Goal: Task Accomplishment & Management: Manage account settings

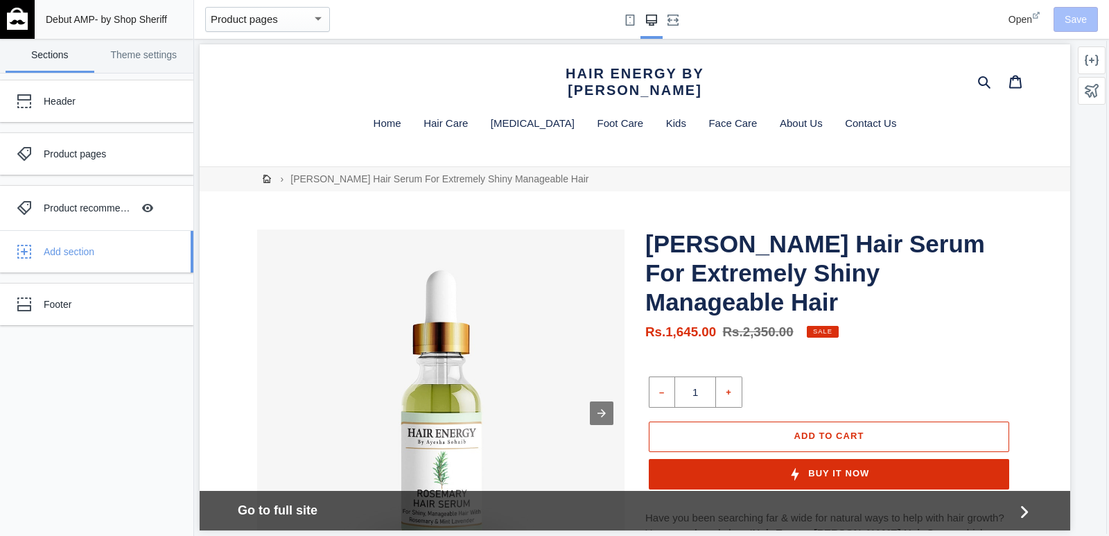
click at [85, 254] on div "Add section" at bounding box center [113, 252] width 139 height 14
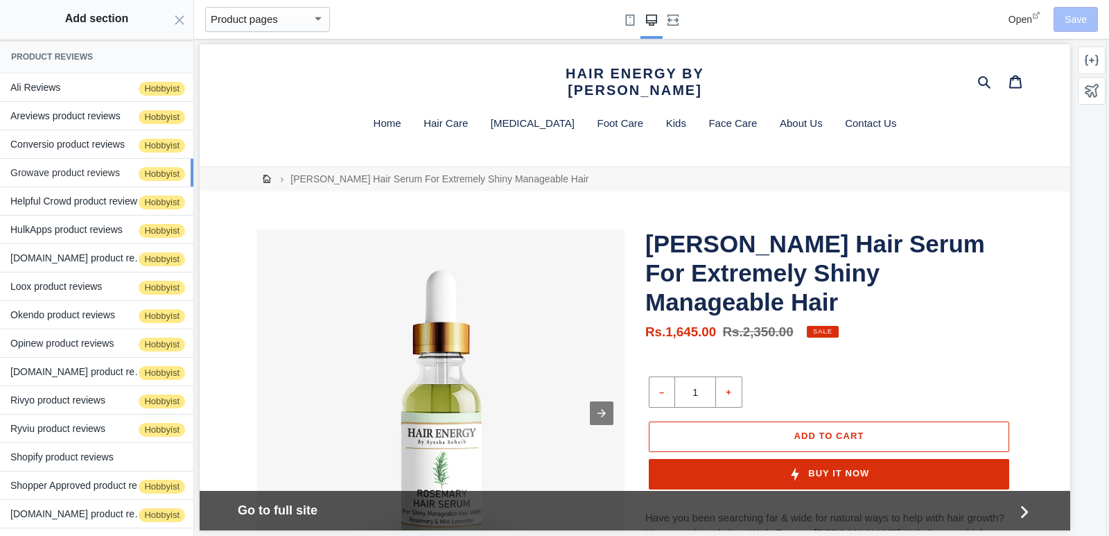
scroll to position [210, 0]
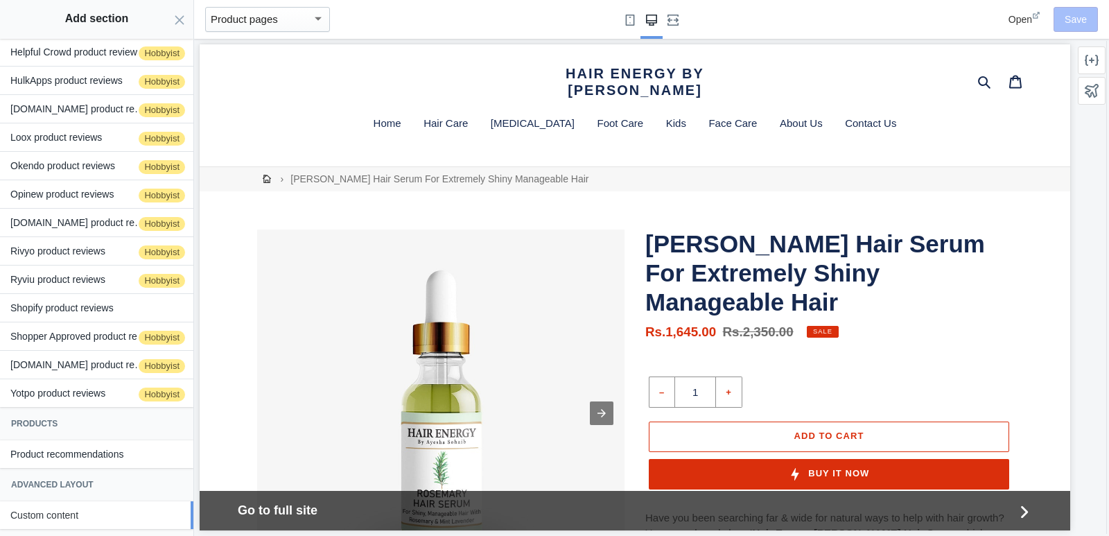
click at [77, 521] on button "Custom content" at bounding box center [96, 515] width 193 height 28
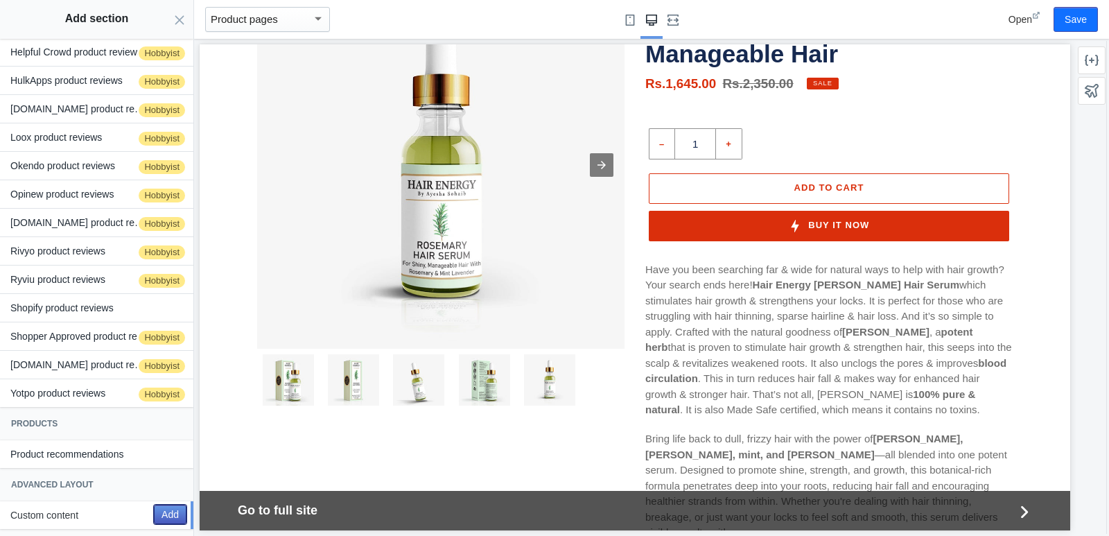
click at [154, 515] on button "Add" at bounding box center [170, 514] width 33 height 19
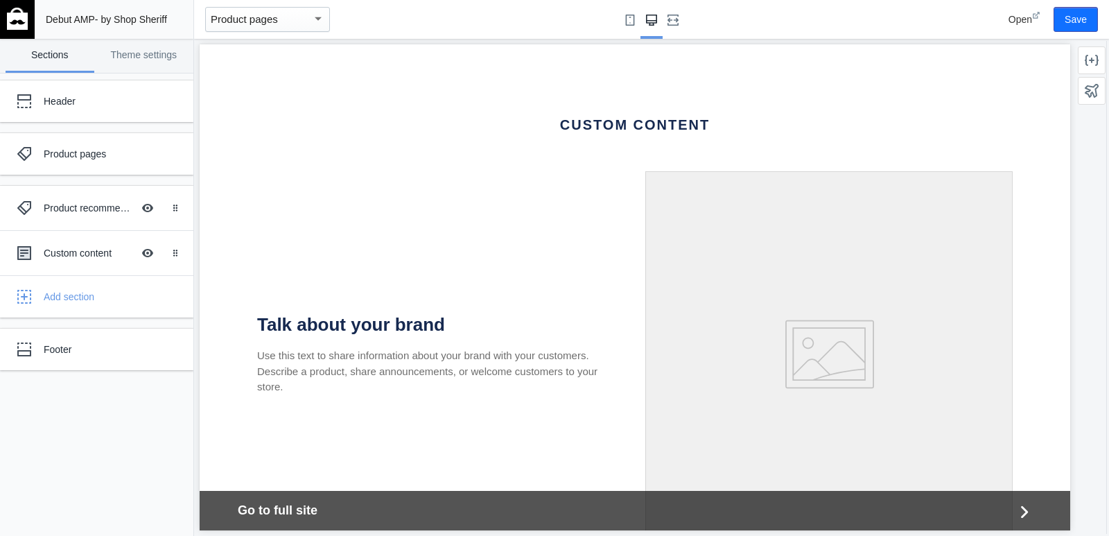
scroll to position [1272, 0]
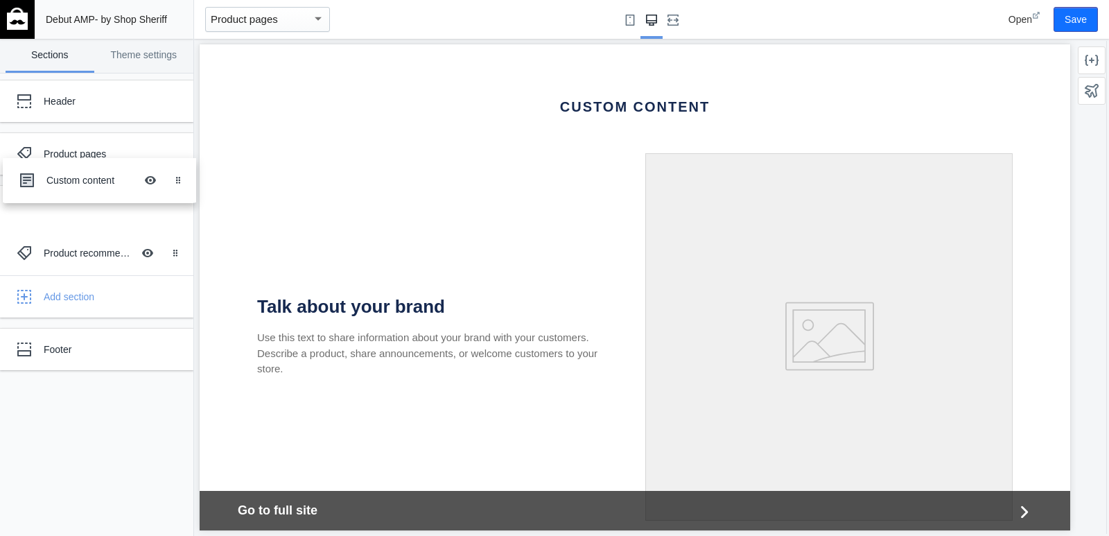
drag, startPoint x: 25, startPoint y: 250, endPoint x: 28, endPoint y: 185, distance: 65.2
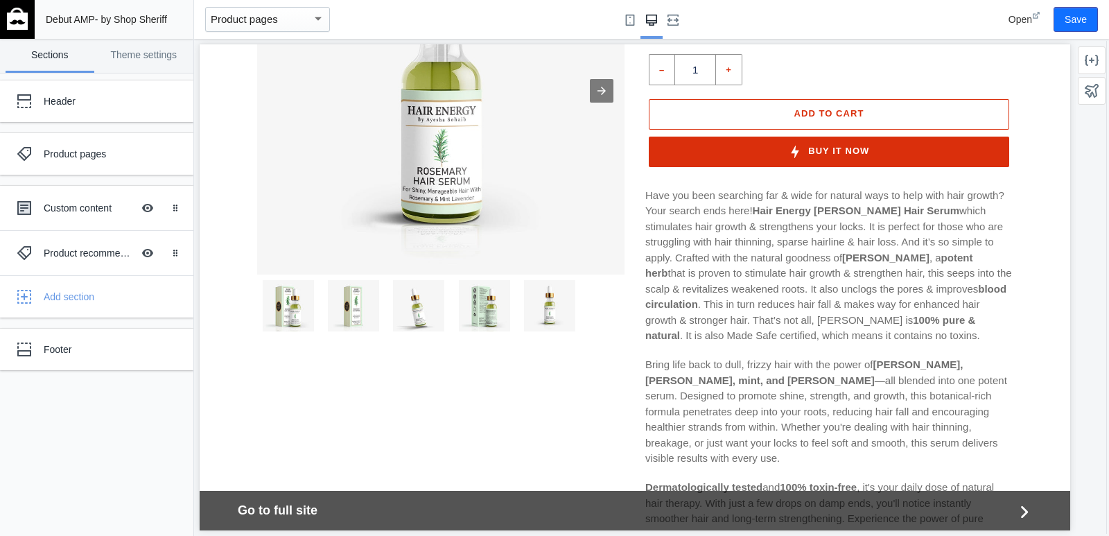
scroll to position [0, 0]
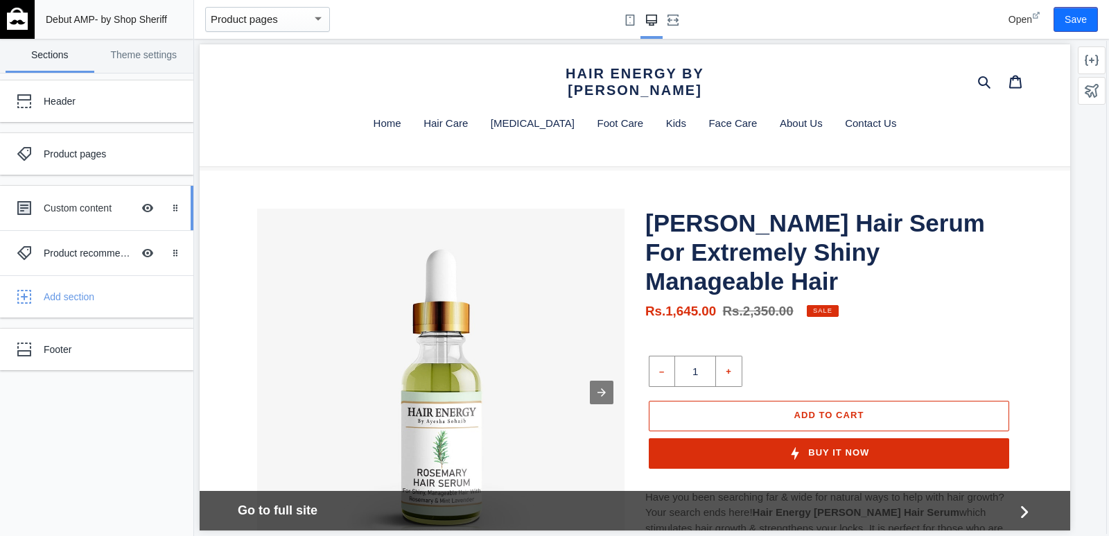
click at [89, 218] on div "Custom content Hide Image with text overlay" at bounding box center [86, 208] width 153 height 31
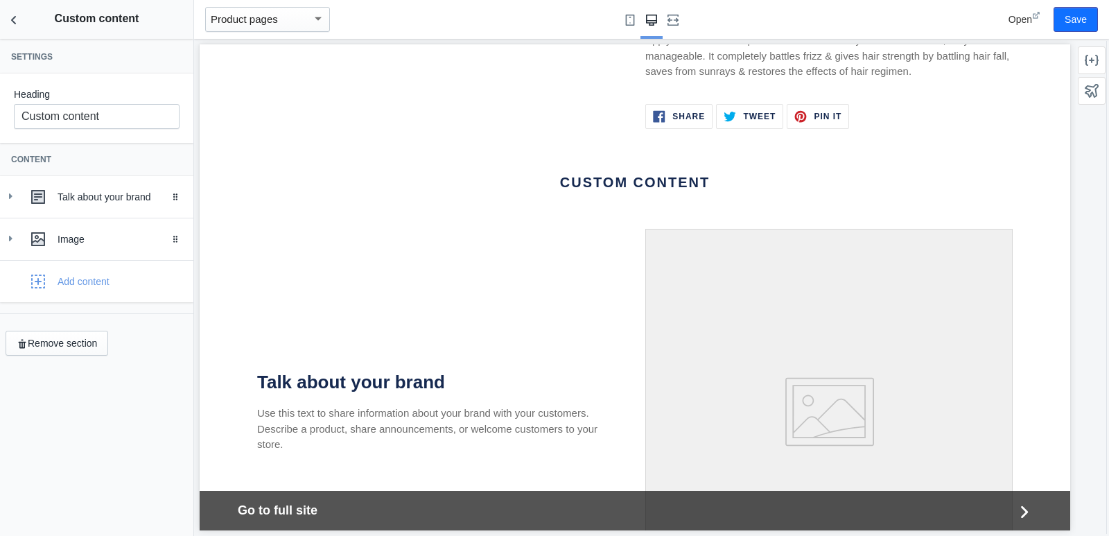
scroll to position [1162, 0]
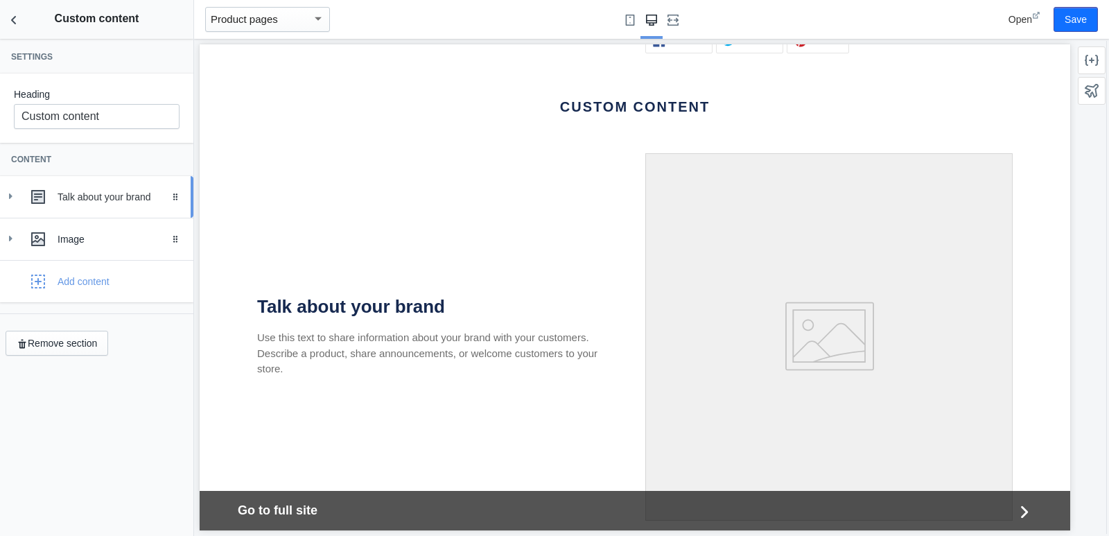
drag, startPoint x: 79, startPoint y: 204, endPoint x: 74, endPoint y: 198, distance: 7.8
click at [74, 198] on div "Talk about your brand" at bounding box center [121, 197] width 126 height 14
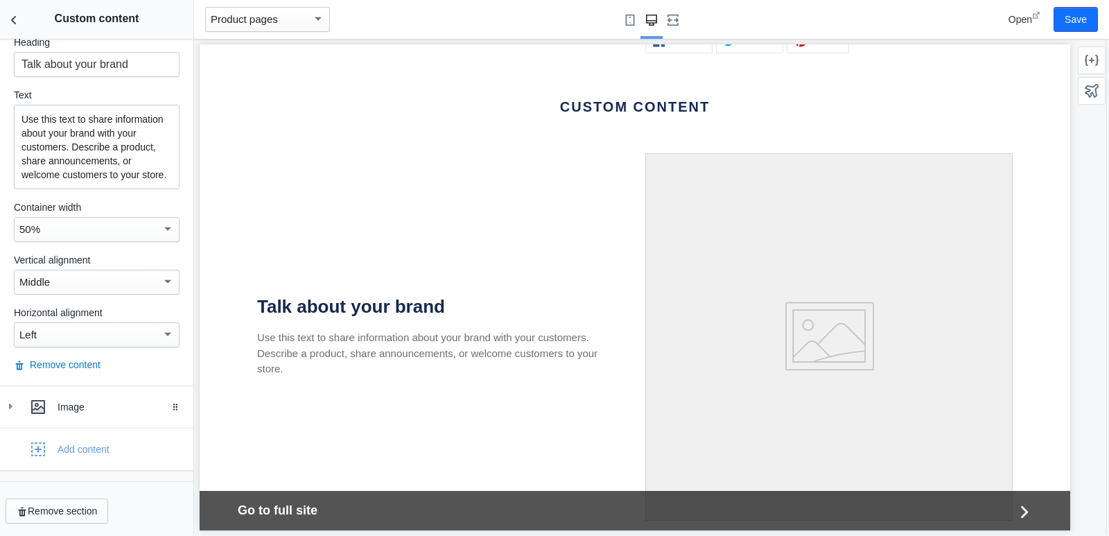
scroll to position [211, 0]
click at [43, 366] on button "Remove content" at bounding box center [57, 365] width 87 height 14
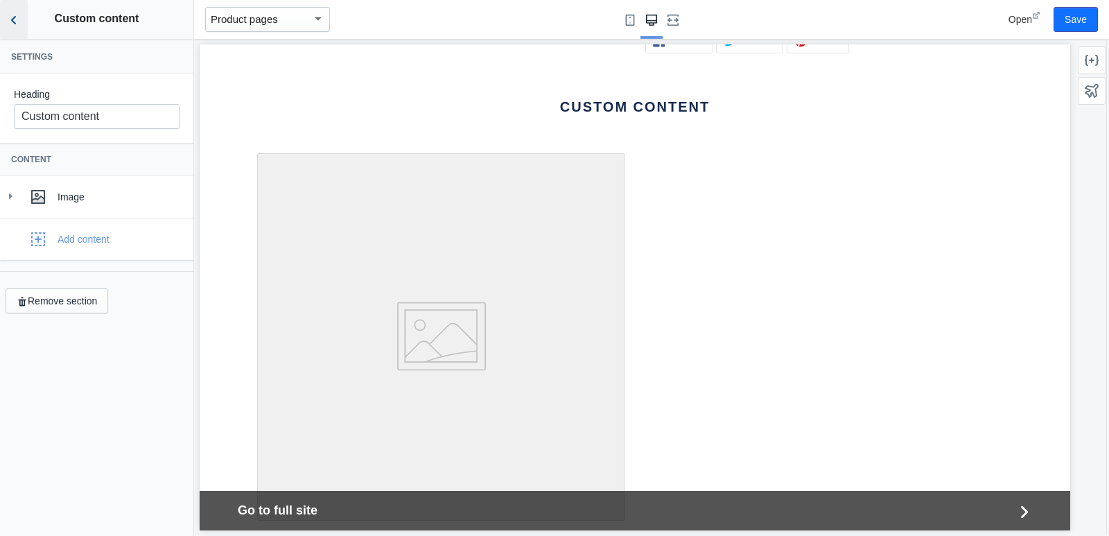
click at [6, 19] on button "Back to sections" at bounding box center [14, 19] width 28 height 39
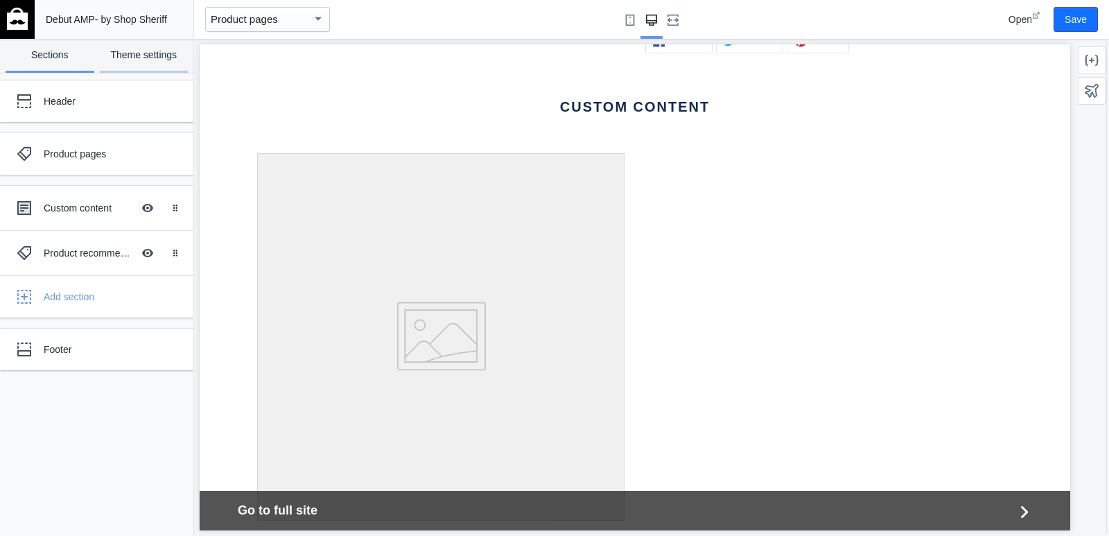
click at [145, 43] on link "Theme settings" at bounding box center [144, 56] width 89 height 34
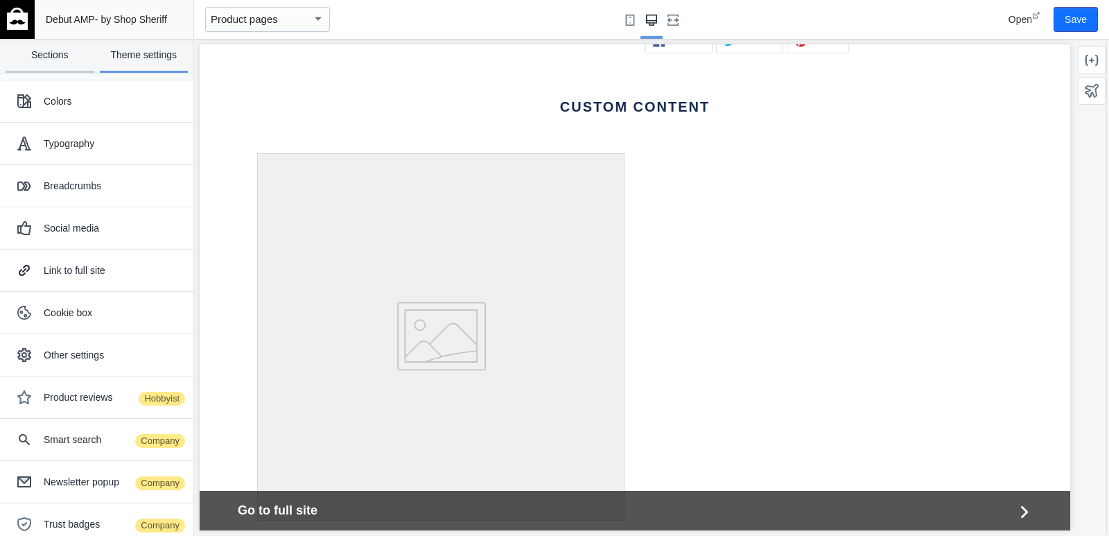
click at [49, 55] on link "Sections" at bounding box center [50, 56] width 89 height 34
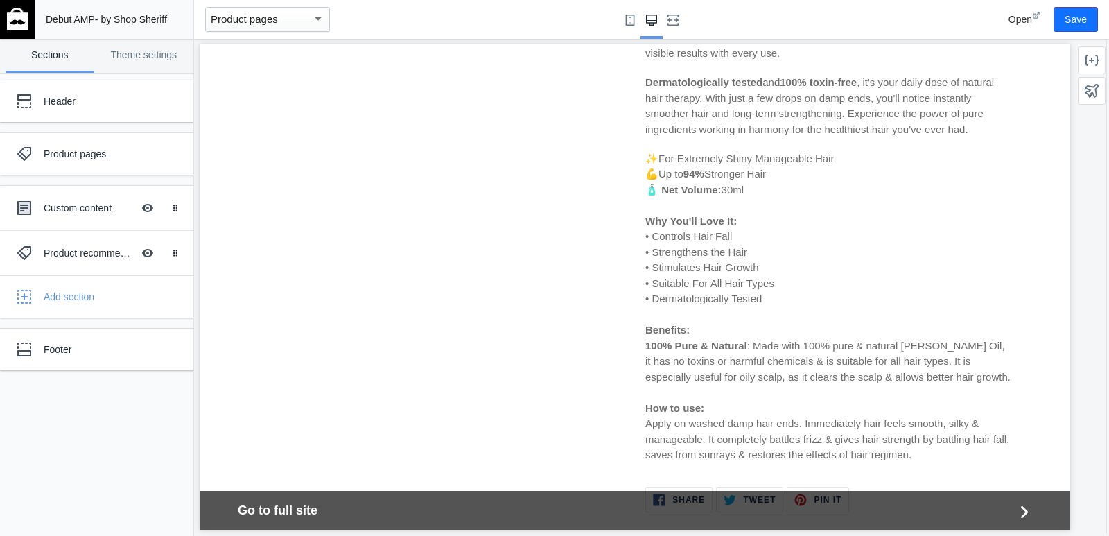
scroll to position [815, 0]
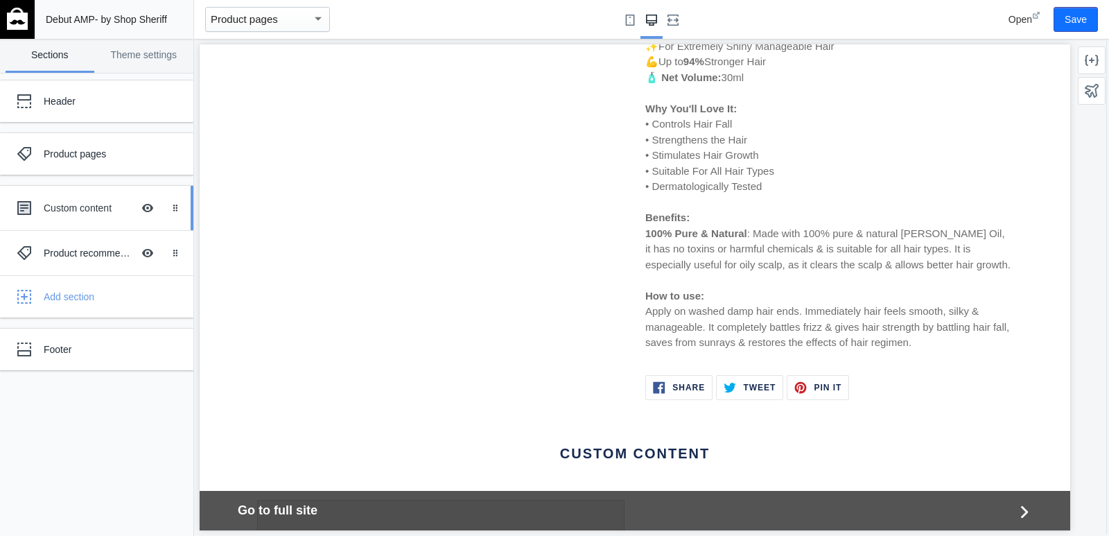
click at [71, 209] on div "Custom content" at bounding box center [88, 208] width 89 height 14
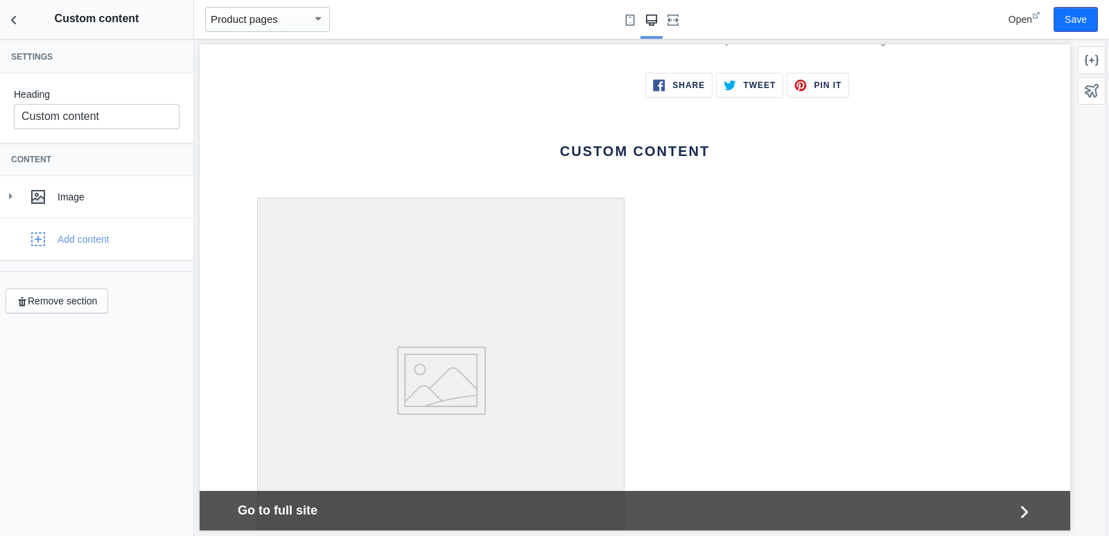
scroll to position [1162, 0]
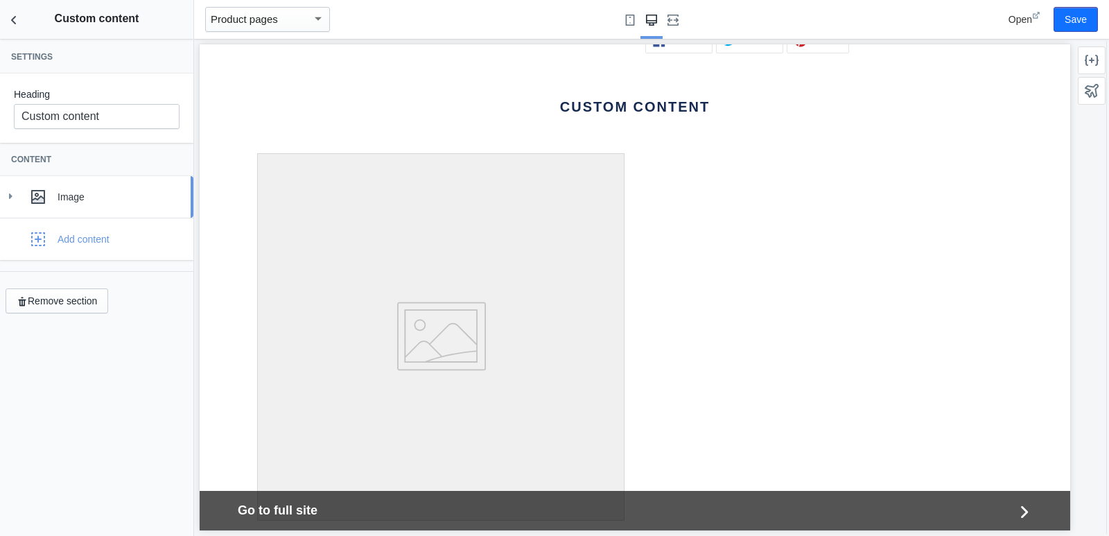
click at [62, 194] on div "Image" at bounding box center [121, 197] width 126 height 14
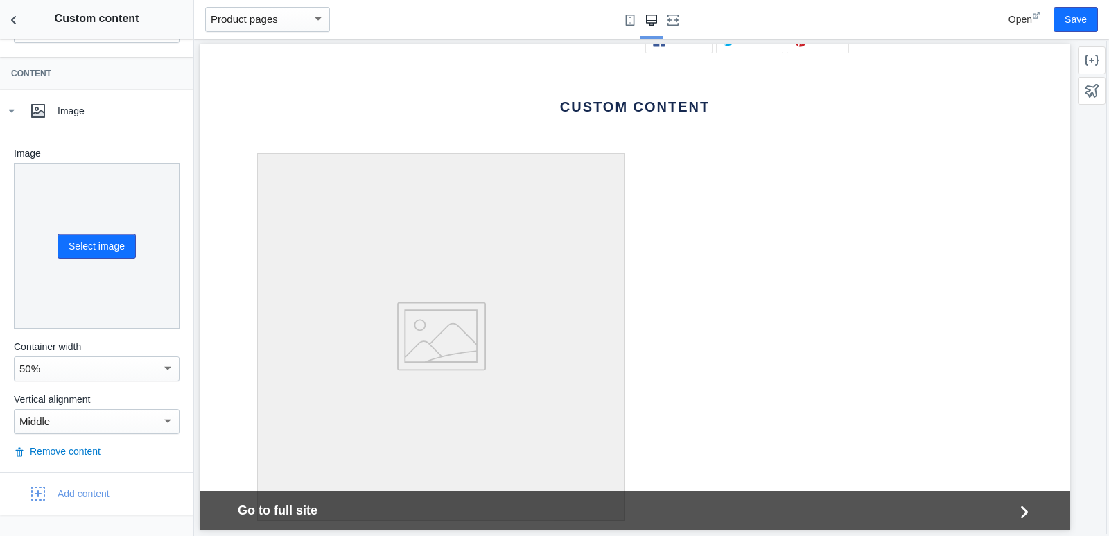
scroll to position [120, 0]
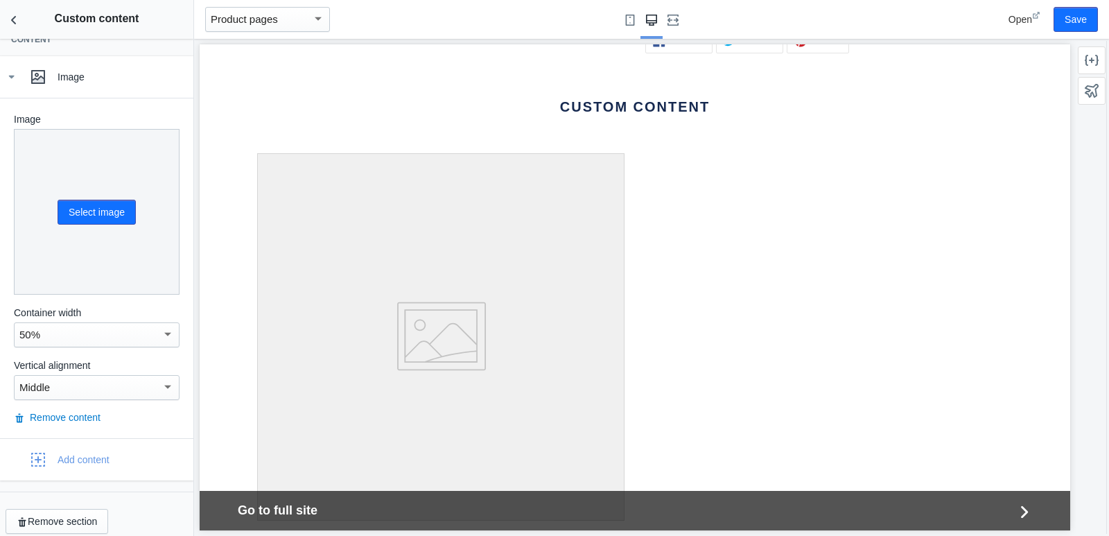
click at [63, 399] on div "Image Select image Container width 50% Vertical alignment Middle Remove content" at bounding box center [96, 268] width 193 height 340
click at [63, 411] on button "Remove content" at bounding box center [57, 418] width 87 height 14
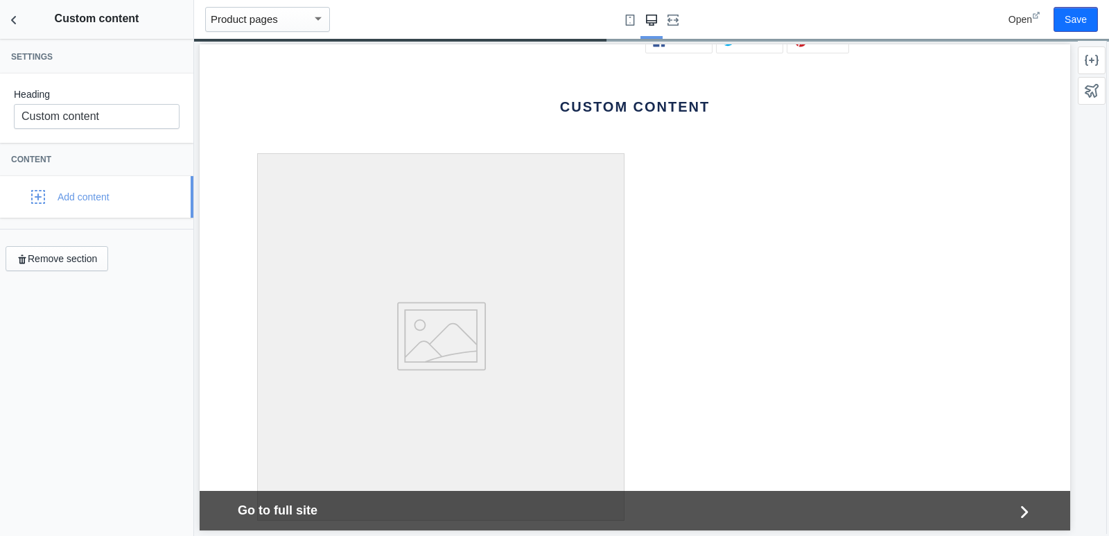
click at [92, 188] on div "Add content" at bounding box center [59, 197] width 99 height 28
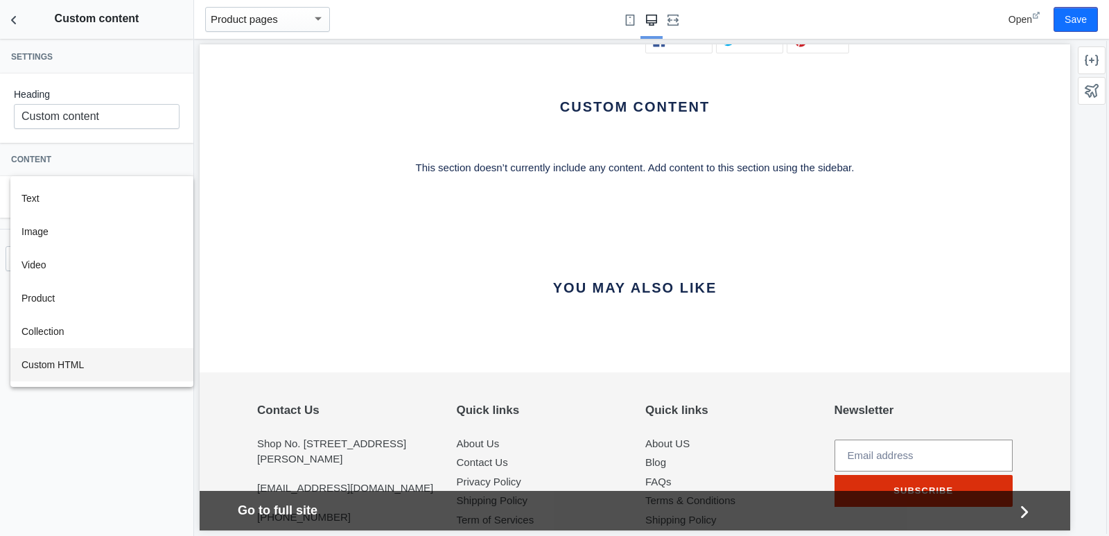
click at [112, 370] on button "Custom HTML" at bounding box center [101, 364] width 183 height 33
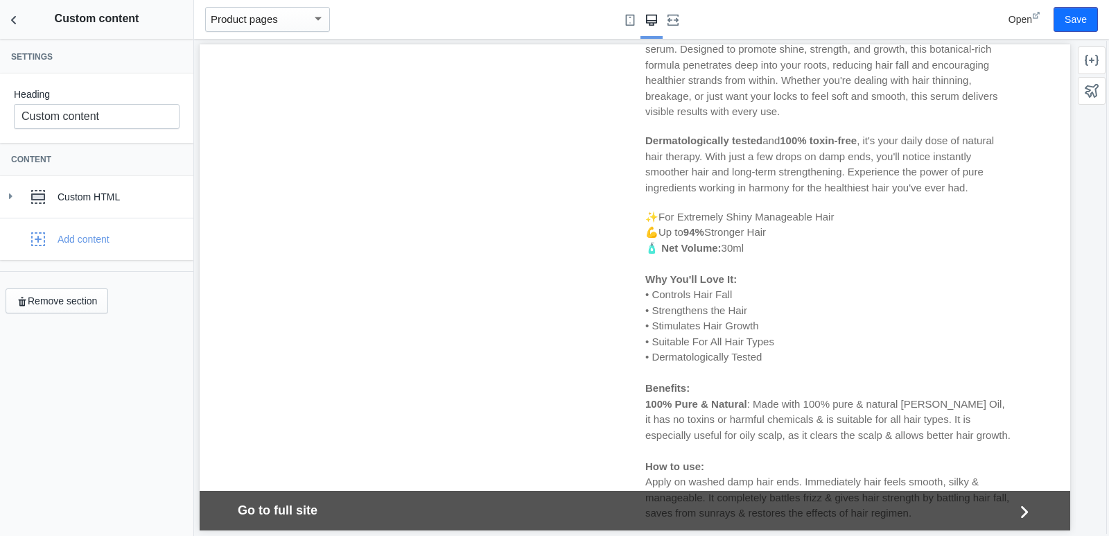
scroll to position [538, 0]
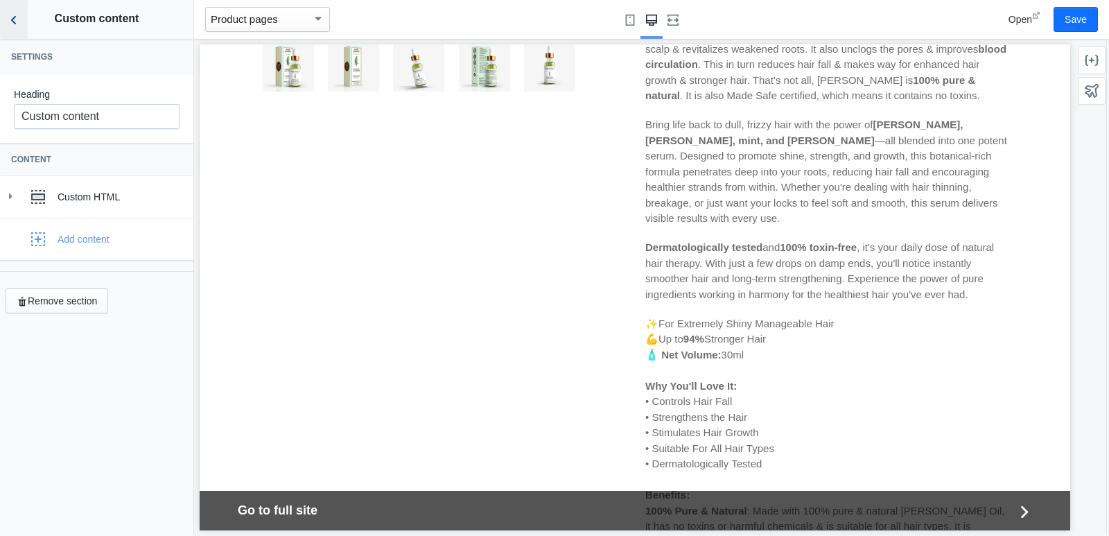
click at [17, 27] on button "Back to sections" at bounding box center [14, 19] width 28 height 39
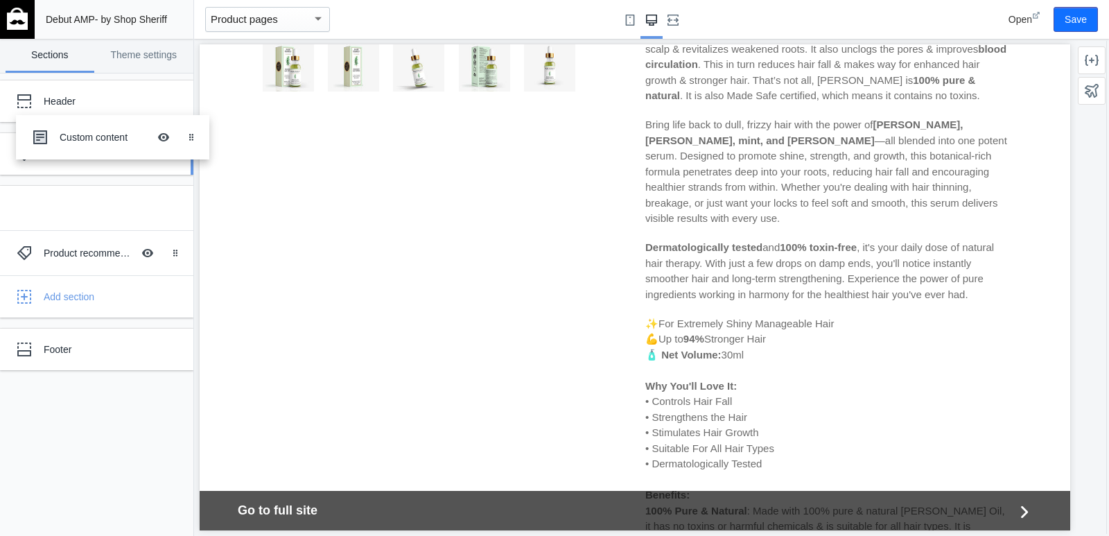
drag, startPoint x: 26, startPoint y: 209, endPoint x: 42, endPoint y: 138, distance: 72.5
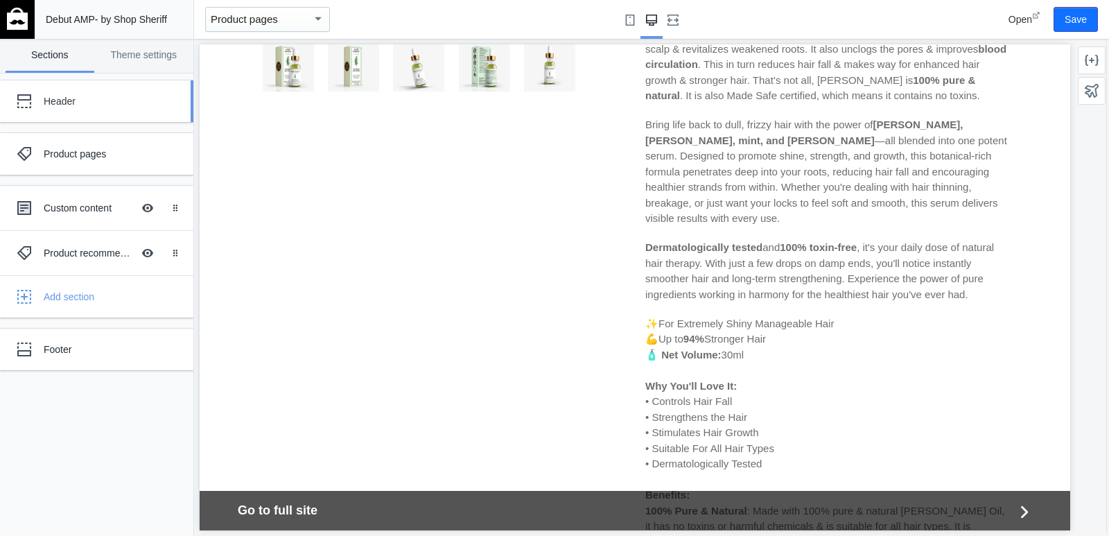
click at [65, 111] on div "Header" at bounding box center [86, 101] width 153 height 28
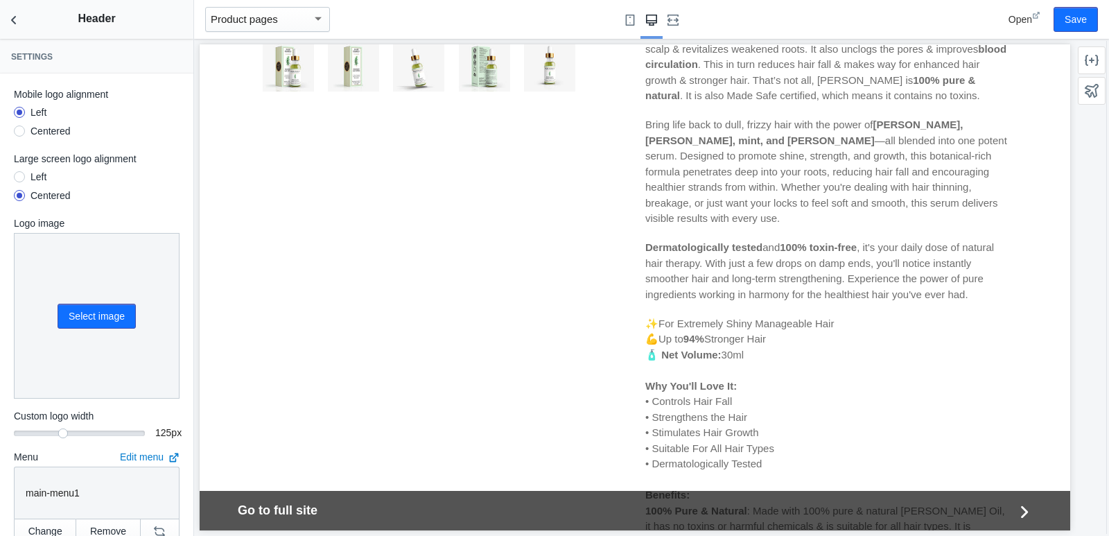
click at [98, 105] on div "Mobile logo alignment Left Centered" at bounding box center [97, 114] width 166 height 54
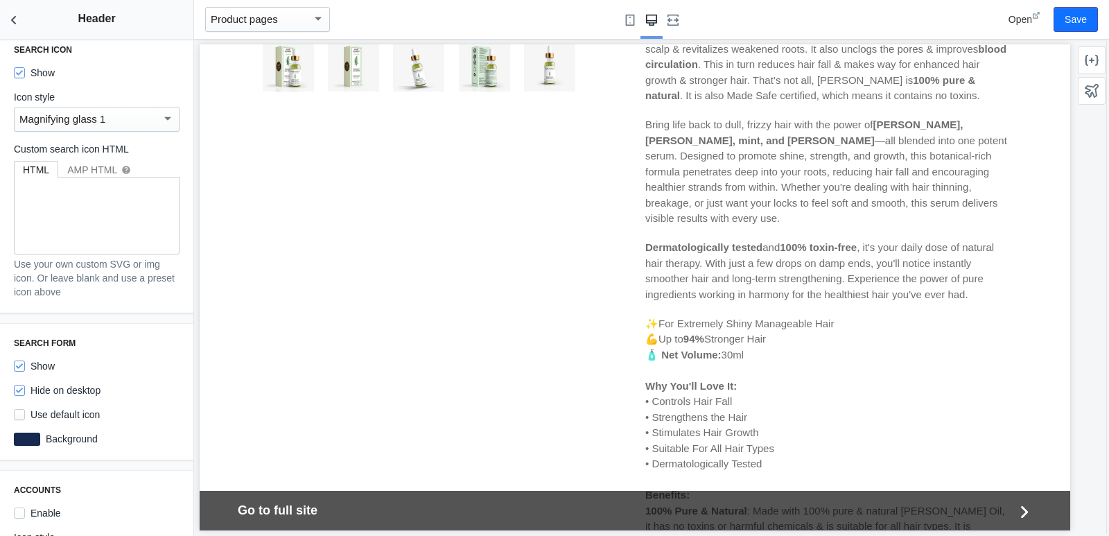
scroll to position [1179, 0]
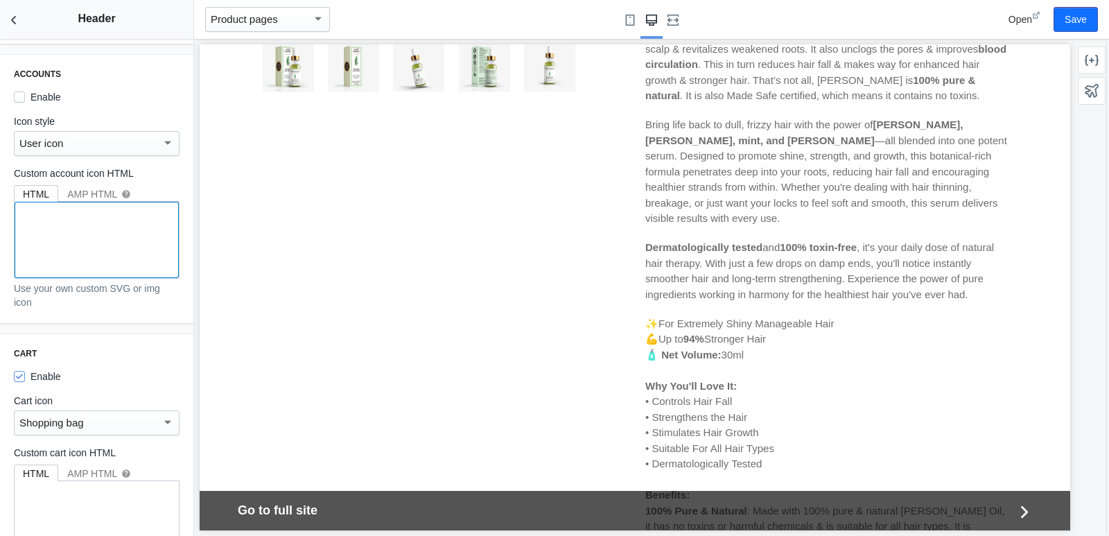
click at [108, 264] on textarea at bounding box center [97, 240] width 164 height 76
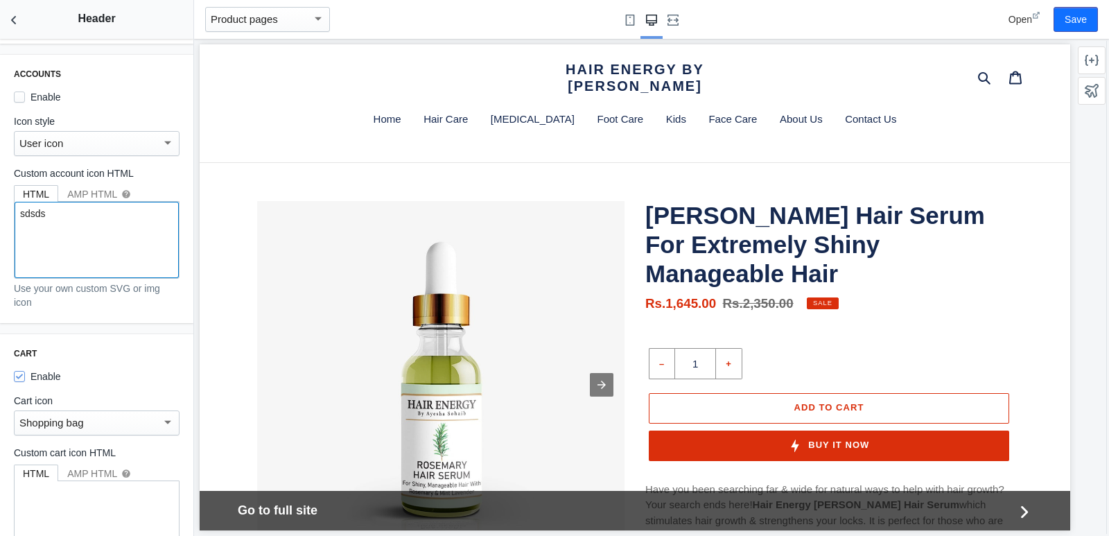
scroll to position [0, 0]
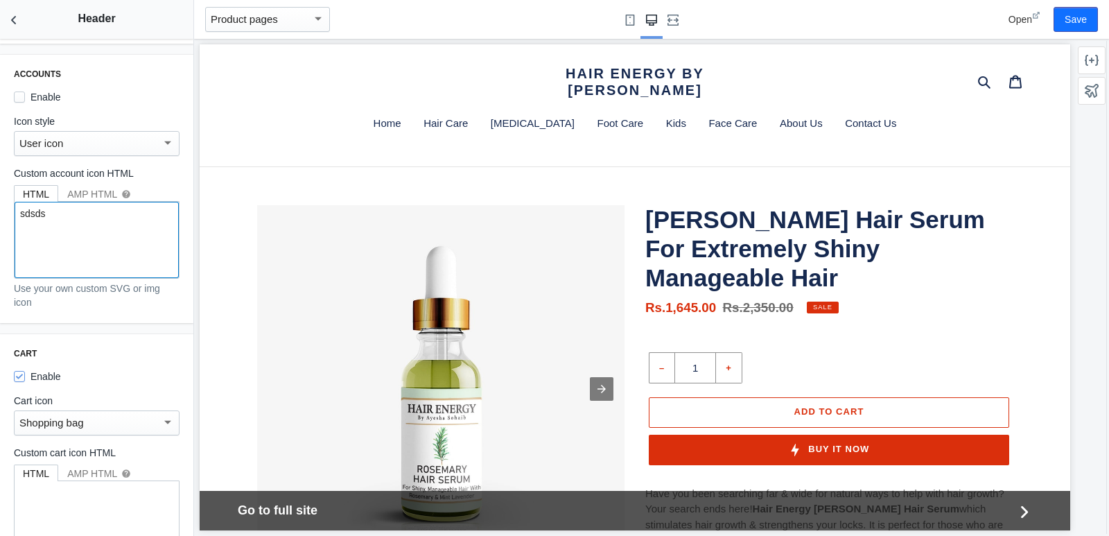
click at [119, 238] on textarea "sdsds" at bounding box center [97, 240] width 164 height 76
type textarea "sdsfsdfsdfsdfsdfsdfsdfs"
click at [119, 293] on p "Use your own custom SVG or img icon" at bounding box center [97, 296] width 166 height 28
click at [119, 232] on textarea "sdsfsdfsdfsdfsdfsdfsdfs" at bounding box center [97, 240] width 164 height 76
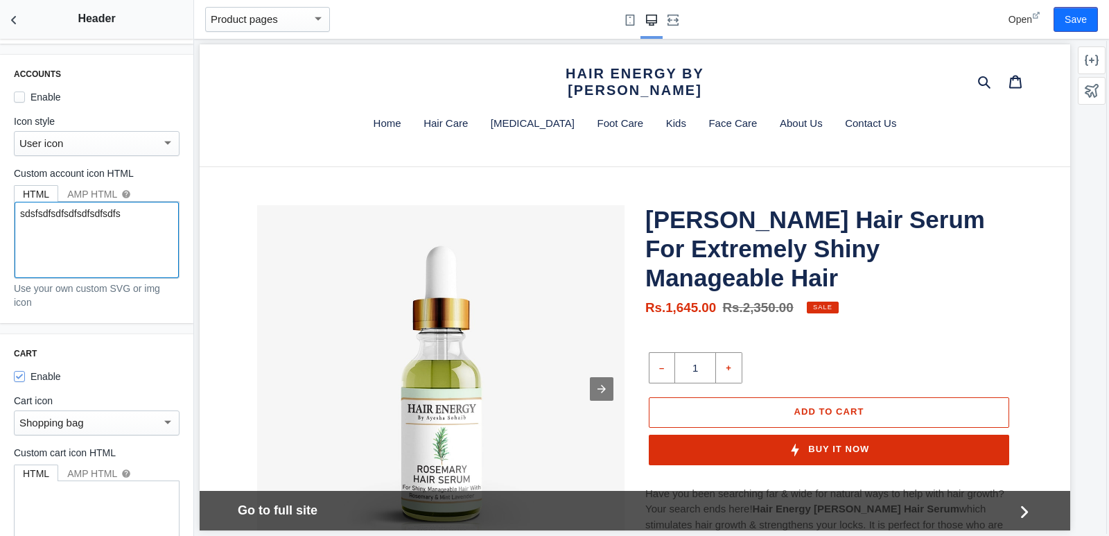
click at [119, 232] on textarea "sdsfsdfsdfsdfsdfsdfsdfs" at bounding box center [97, 240] width 164 height 76
click at [161, 167] on label "Custom account icon HTML" at bounding box center [97, 173] width 166 height 14
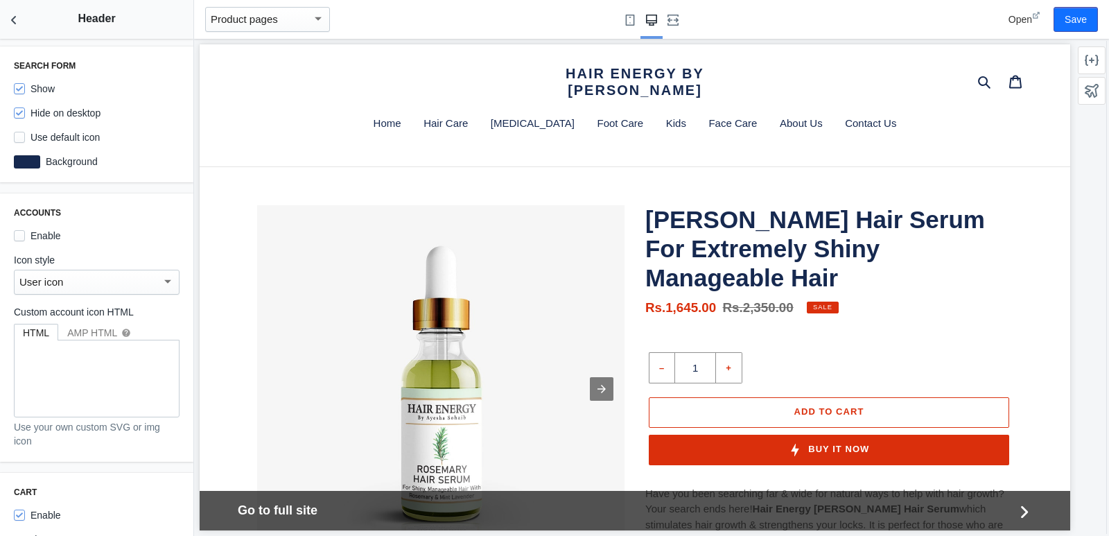
click at [87, 286] on div "Accounts Enable Icon style User icon Custom account icon HTML HTML AMP HTML hel…" at bounding box center [96, 327] width 193 height 268
click at [91, 275] on div "User icon" at bounding box center [90, 282] width 142 height 17
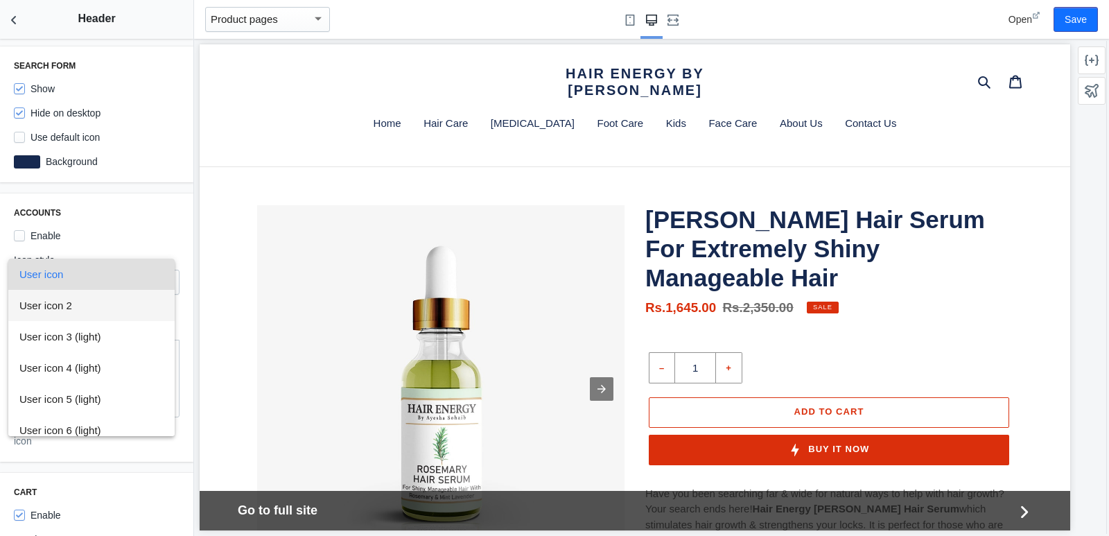
scroll to position [10, 0]
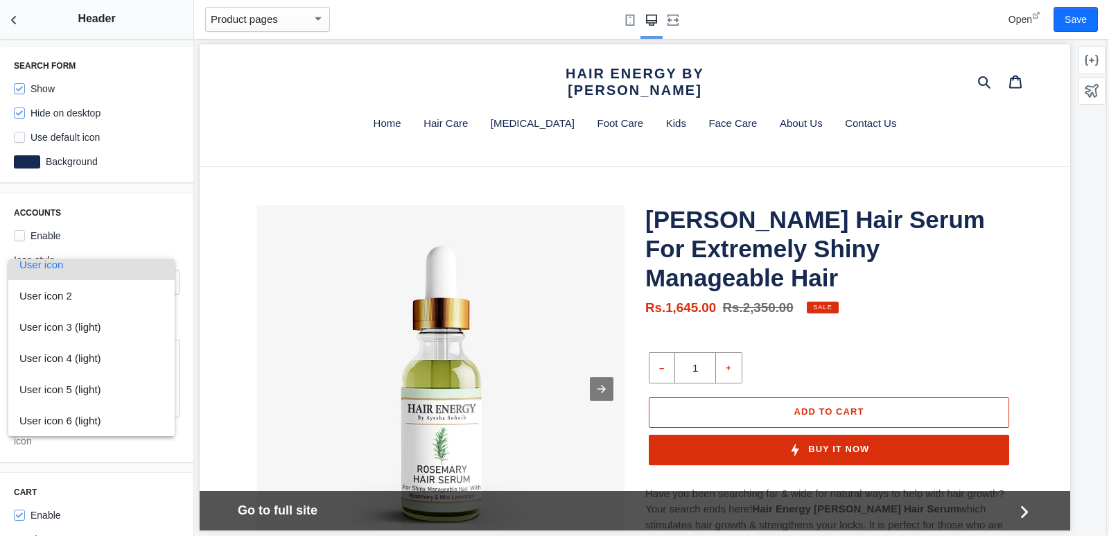
click at [168, 215] on div at bounding box center [554, 268] width 1109 height 536
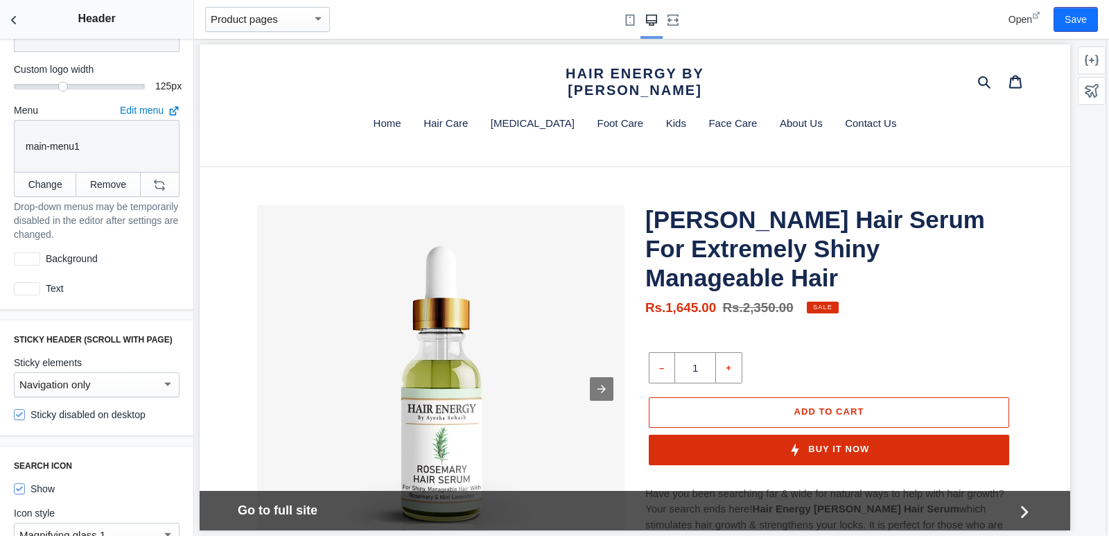
scroll to position [0, 0]
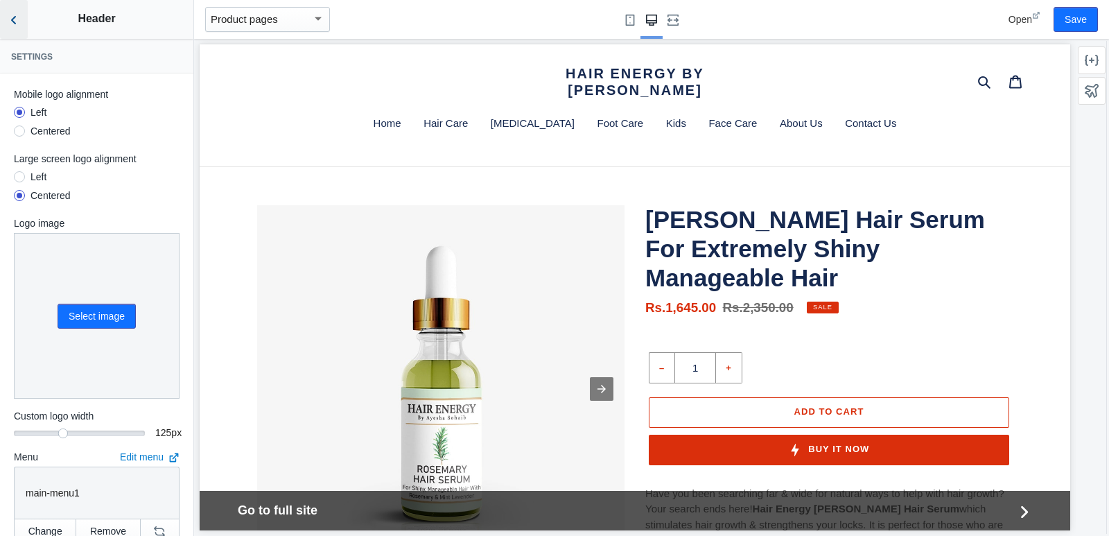
click at [10, 34] on button "Back to sections" at bounding box center [14, 19] width 28 height 39
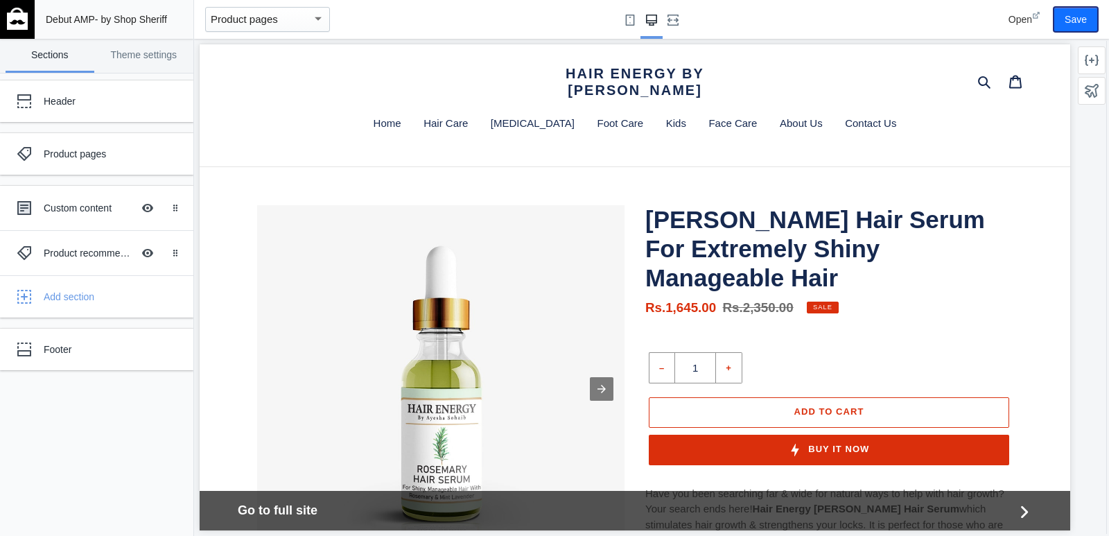
click at [1063, 17] on button "Save" at bounding box center [1076, 19] width 44 height 25
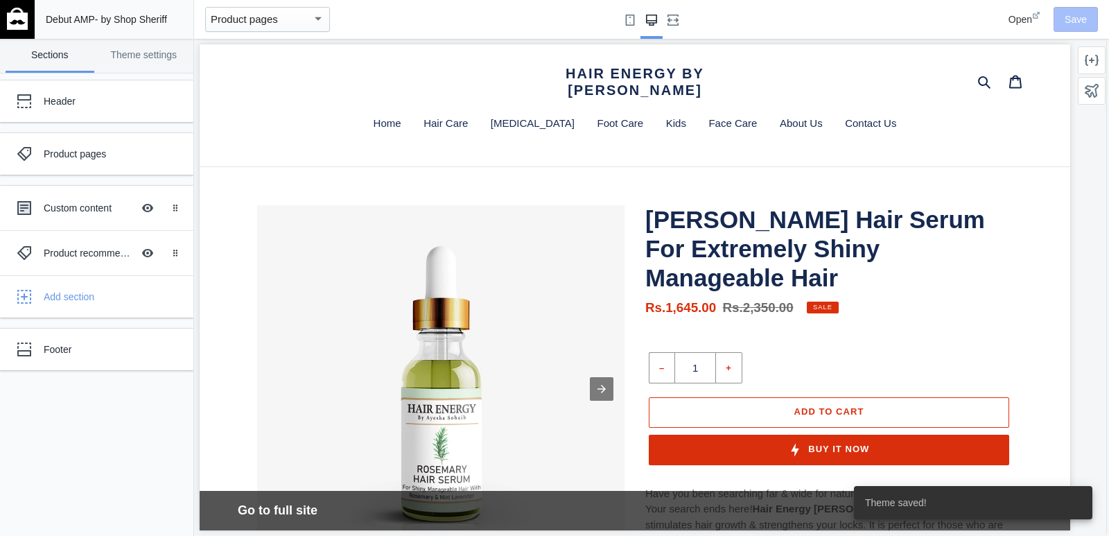
click at [19, 23] on img at bounding box center [17, 19] width 21 height 22
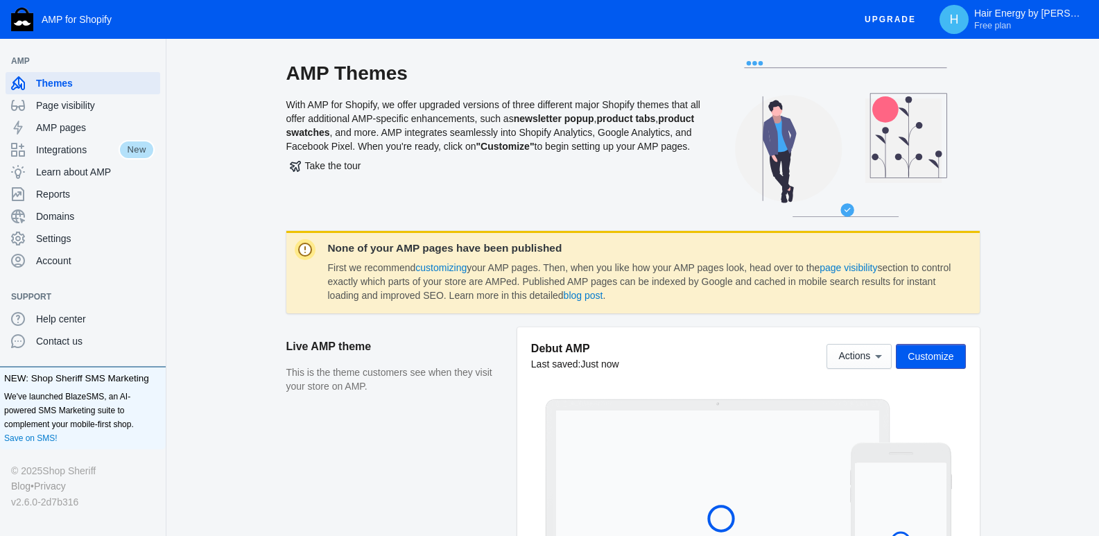
scroll to position [139, 0]
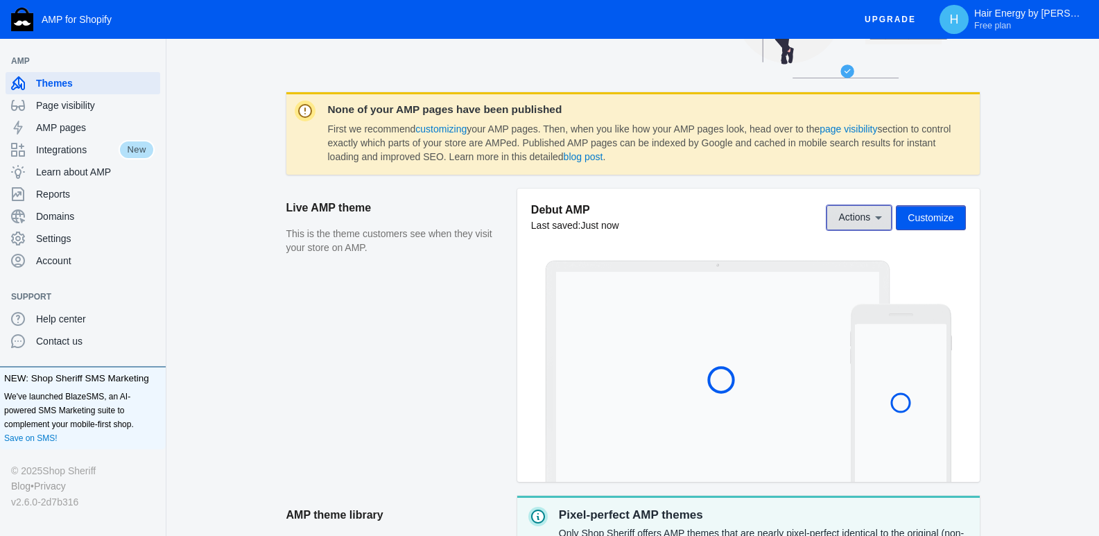
click at [877, 207] on button "Actions" at bounding box center [859, 217] width 65 height 25
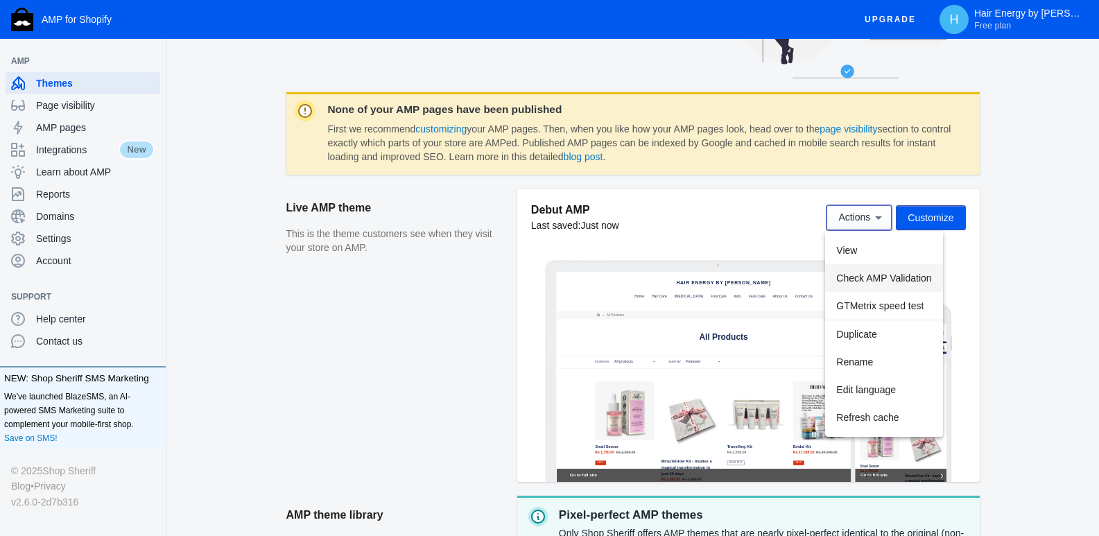
scroll to position [0, 0]
click at [899, 381] on button "Edit language" at bounding box center [883, 390] width 117 height 28
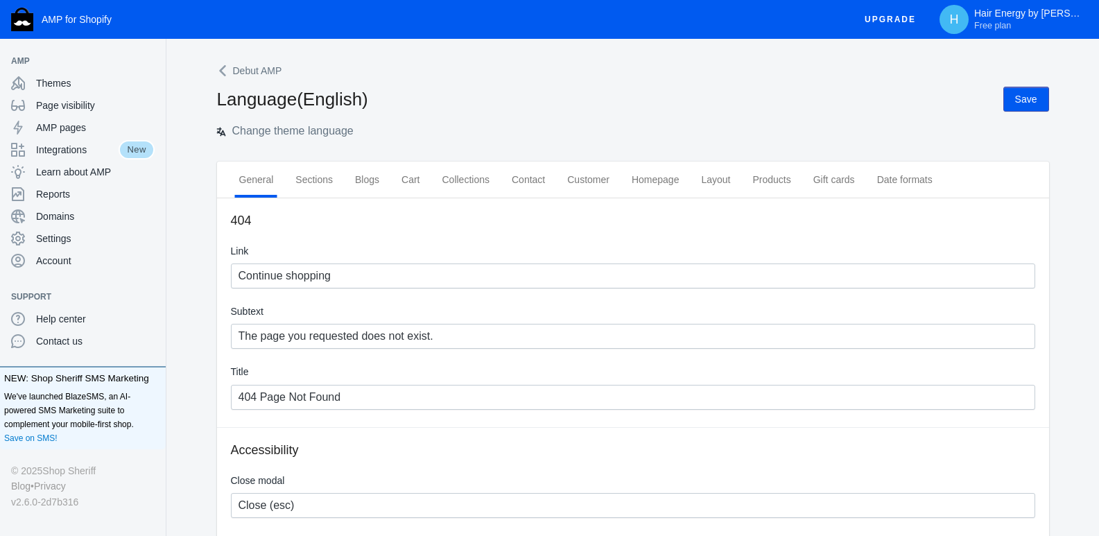
click at [221, 63] on link "Debut AMP" at bounding box center [250, 70] width 67 height 19
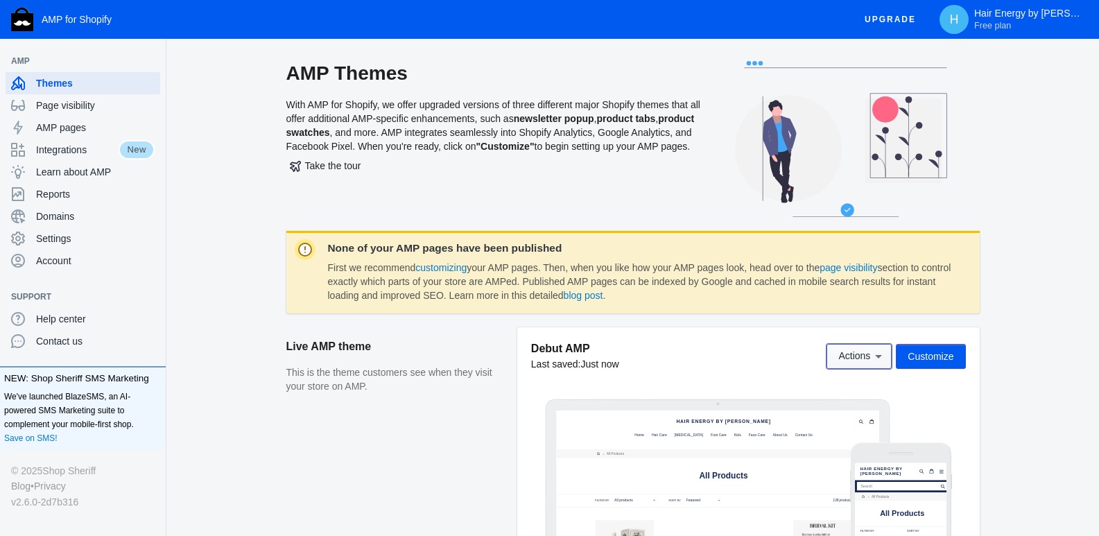
click at [860, 351] on span "Actions" at bounding box center [854, 356] width 32 height 11
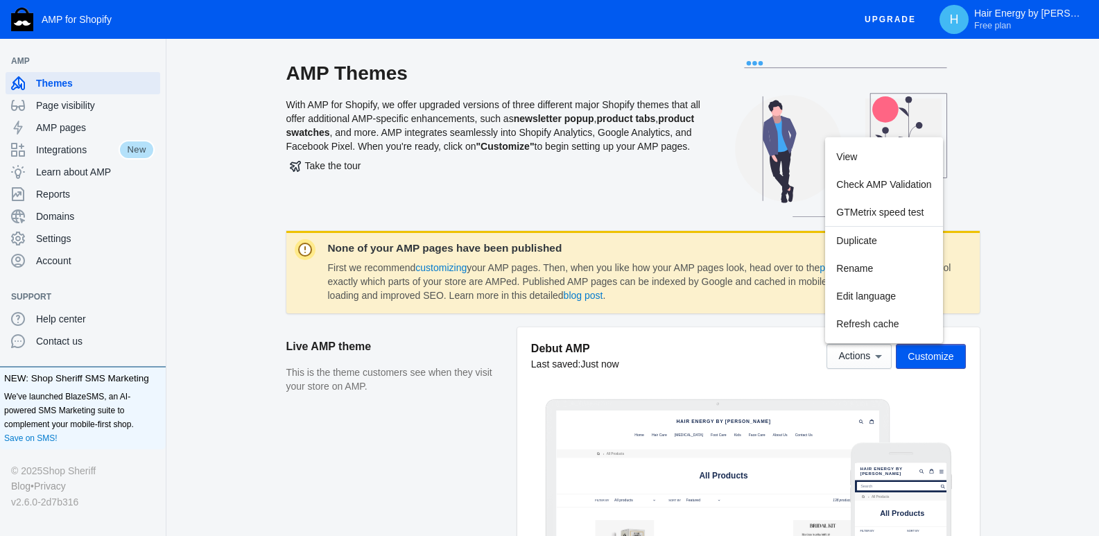
click at [931, 355] on div at bounding box center [549, 268] width 1099 height 536
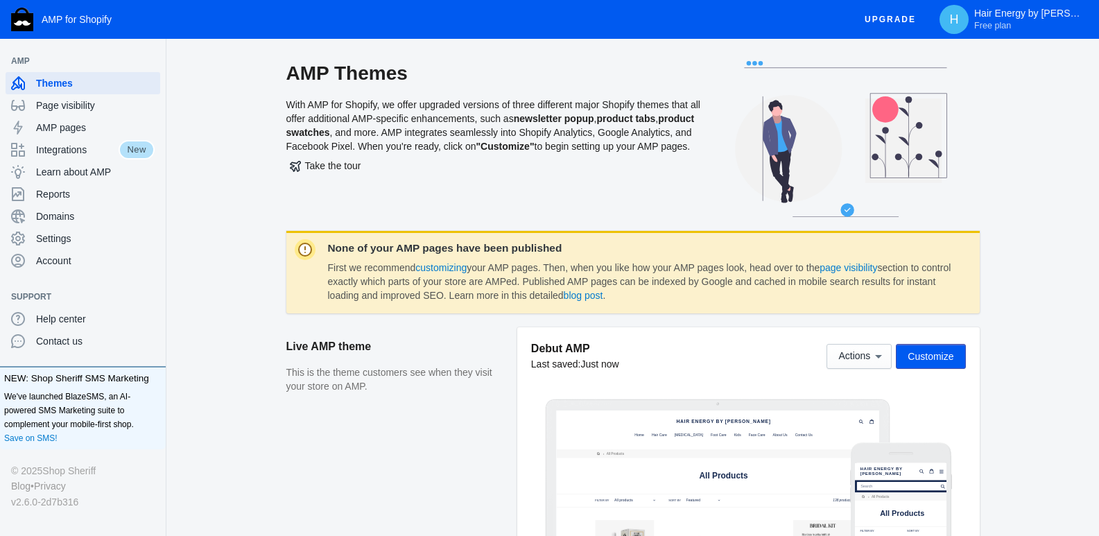
click at [931, 355] on span "Customize" at bounding box center [931, 356] width 46 height 11
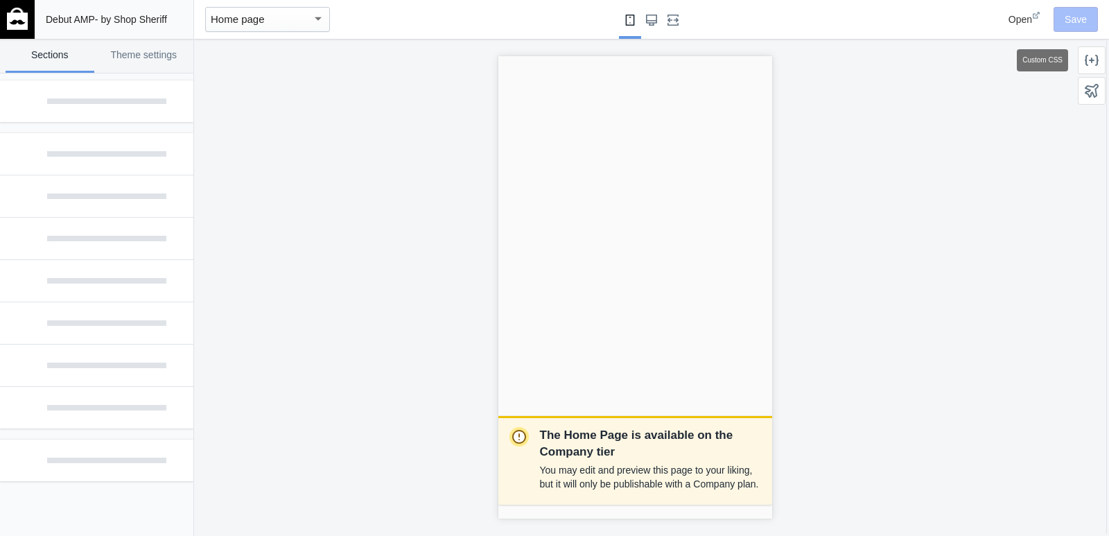
click at [1087, 62] on icon at bounding box center [1092, 60] width 14 height 11
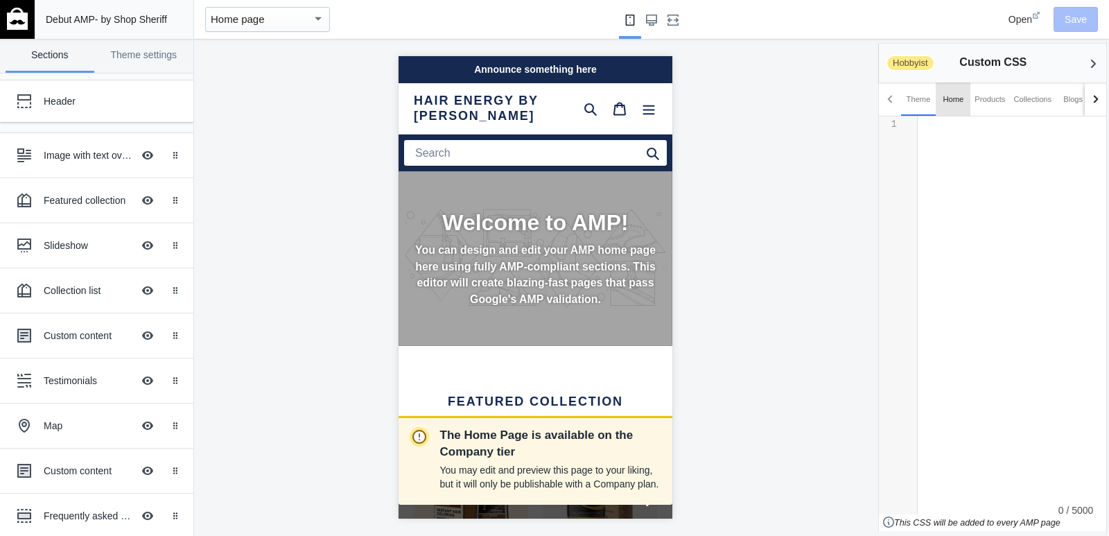
click at [945, 105] on div "Home" at bounding box center [953, 99] width 21 height 14
click at [981, 103] on div "Products" at bounding box center [990, 99] width 31 height 14
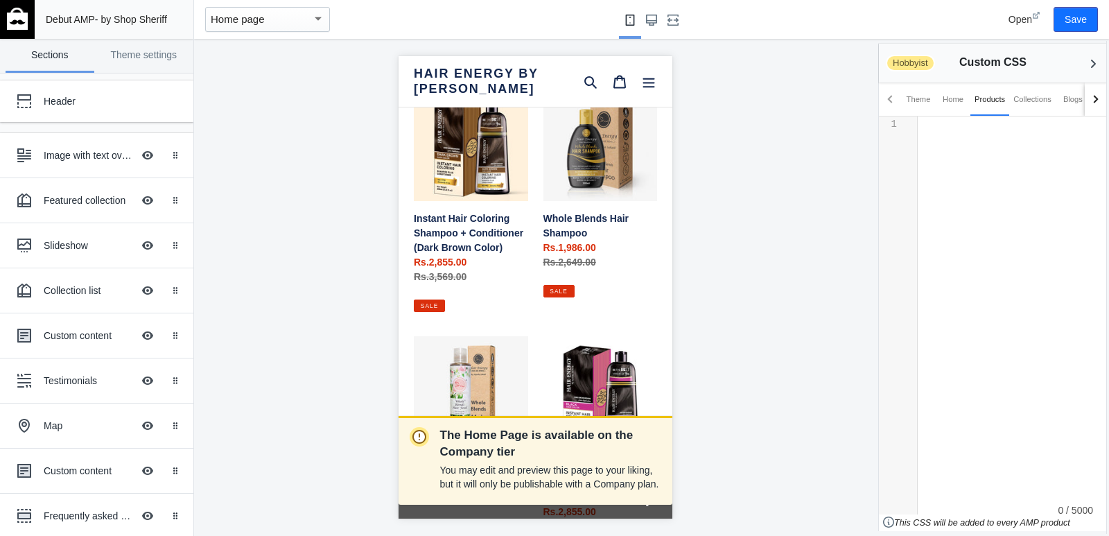
scroll to position [0, 233]
click at [469, 162] on link "Instant Hair Coloring Shampoo + Conditioner (Dark Brown Color)" at bounding box center [470, 199] width 114 height 225
click at [442, 225] on link "Instant Hair Coloring Shampoo + Conditioner (Dark Brown Color)" at bounding box center [470, 199] width 114 height 225
click at [284, 19] on div "Home page" at bounding box center [261, 19] width 101 height 17
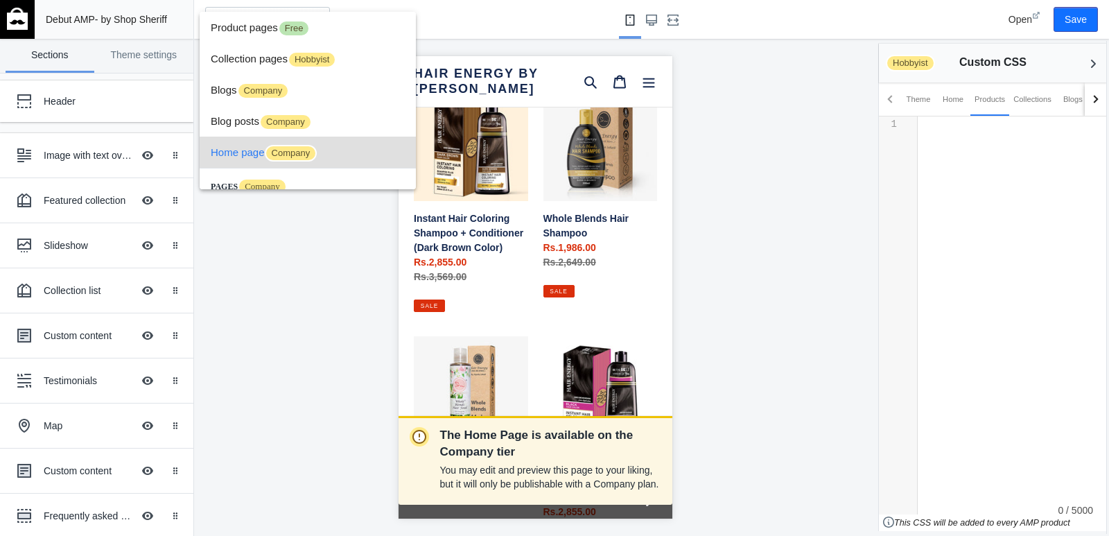
scroll to position [52, 0]
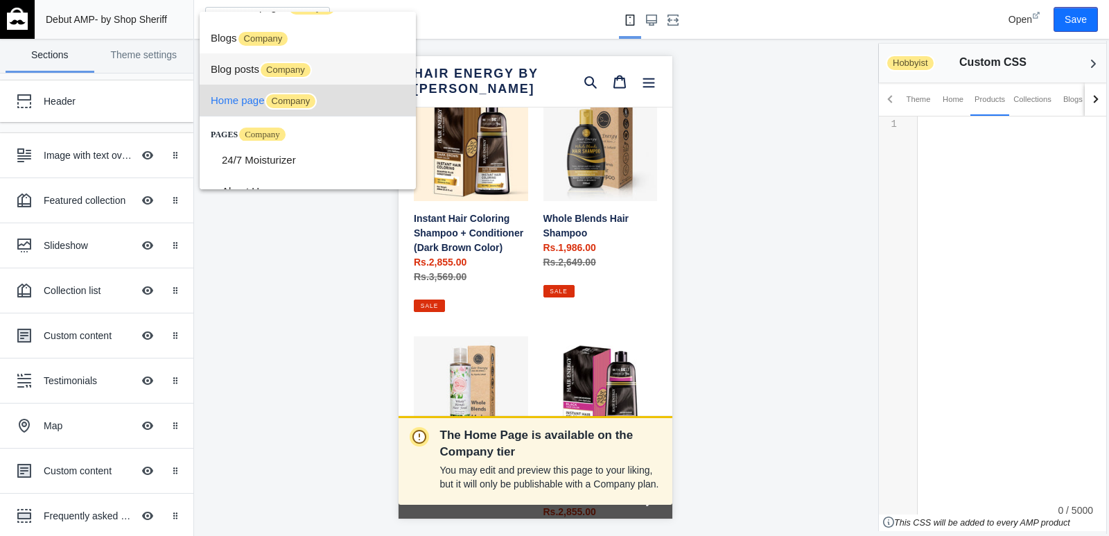
drag, startPoint x: 245, startPoint y: 135, endPoint x: 304, endPoint y: 76, distance: 82.9
click at [284, 98] on div "Product pages Free Collection pages Hobbyist Blogs Company Blog posts Company H…" at bounding box center [308, 101] width 216 height 178
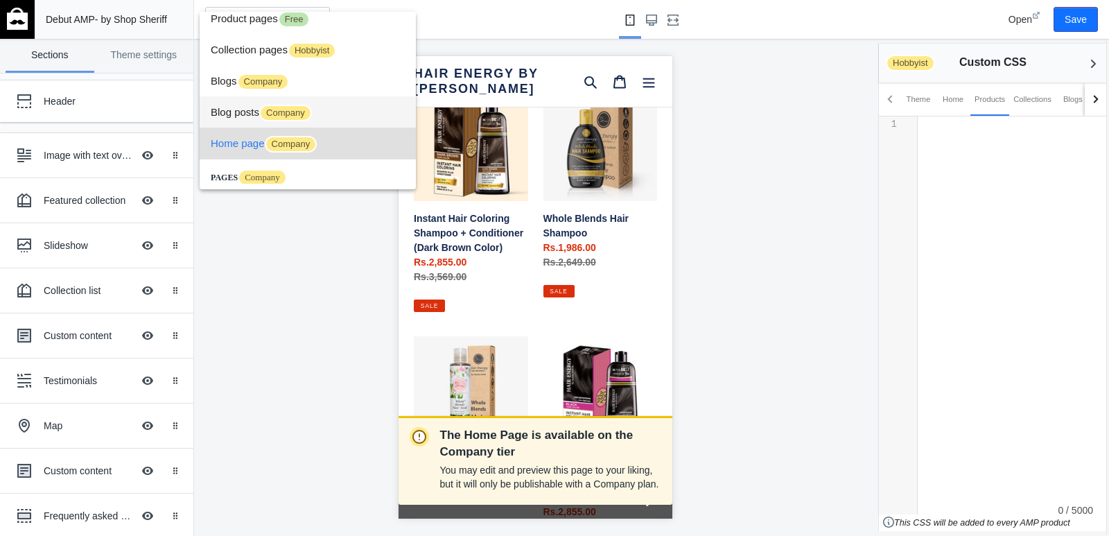
scroll to position [0, 0]
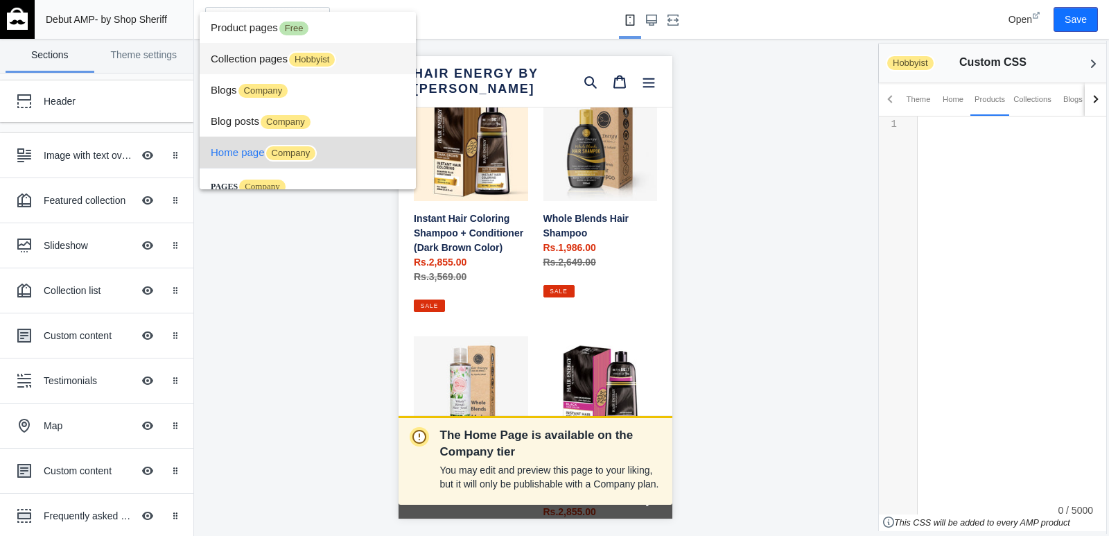
drag, startPoint x: 309, startPoint y: 70, endPoint x: 306, endPoint y: 43, distance: 27.2
click at [306, 43] on span "Collection pages Hobbyist" at bounding box center [308, 58] width 194 height 31
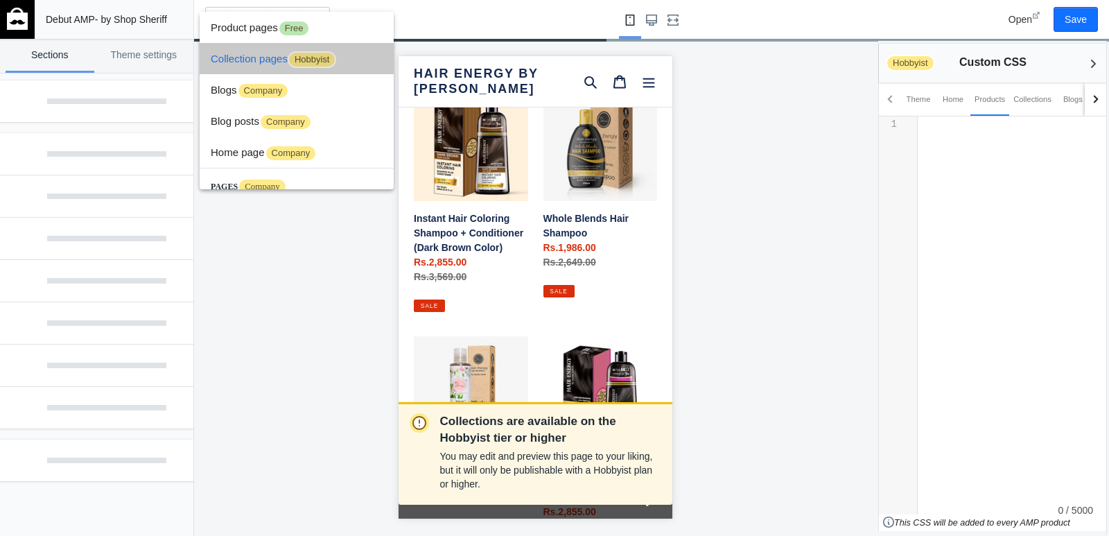
click at [306, 30] on div "Collection pages" at bounding box center [267, 19] width 125 height 25
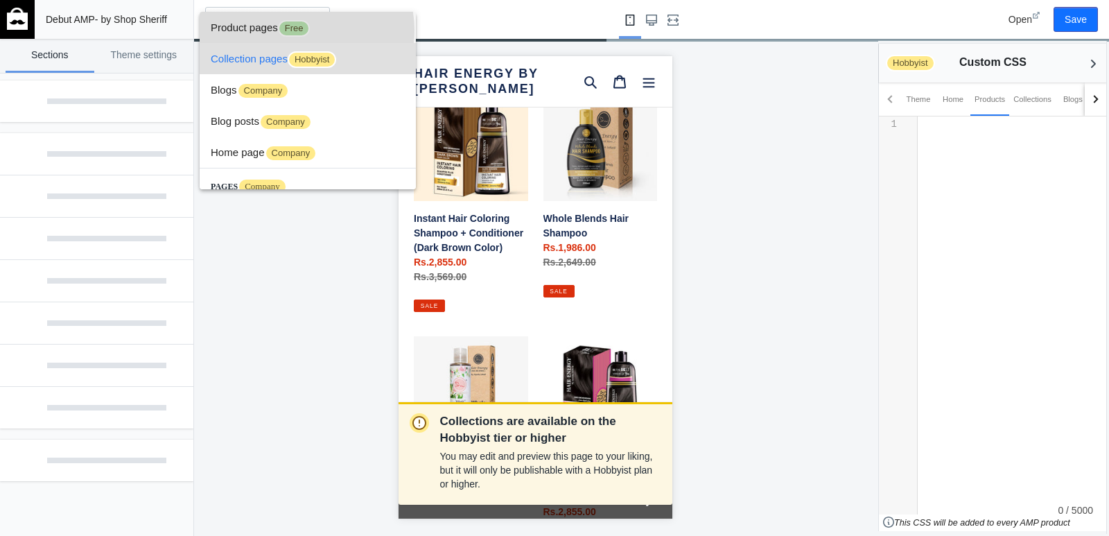
click at [306, 30] on span "Free" at bounding box center [294, 28] width 33 height 17
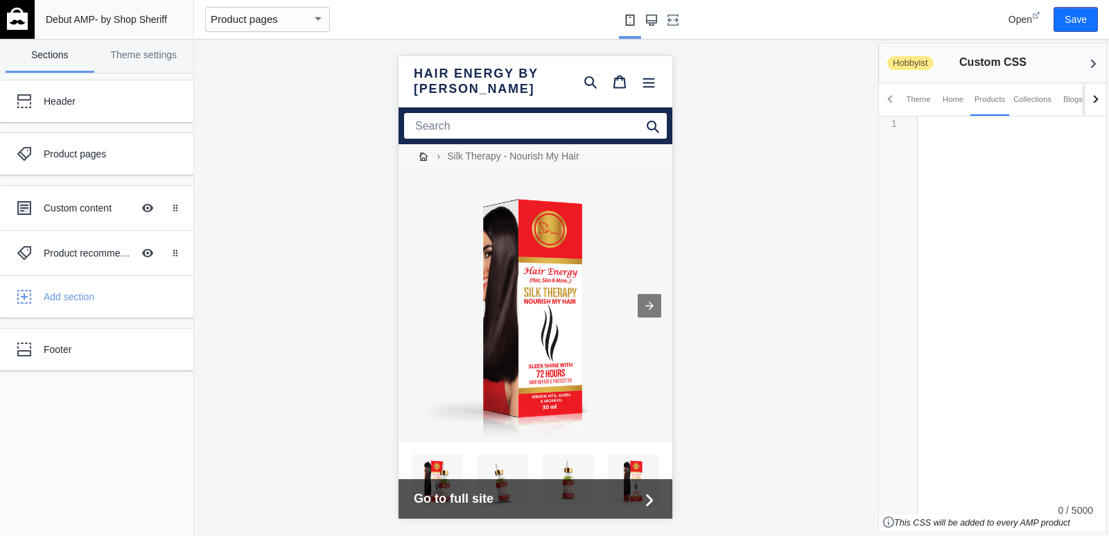
click at [649, 19] on use "Large screen" at bounding box center [651, 20] width 11 height 11
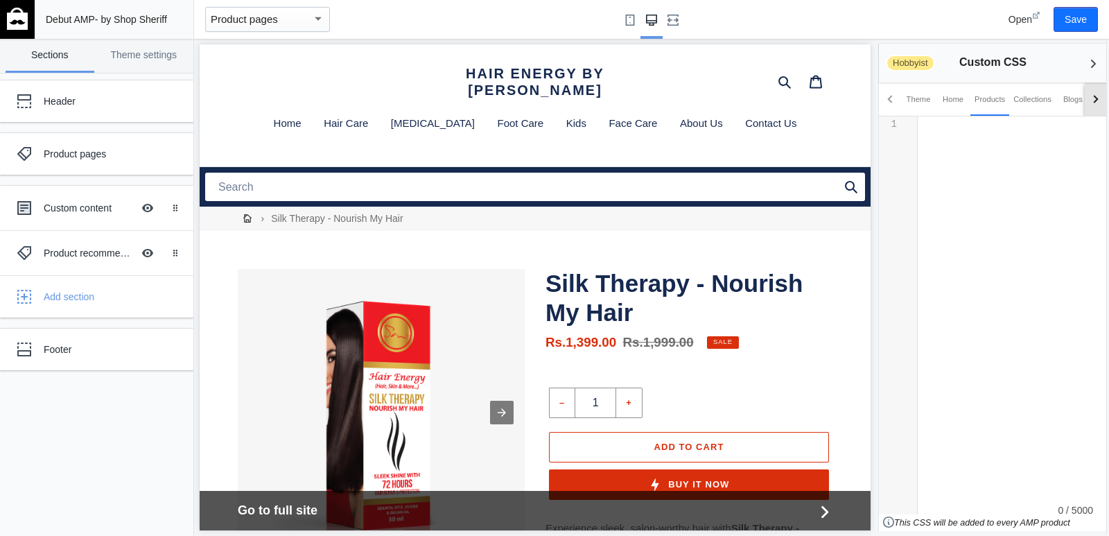
click at [1087, 94] on div at bounding box center [1096, 99] width 22 height 33
click at [1087, 65] on icon "Back to sections" at bounding box center [1094, 64] width 14 height 14
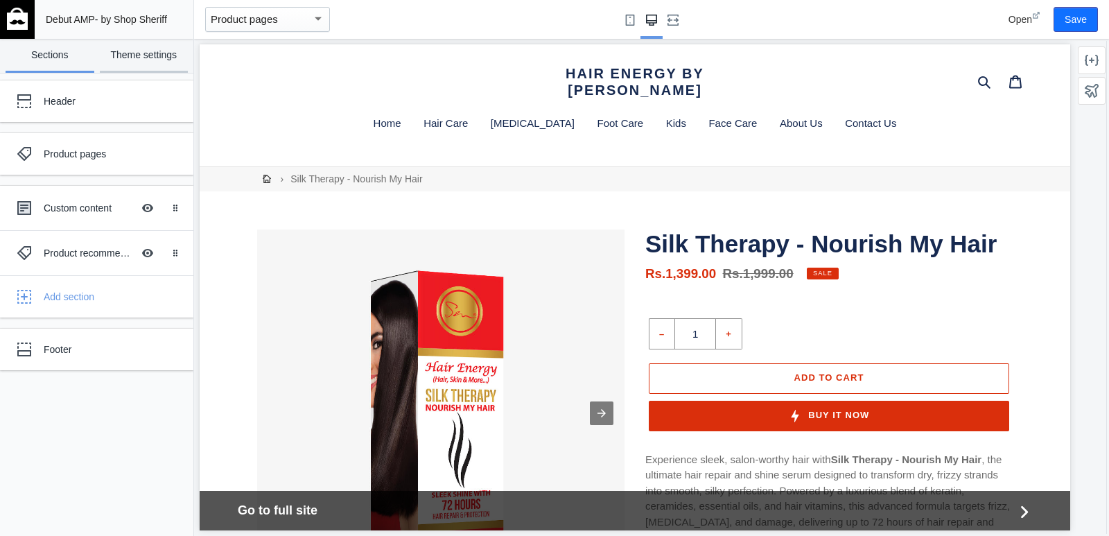
click at [109, 51] on link "Theme settings" at bounding box center [144, 56] width 89 height 34
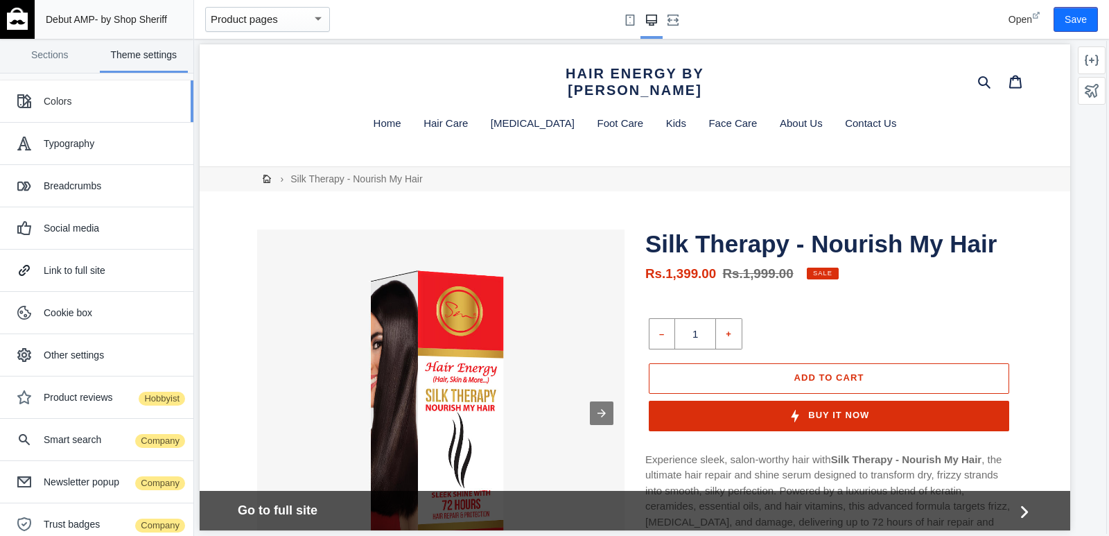
click at [110, 113] on div "Colors" at bounding box center [96, 101] width 173 height 28
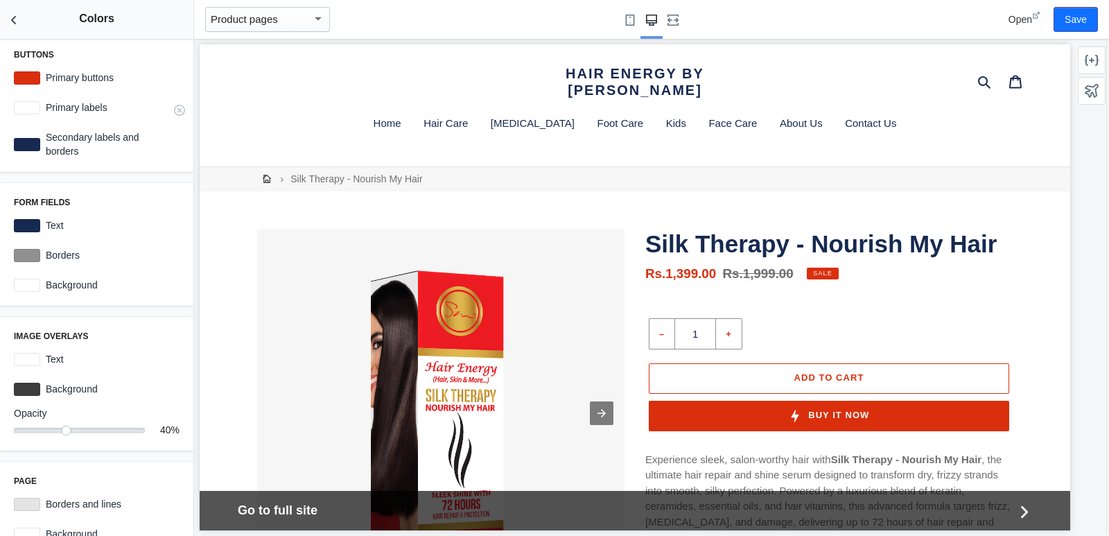
scroll to position [334, 0]
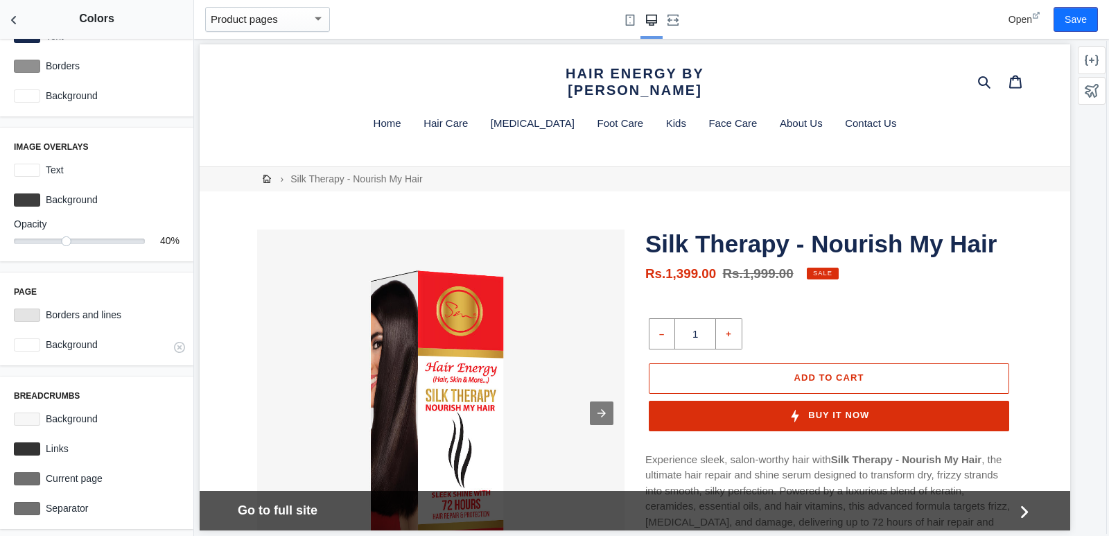
click at [35, 343] on div at bounding box center [27, 344] width 26 height 13
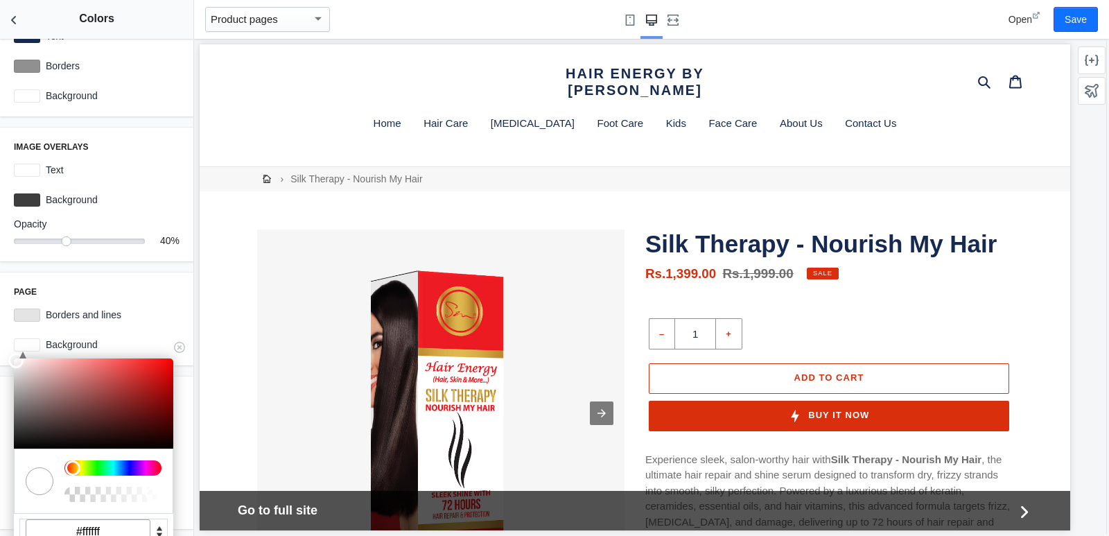
click at [94, 526] on input "#ffffff" at bounding box center [88, 531] width 125 height 25
paste input "#fffaf3"
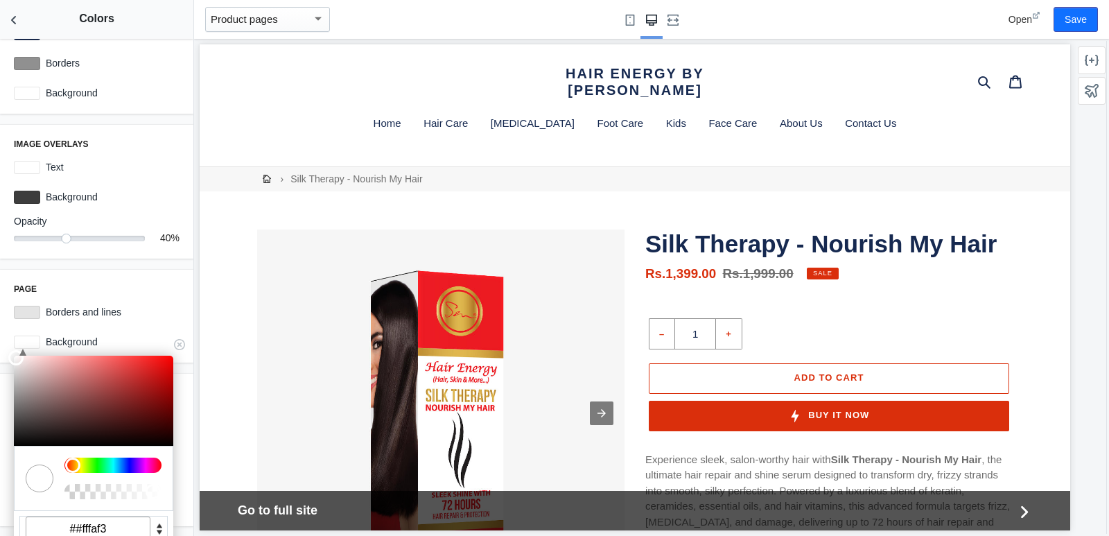
drag, startPoint x: 81, startPoint y: 527, endPoint x: 76, endPoint y: 521, distance: 7.8
click at [78, 525] on input "##fffaf3" at bounding box center [88, 529] width 125 height 25
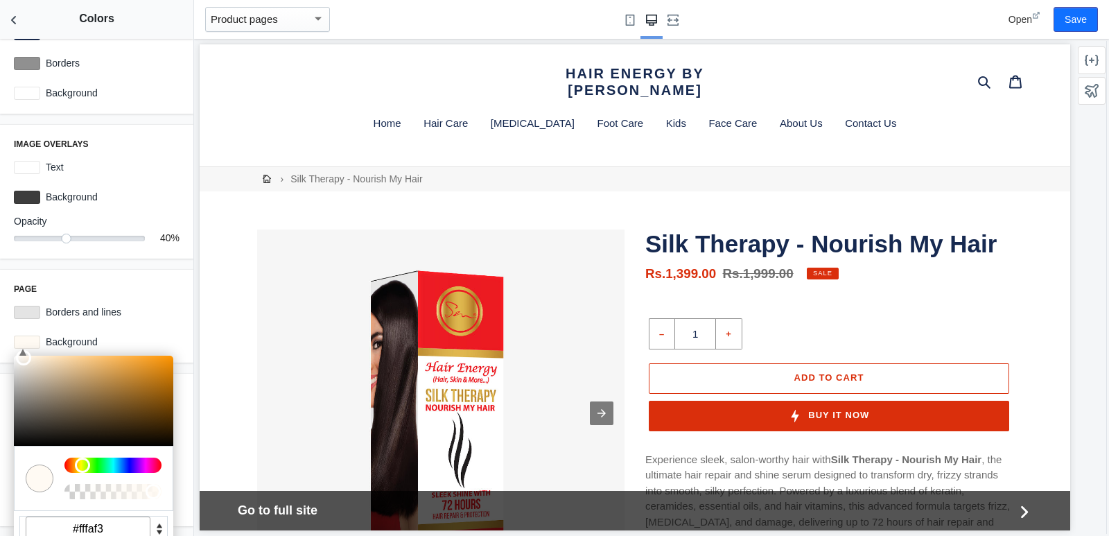
type input "#fffaf3"
click at [137, 273] on div "Page Borders and lines #e4e4e4 C M Y K A 35 100 98 1 H S L A 255 250 243 1 R G …" at bounding box center [96, 316] width 193 height 93
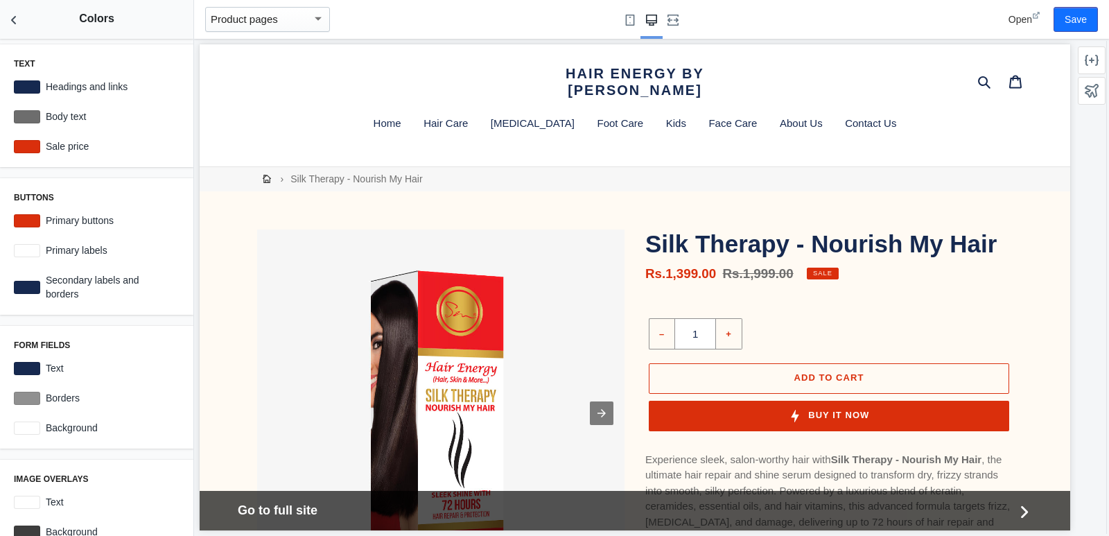
scroll to position [0, 0]
click at [34, 425] on div at bounding box center [27, 429] width 26 height 13
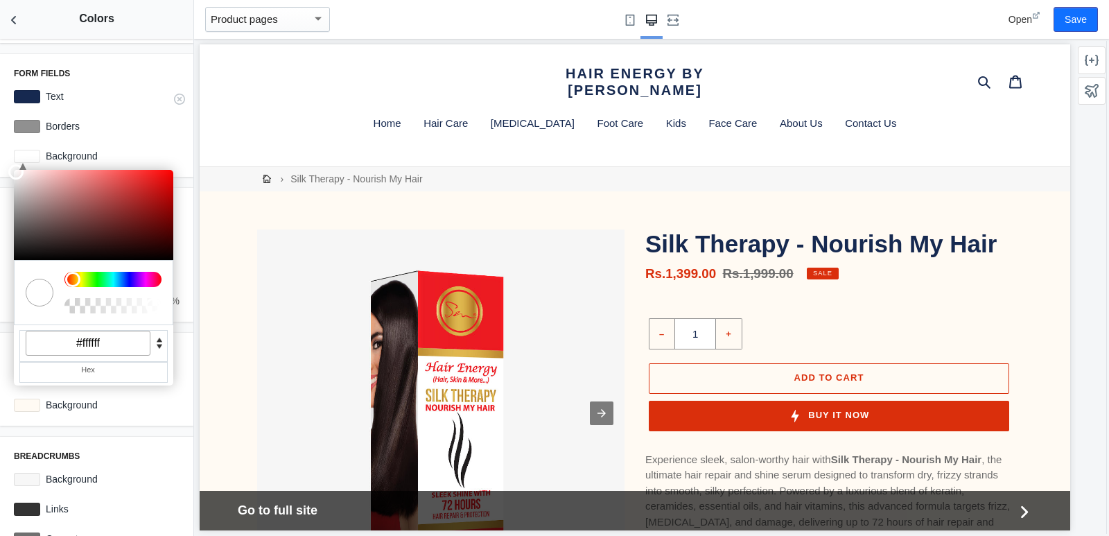
scroll to position [334, 0]
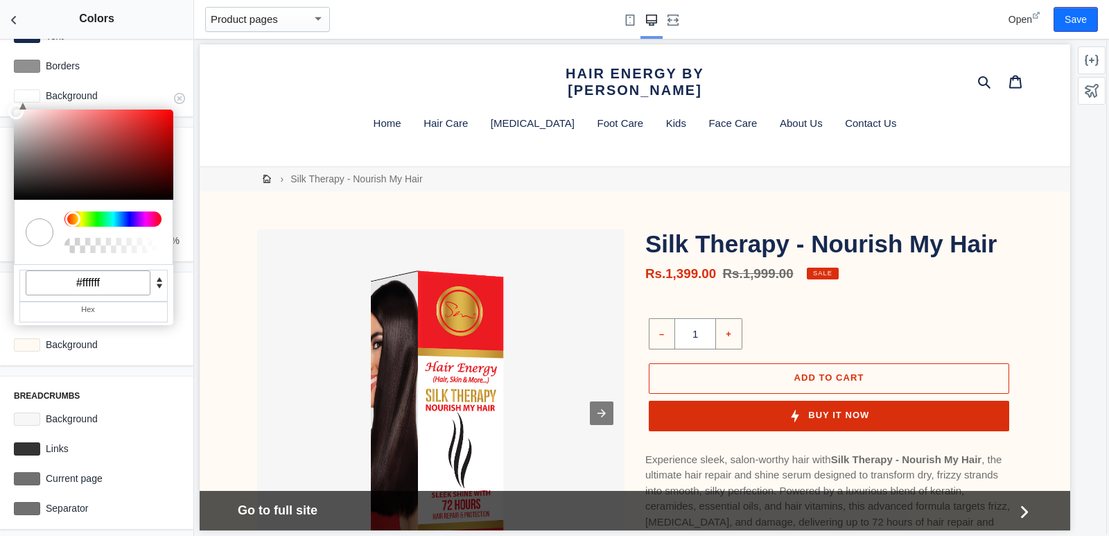
click at [83, 289] on input "#ffffff" at bounding box center [88, 282] width 125 height 25
paste input "af3"
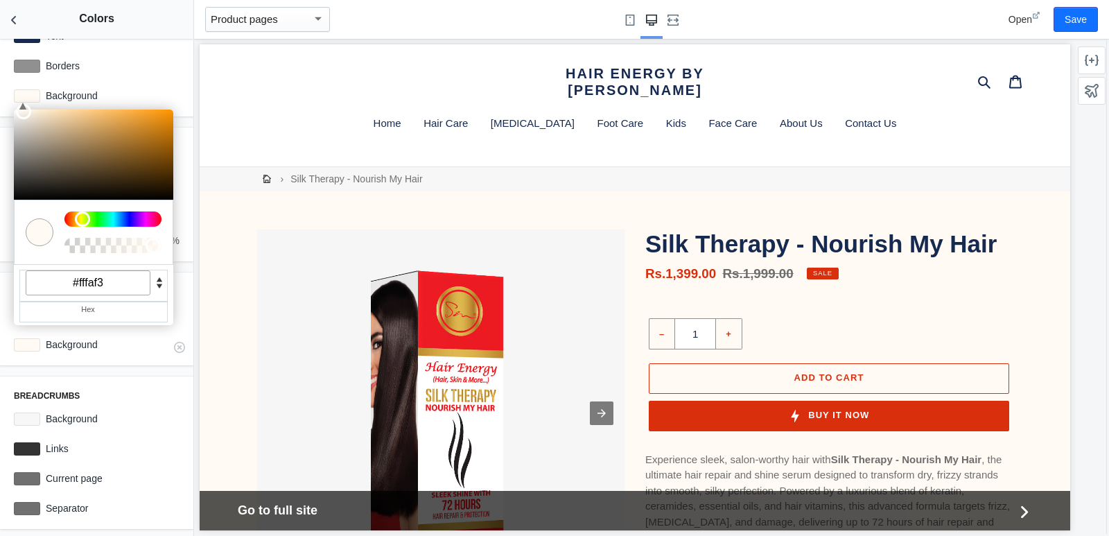
type input "#fffaf3"
drag, startPoint x: 114, startPoint y: 340, endPoint x: 121, endPoint y: 335, distance: 9.0
click at [114, 340] on label "Background" at bounding box center [109, 345] width 139 height 14
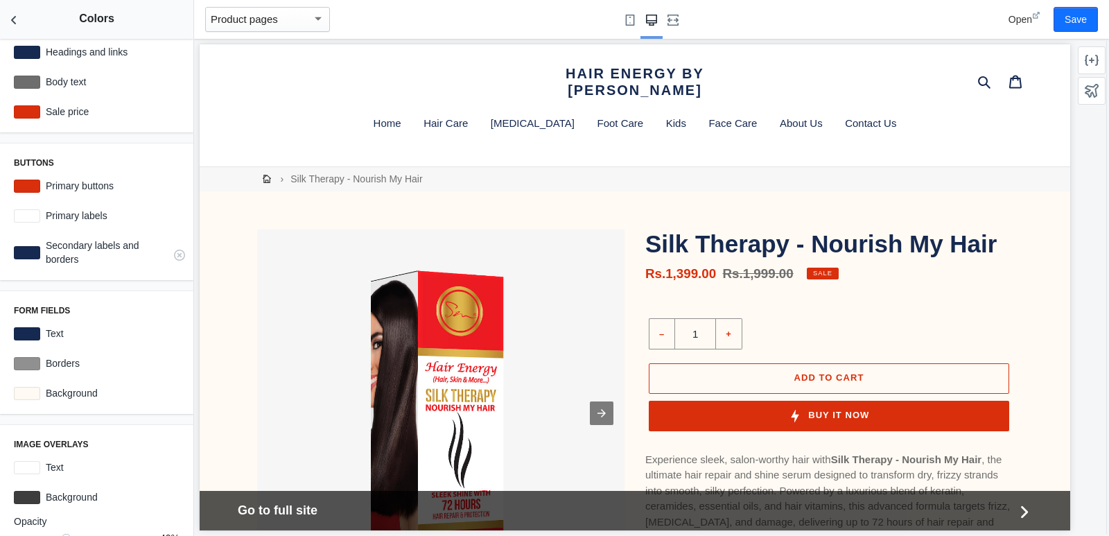
scroll to position [0, 0]
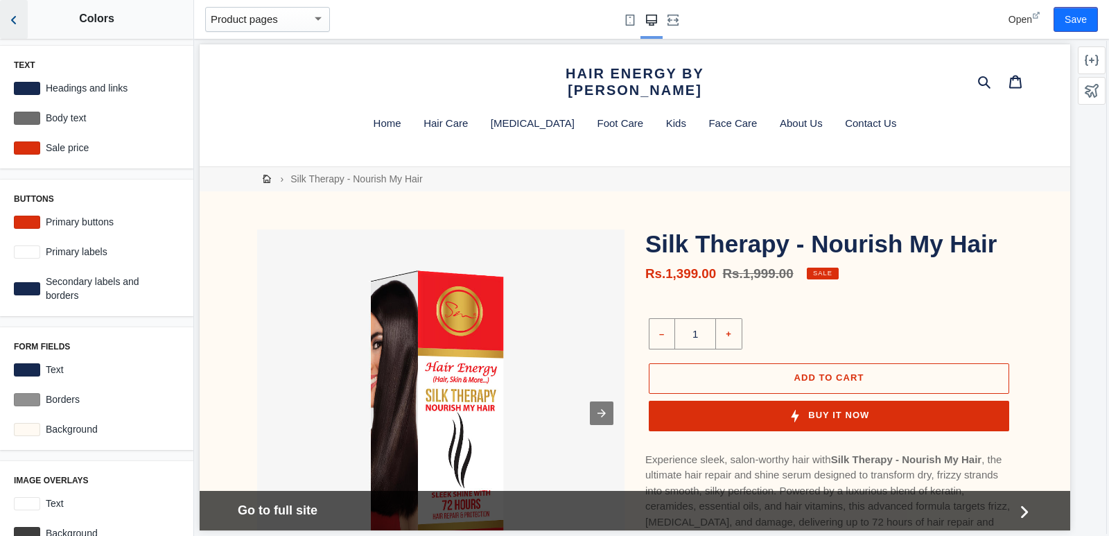
click at [15, 21] on icon "Back to sections" at bounding box center [14, 20] width 14 height 14
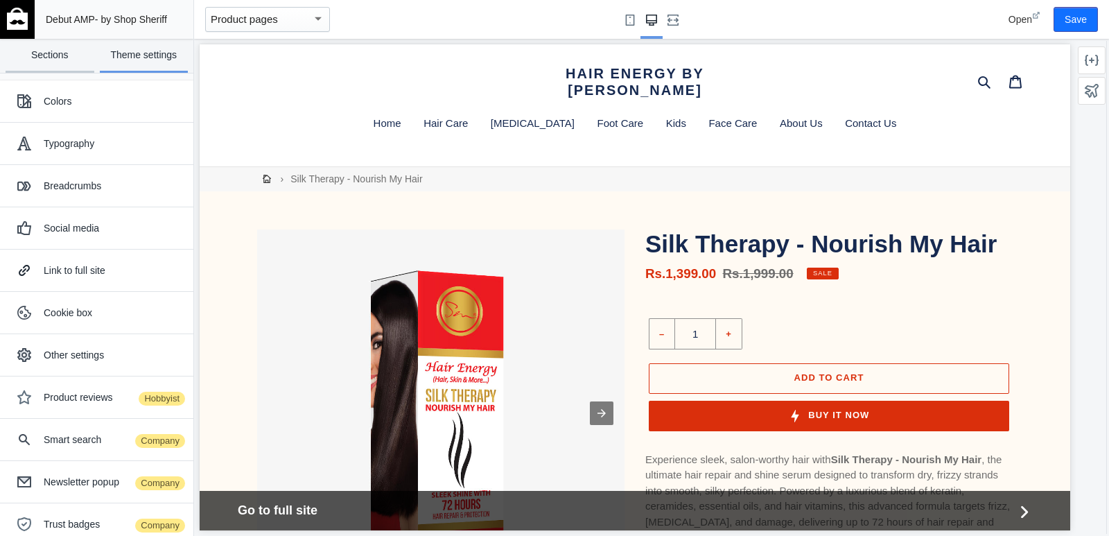
click at [46, 68] on link "Sections" at bounding box center [50, 56] width 89 height 34
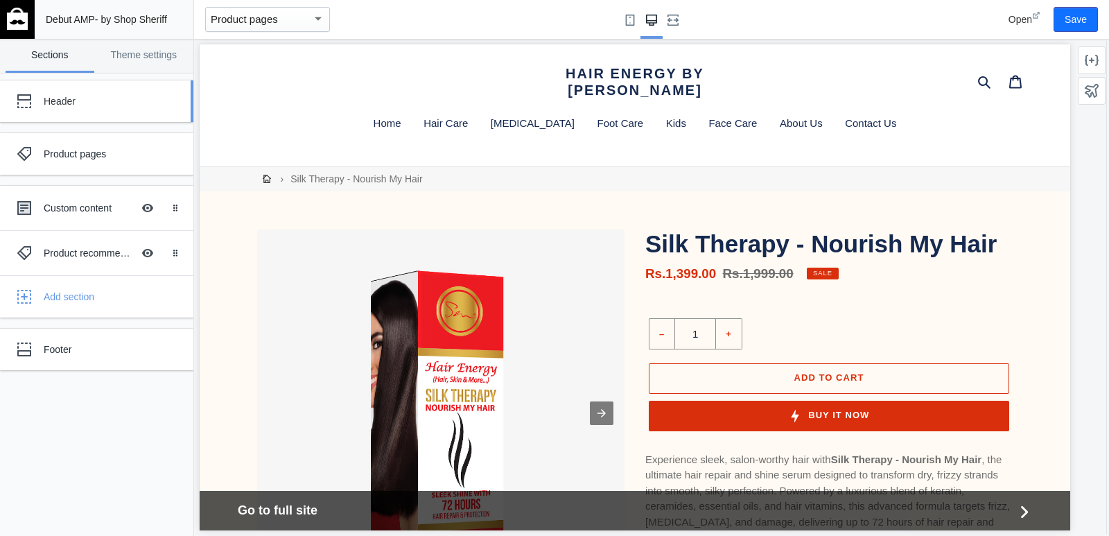
click at [92, 106] on div "Header" at bounding box center [103, 101] width 119 height 14
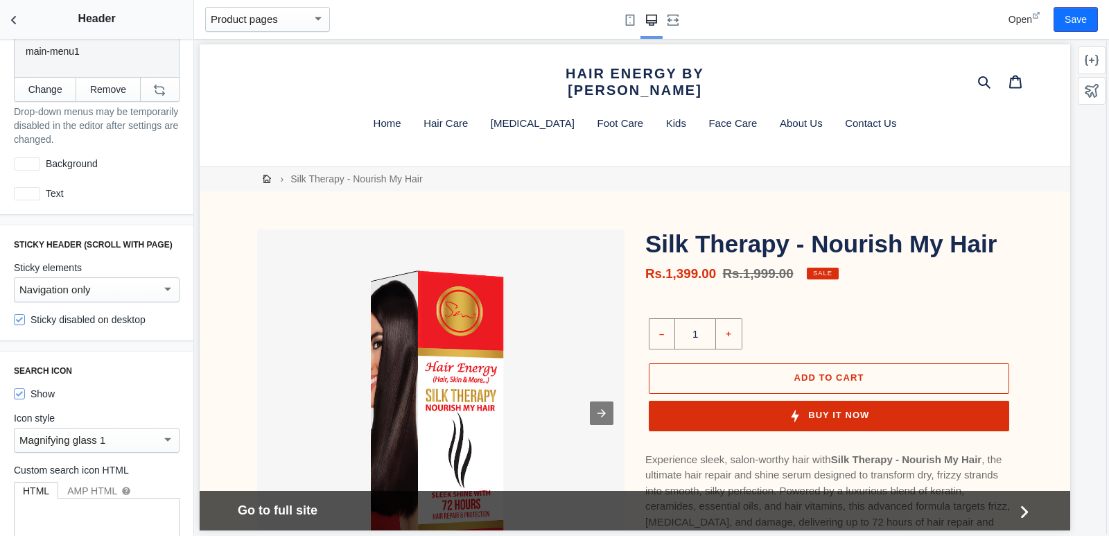
scroll to position [416, 0]
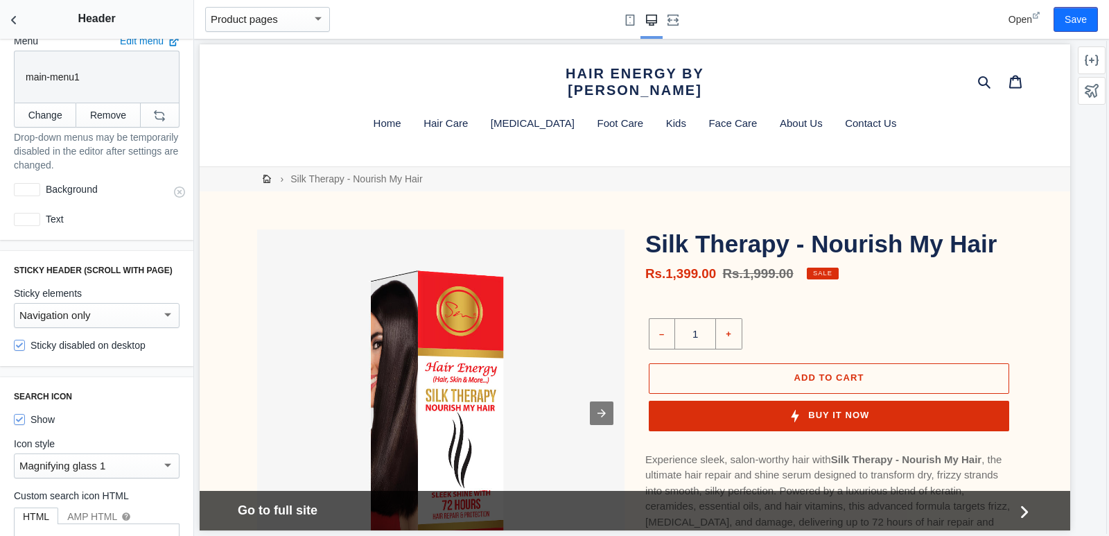
click at [34, 183] on div at bounding box center [27, 189] width 26 height 13
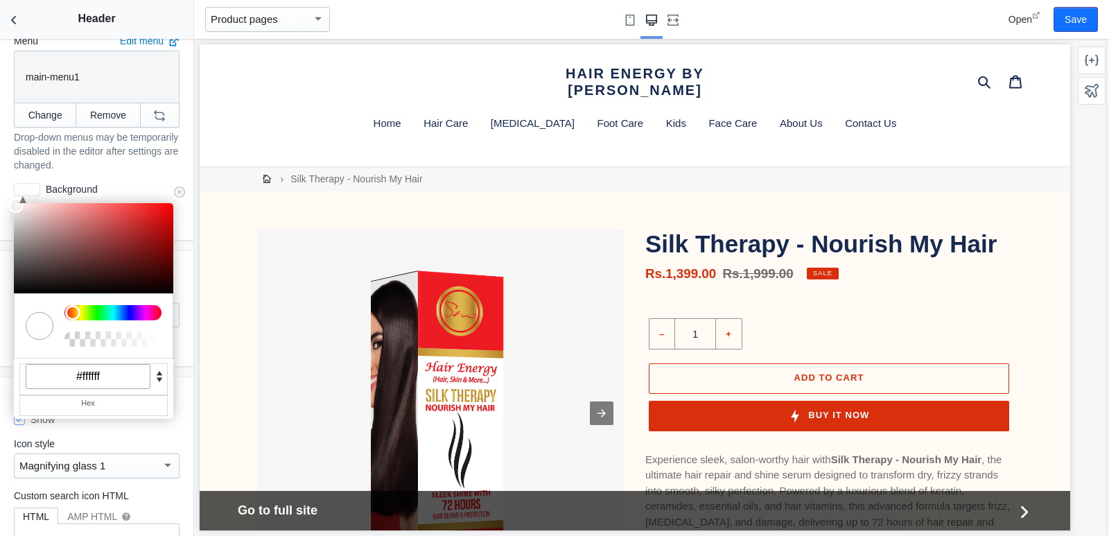
click at [100, 377] on input "#ffffff" at bounding box center [88, 376] width 125 height 25
click at [99, 377] on input "#ffffff" at bounding box center [88, 376] width 125 height 25
paste input "af3"
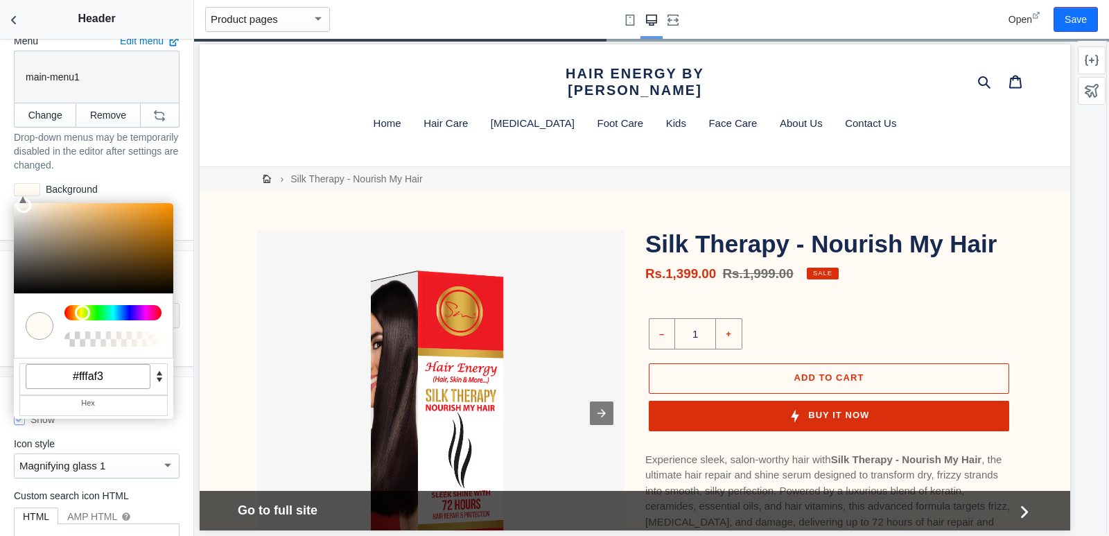
type input "#fffaf3"
click at [0, 408] on div "Search icon Show Icon style Magnifying glass 1 Custom search icon HTML HTML AMP…" at bounding box center [96, 518] width 193 height 282
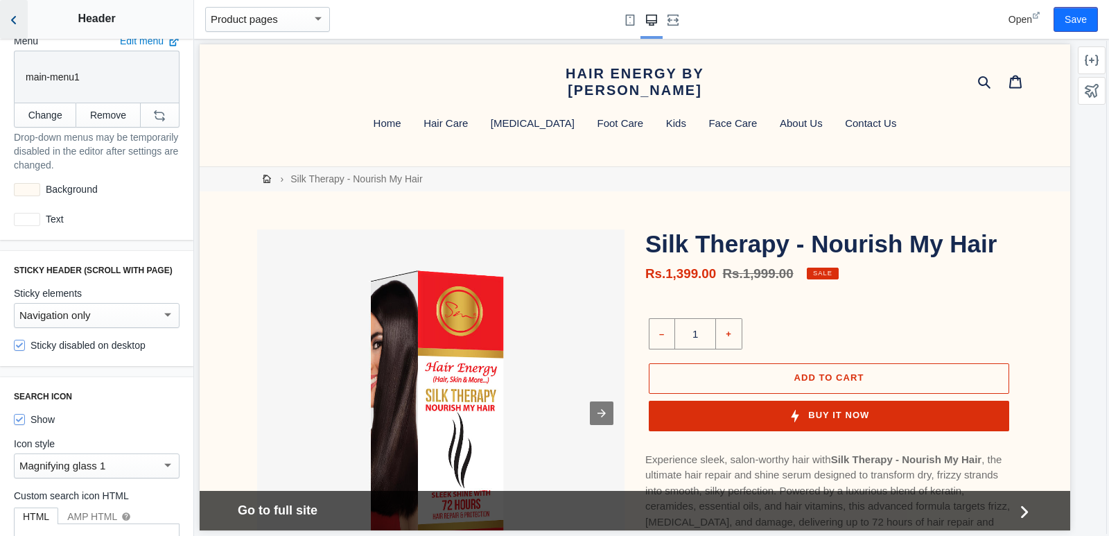
click at [12, 30] on button "Back to sections" at bounding box center [14, 19] width 28 height 39
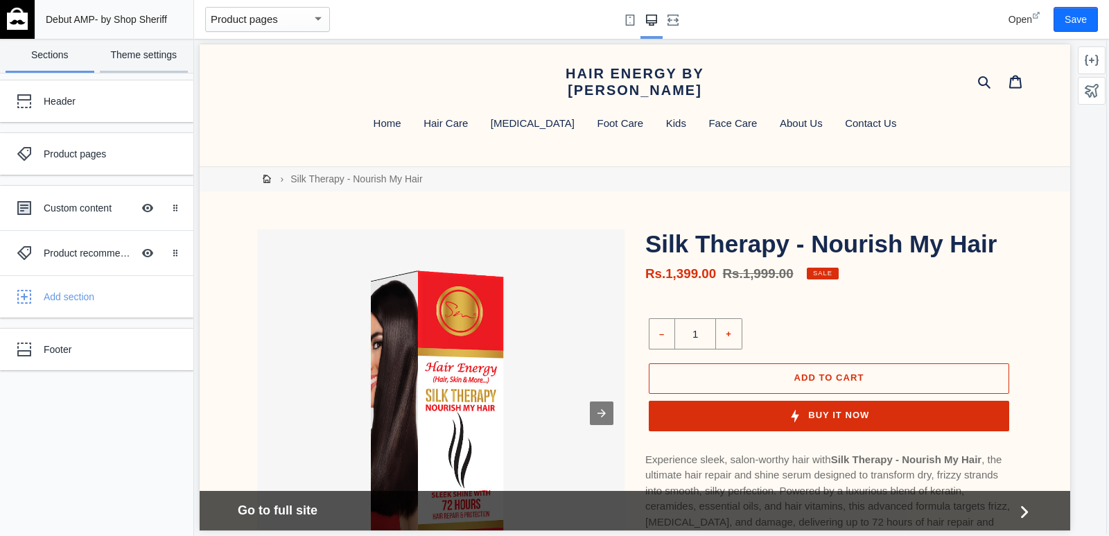
click at [116, 68] on link "Theme settings" at bounding box center [144, 56] width 89 height 34
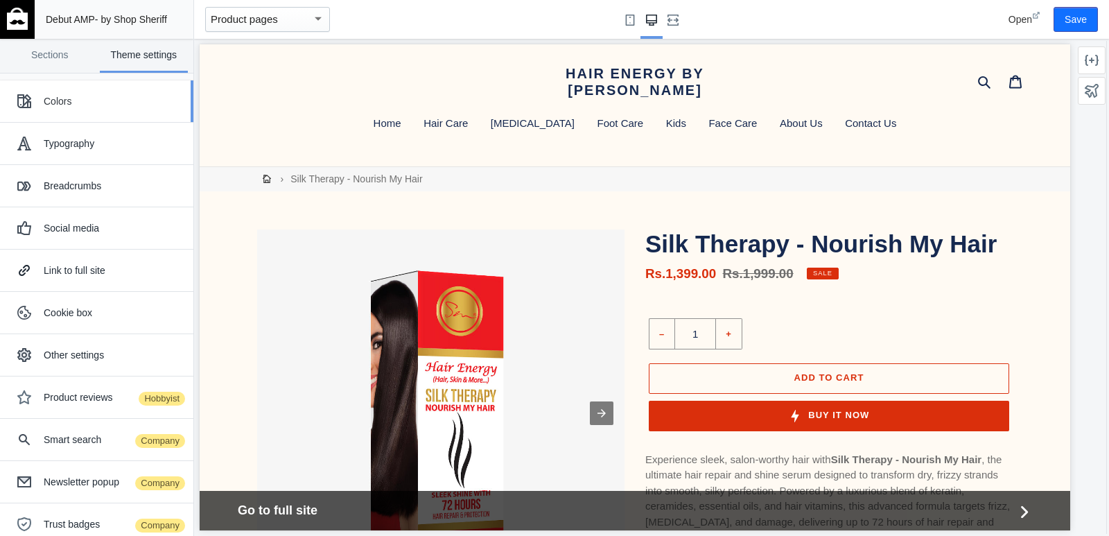
click at [89, 114] on div "Colors" at bounding box center [96, 101] width 173 height 28
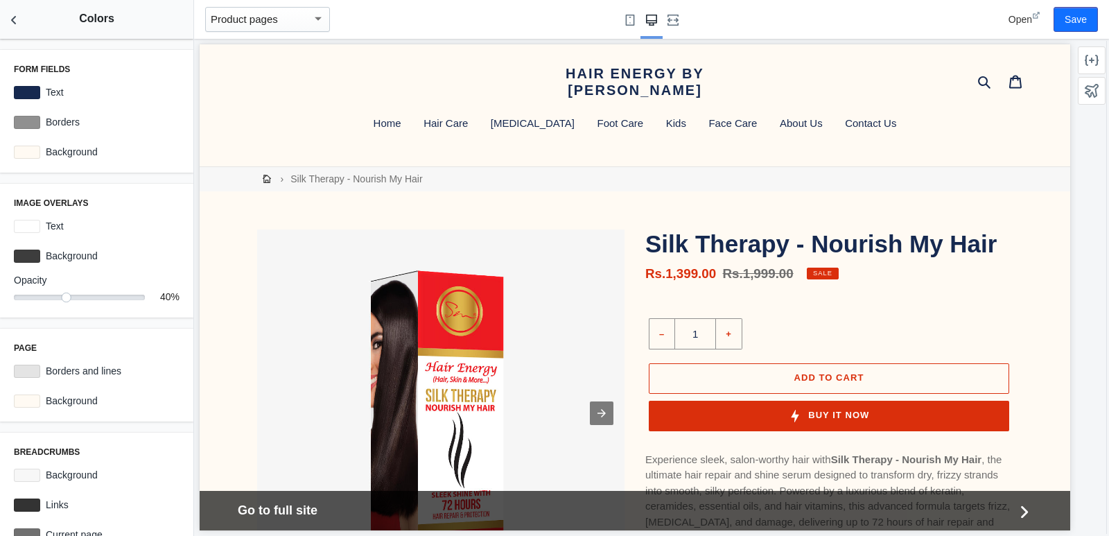
scroll to position [334, 0]
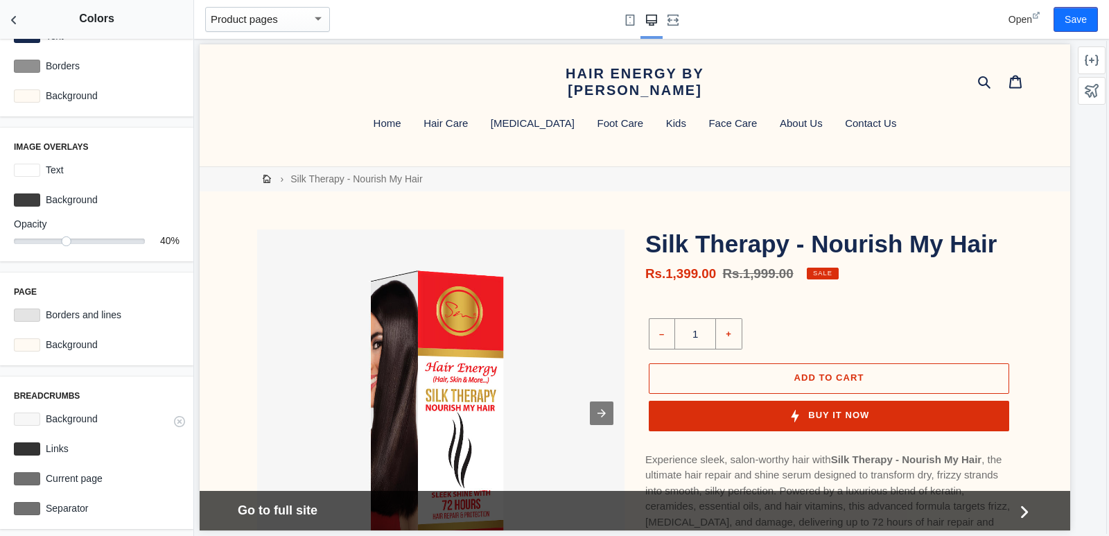
click at [32, 424] on div at bounding box center [27, 419] width 26 height 13
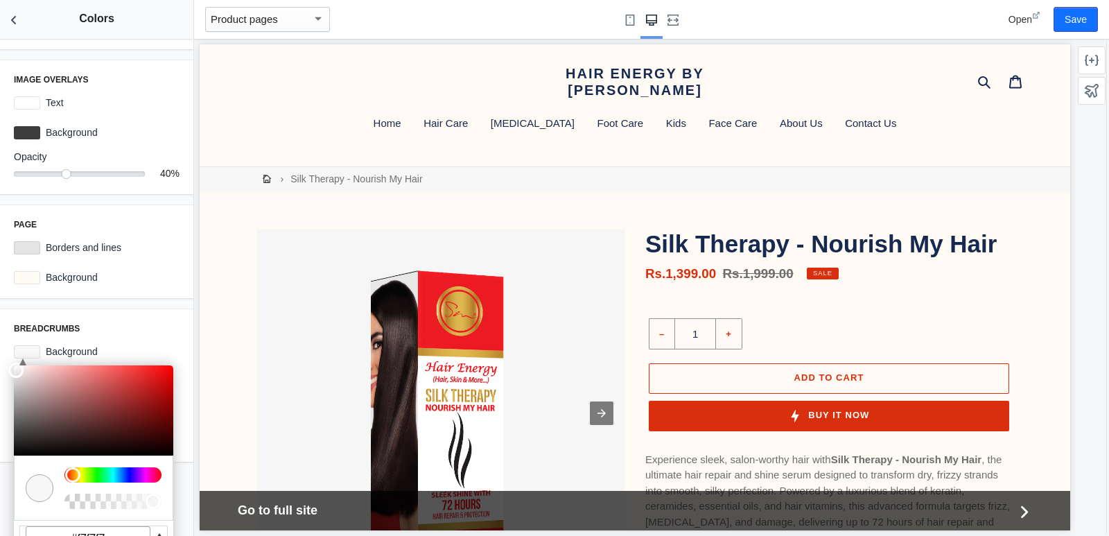
scroll to position [446, 0]
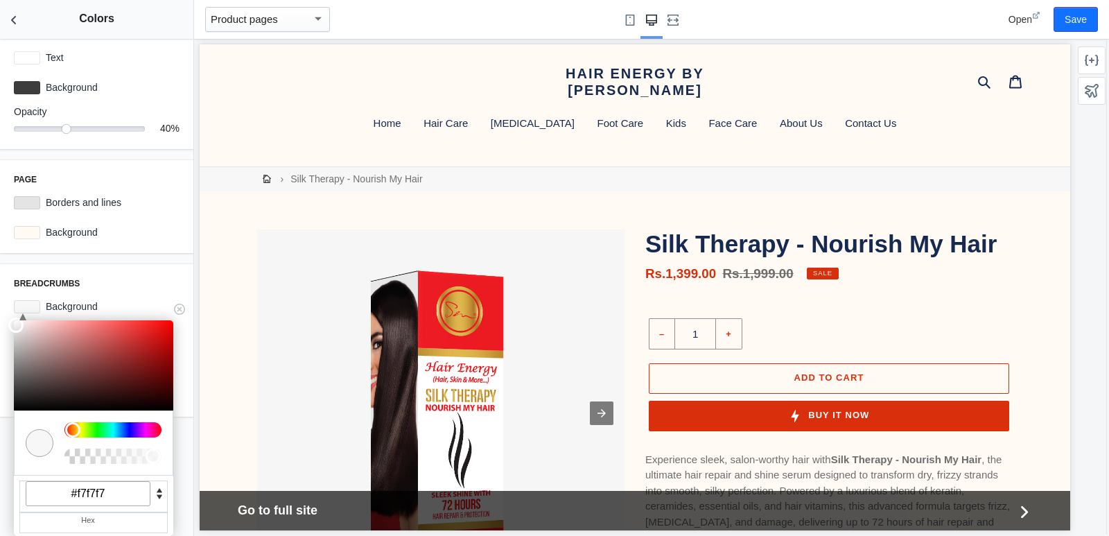
click at [98, 491] on input "#f7f7f7" at bounding box center [88, 493] width 125 height 25
paste input "ffaf3"
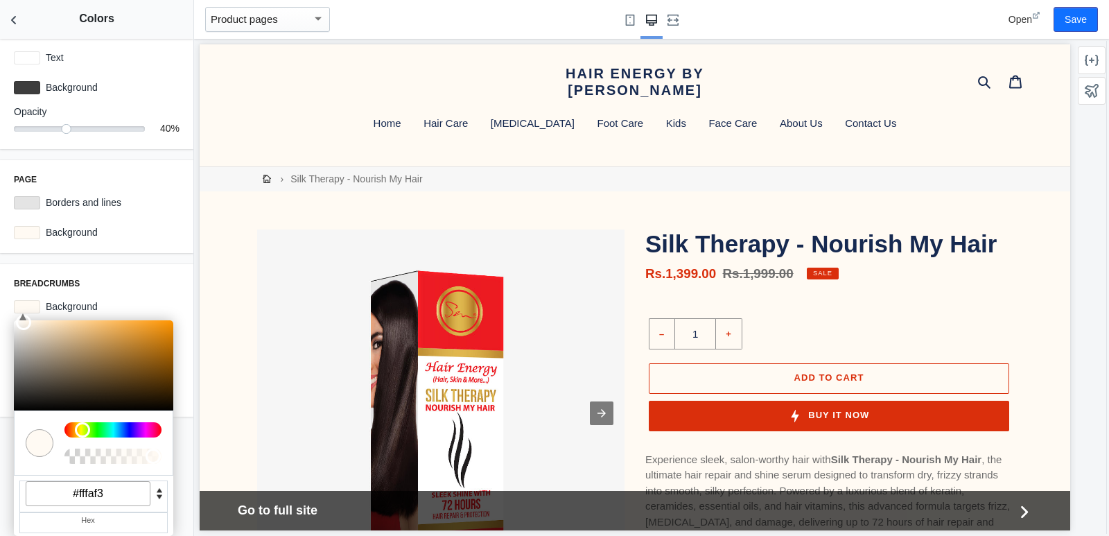
type input "#fffaf3"
click at [138, 263] on div "Text Headings and links #162950 Body text #6d6d6d Sale price #da2f0c Buttons Pr…" at bounding box center [96, 287] width 193 height 497
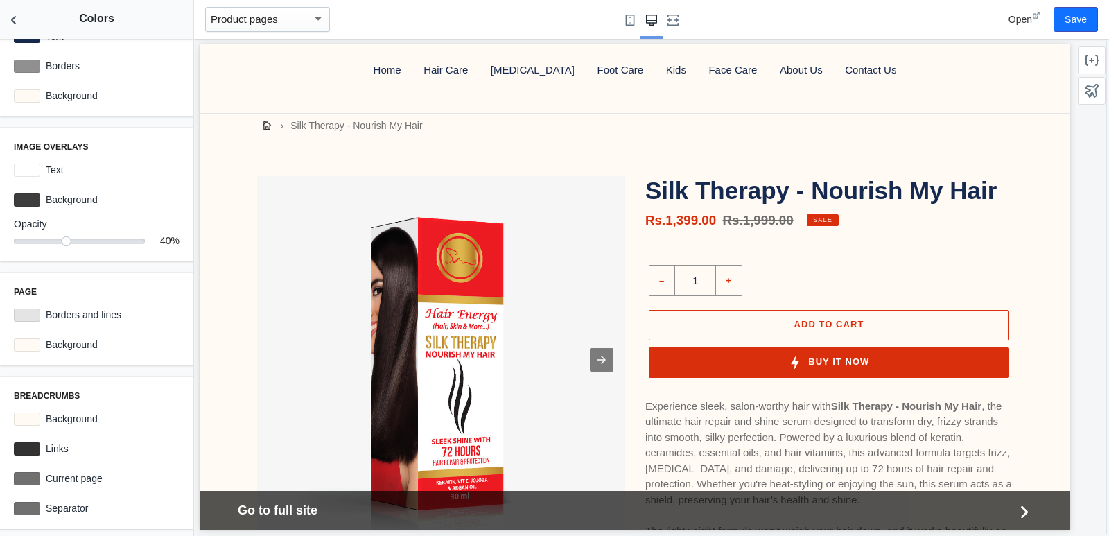
scroll to position [0, 0]
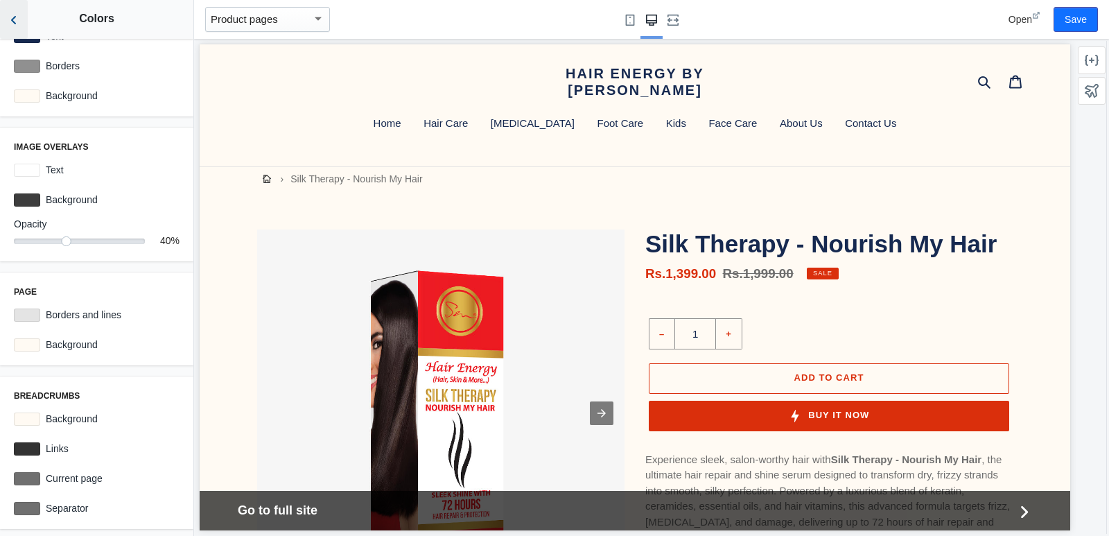
click at [17, 20] on icon "Back to sections" at bounding box center [14, 20] width 14 height 14
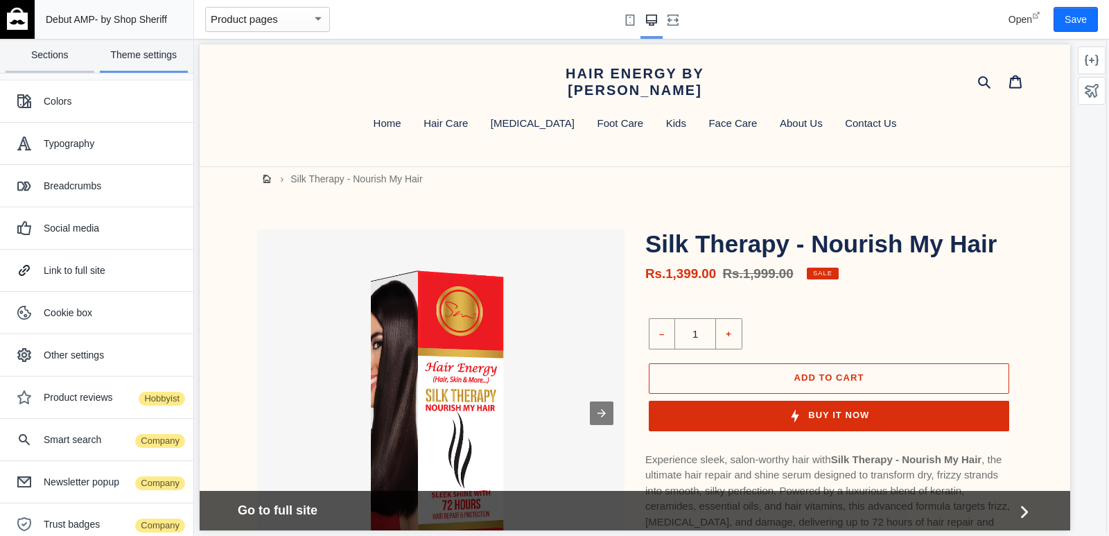
click at [42, 59] on link "Sections" at bounding box center [50, 56] width 89 height 34
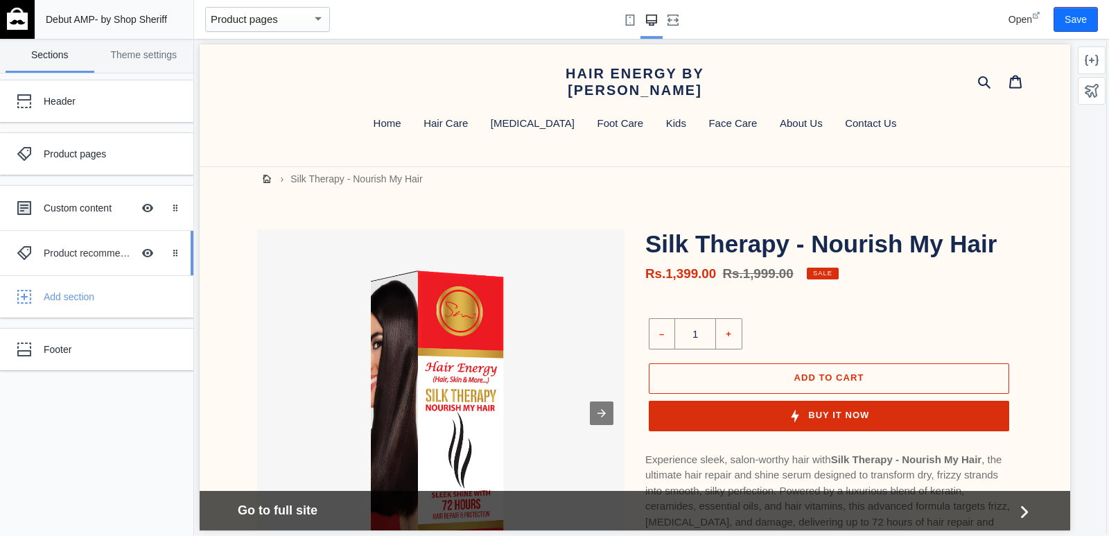
click at [71, 255] on div "Product recommendations" at bounding box center [88, 253] width 89 height 14
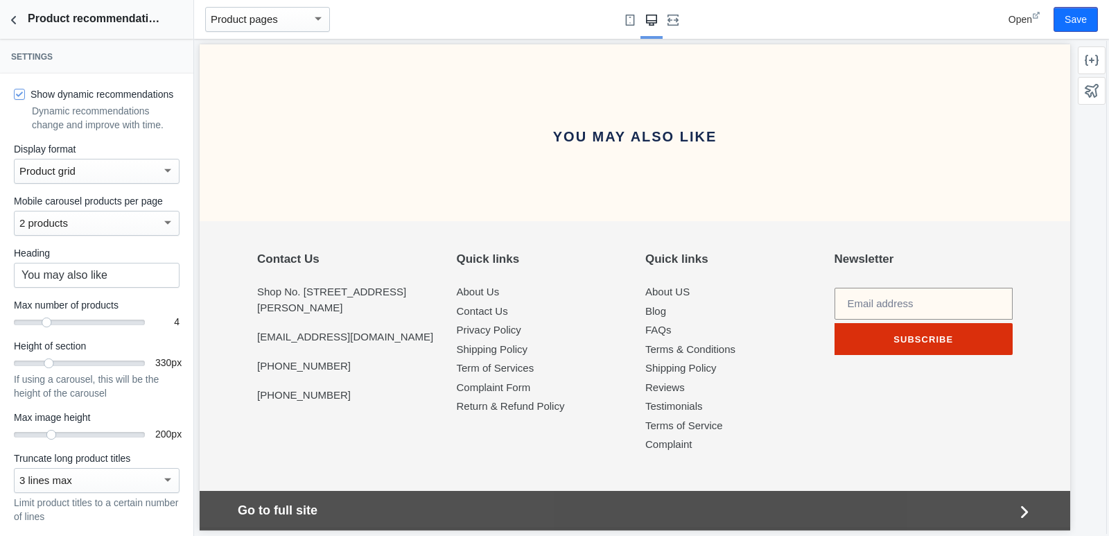
scroll to position [1008, 0]
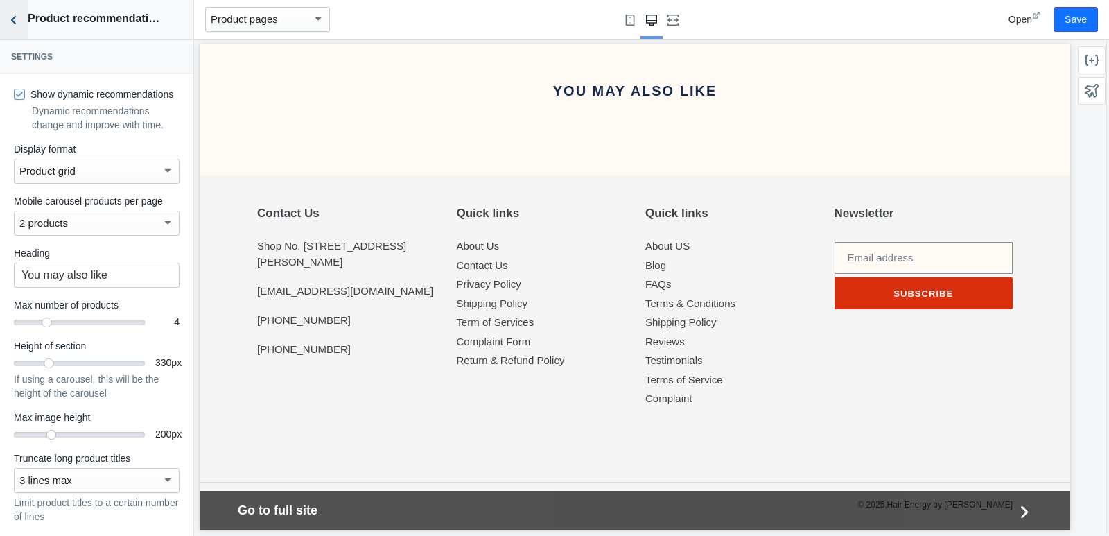
click at [19, 25] on icon "Back to sections" at bounding box center [14, 20] width 14 height 14
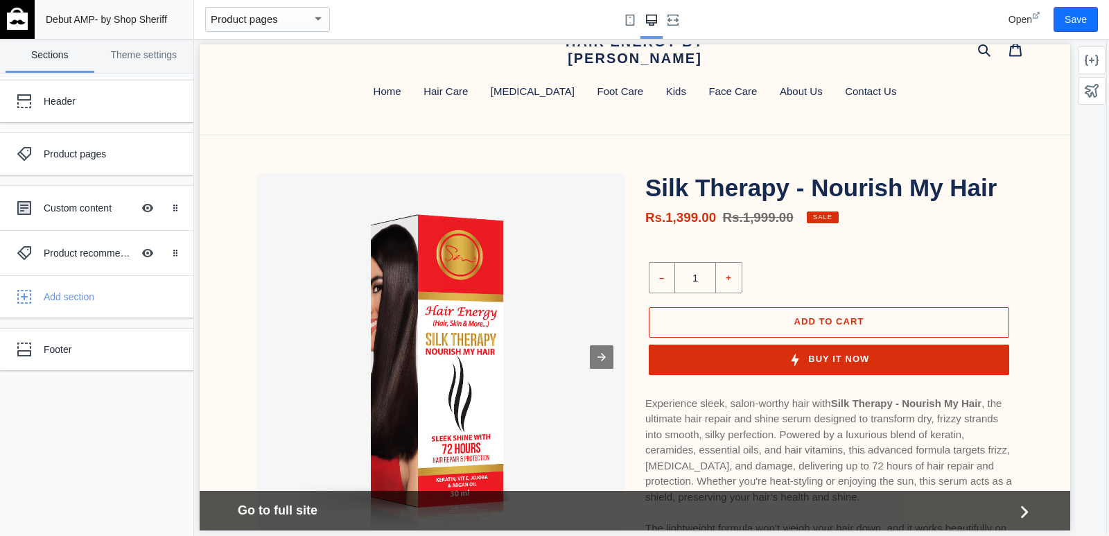
scroll to position [0, 0]
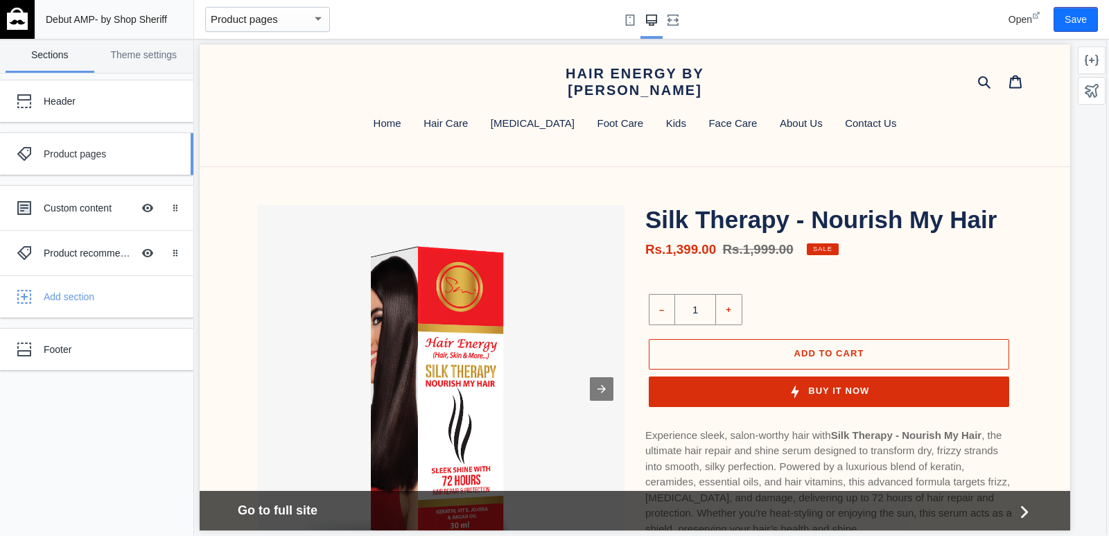
click at [72, 157] on div "Product pages" at bounding box center [103, 154] width 119 height 14
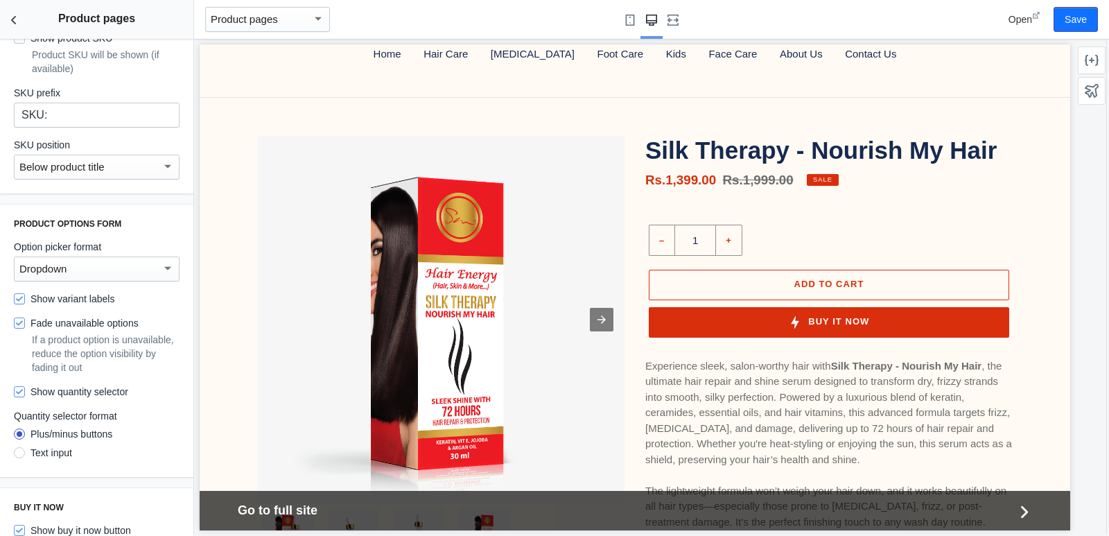
scroll to position [624, 0]
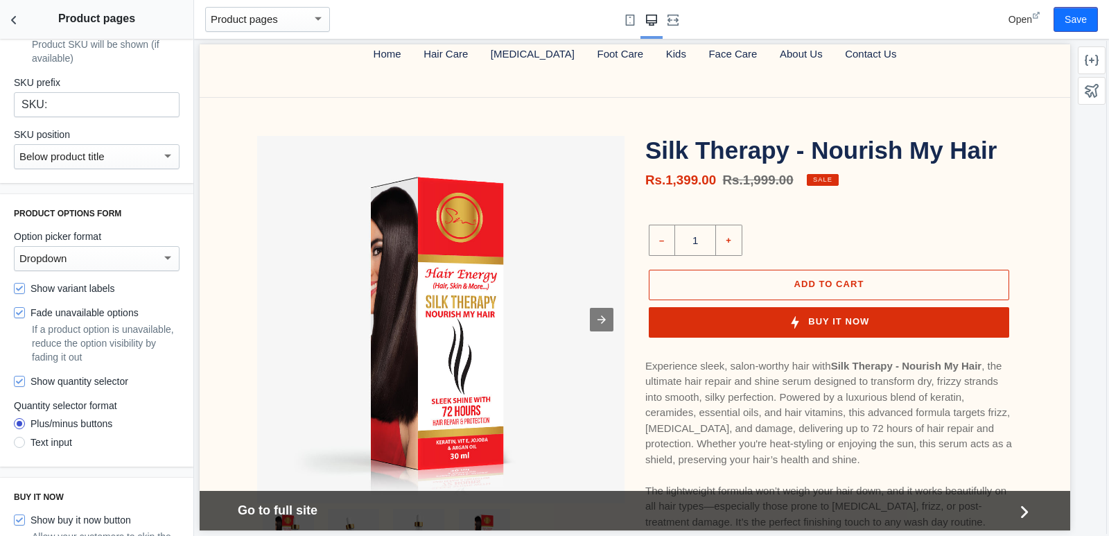
click at [126, 255] on div "Dropdown" at bounding box center [90, 258] width 142 height 17
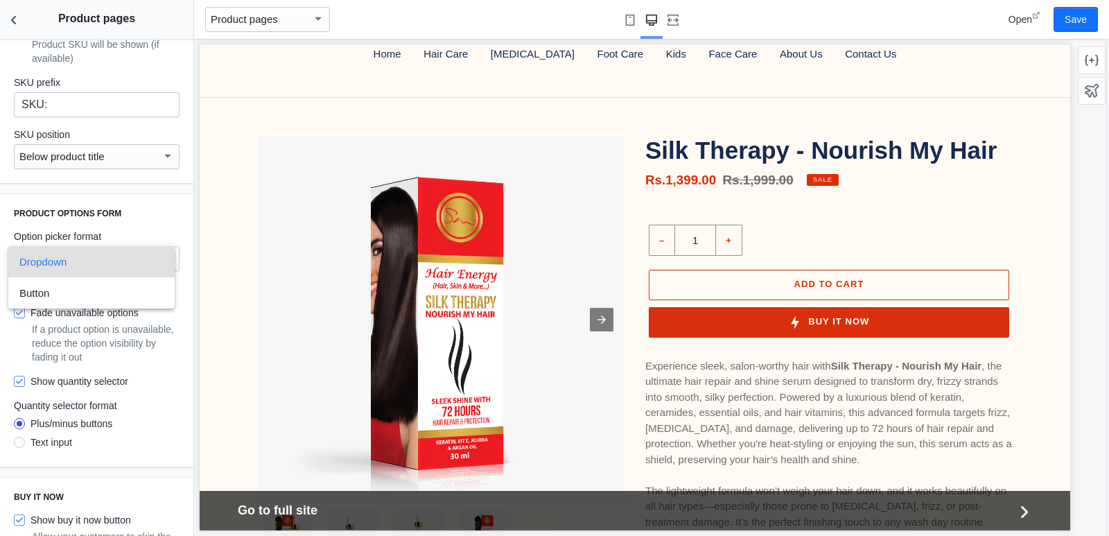
click at [126, 255] on span "Dropdown" at bounding box center [91, 261] width 144 height 31
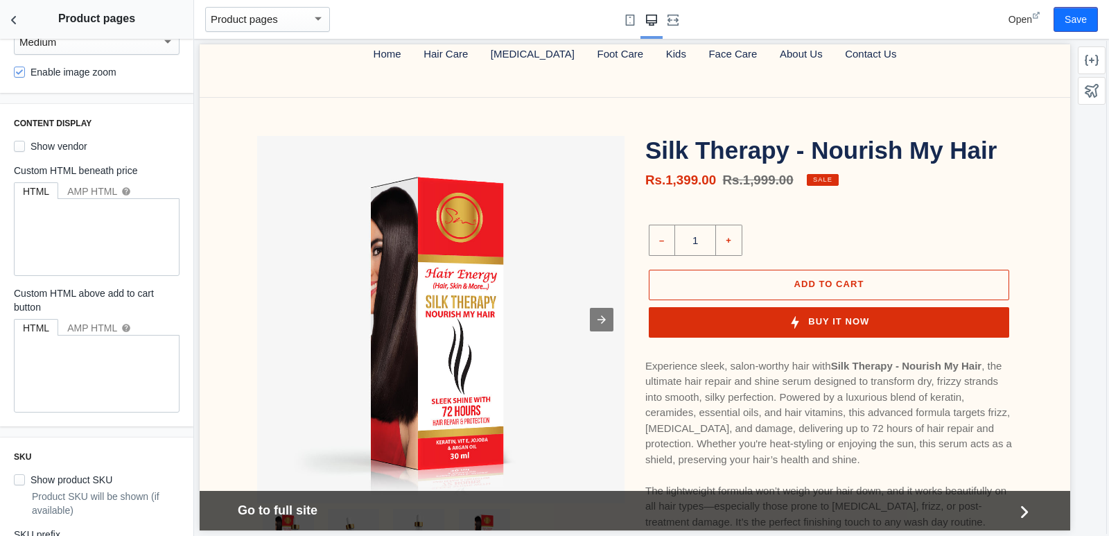
scroll to position [0, 0]
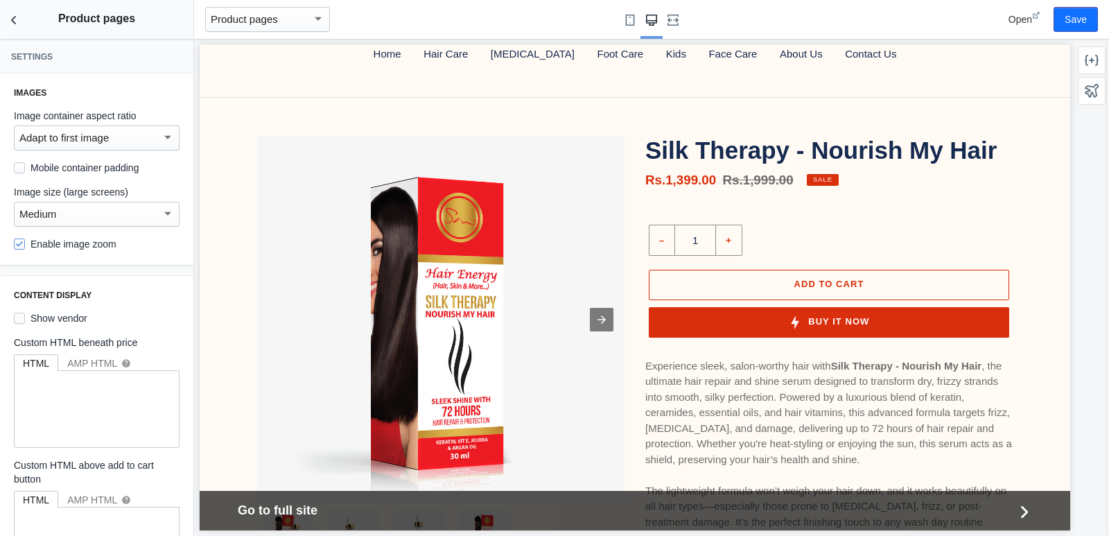
click at [1055, 20] on div "Open Save" at bounding box center [1027, 19] width 153 height 39
click at [1063, 20] on button "Save" at bounding box center [1076, 19] width 44 height 25
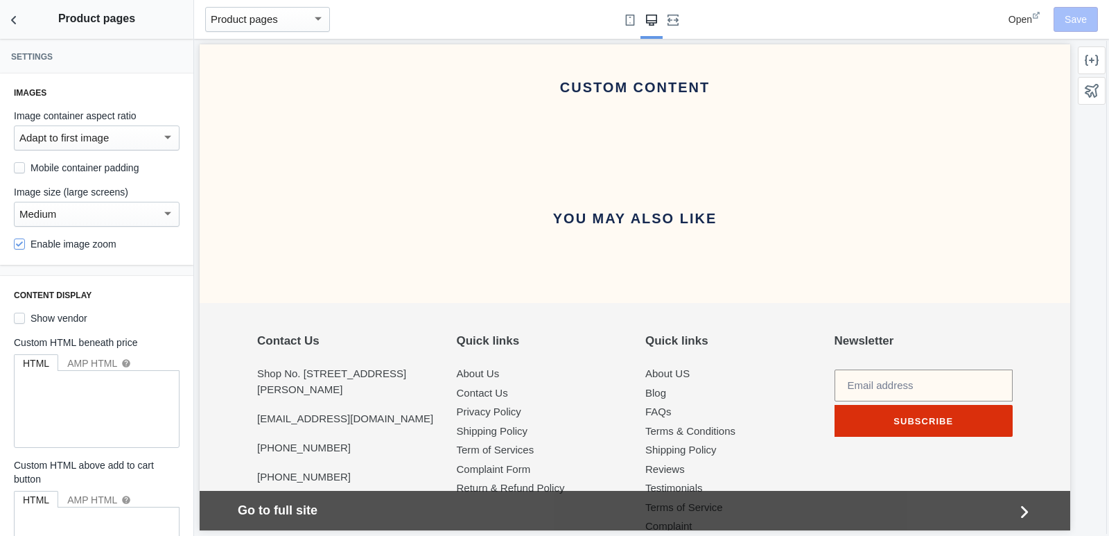
scroll to position [1067, 0]
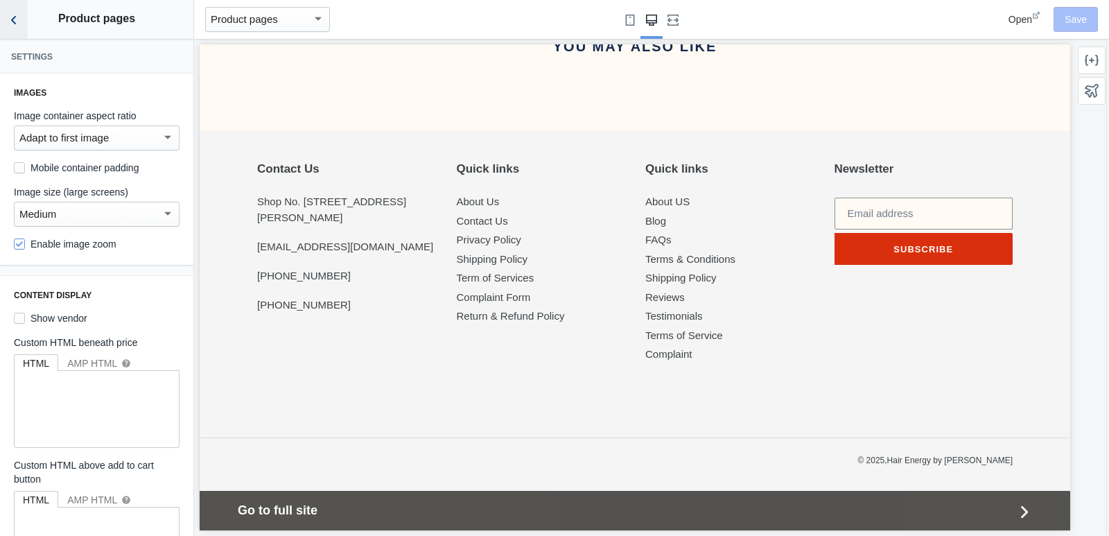
click at [12, 26] on icon "Back to sections" at bounding box center [14, 20] width 14 height 14
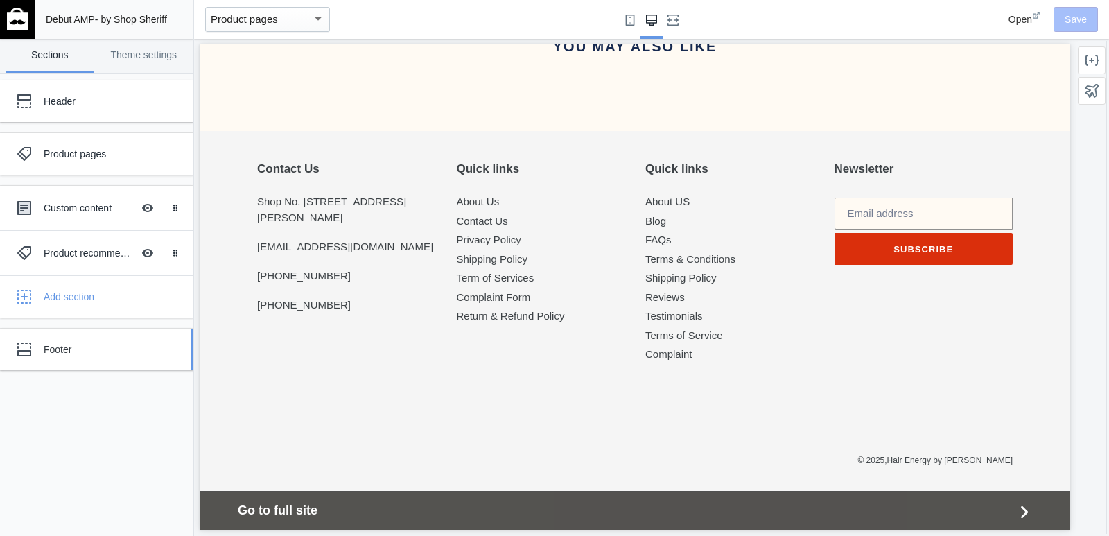
click at [82, 345] on div "Footer" at bounding box center [103, 350] width 119 height 14
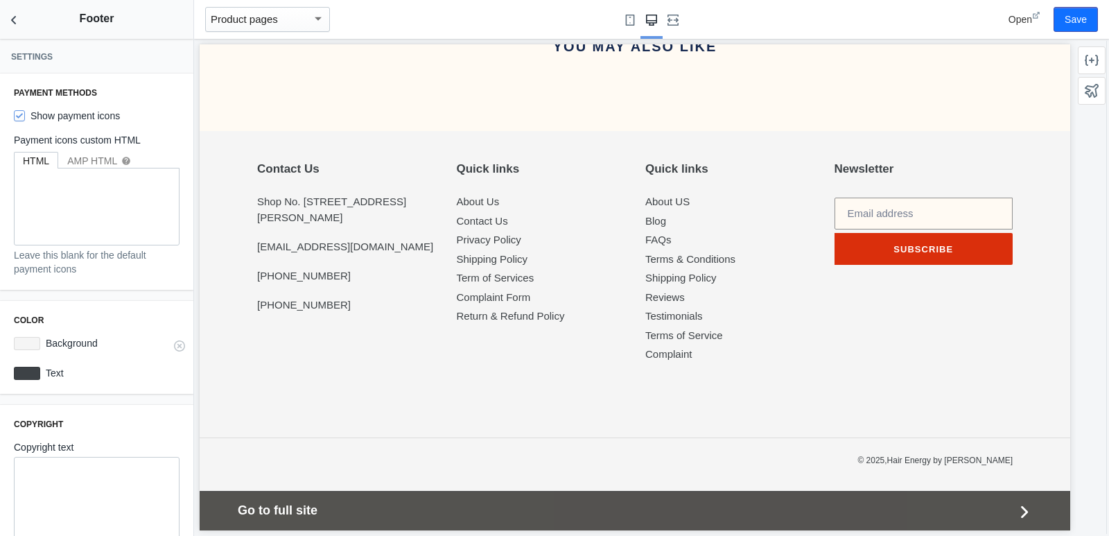
click at [21, 340] on div at bounding box center [27, 343] width 26 height 13
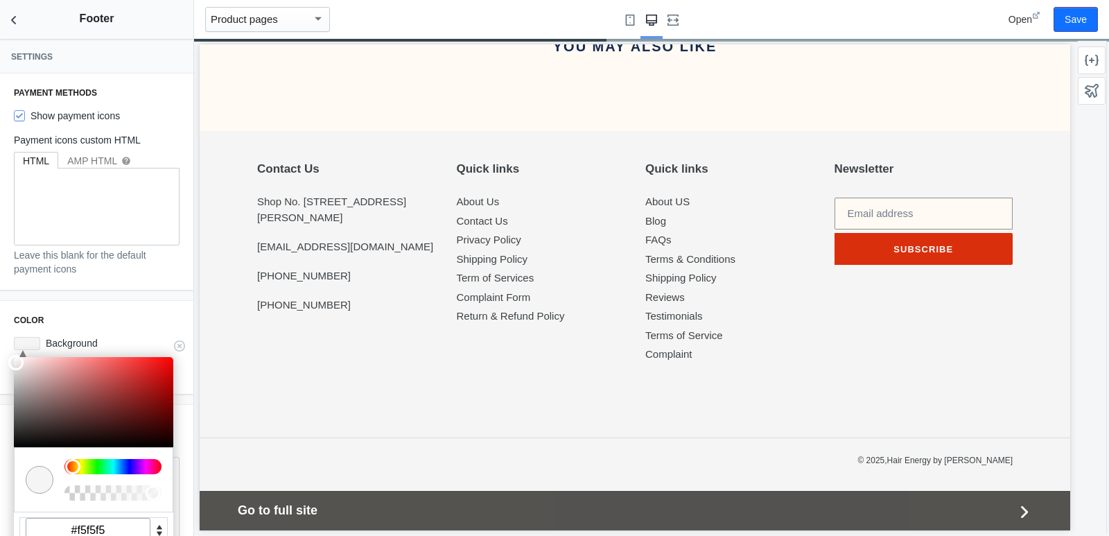
click at [87, 526] on input "#f5f5f5" at bounding box center [88, 530] width 125 height 25
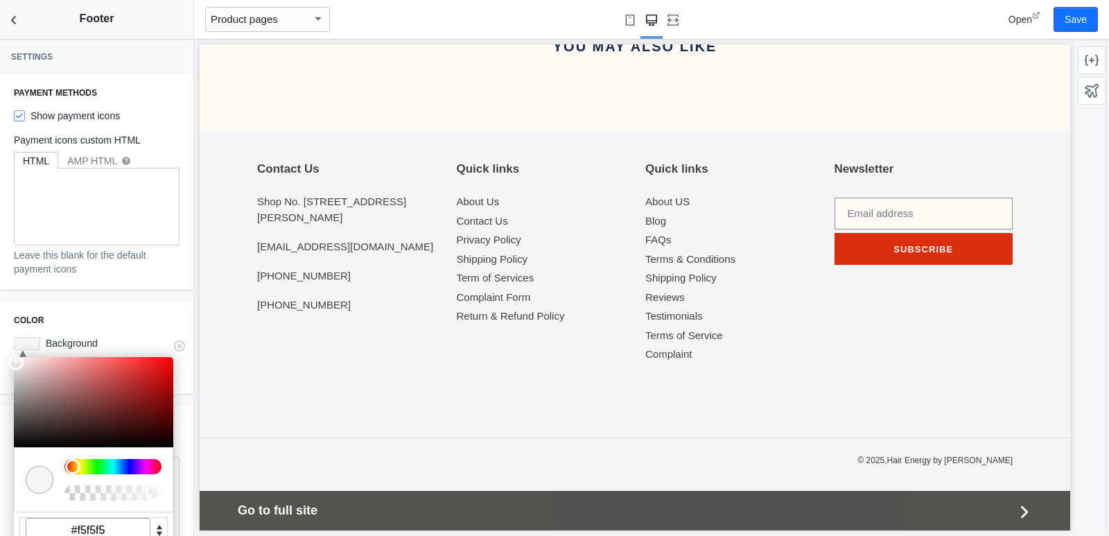
click at [87, 526] on input "#f5f5f5" at bounding box center [88, 530] width 125 height 25
paste input "c4af"
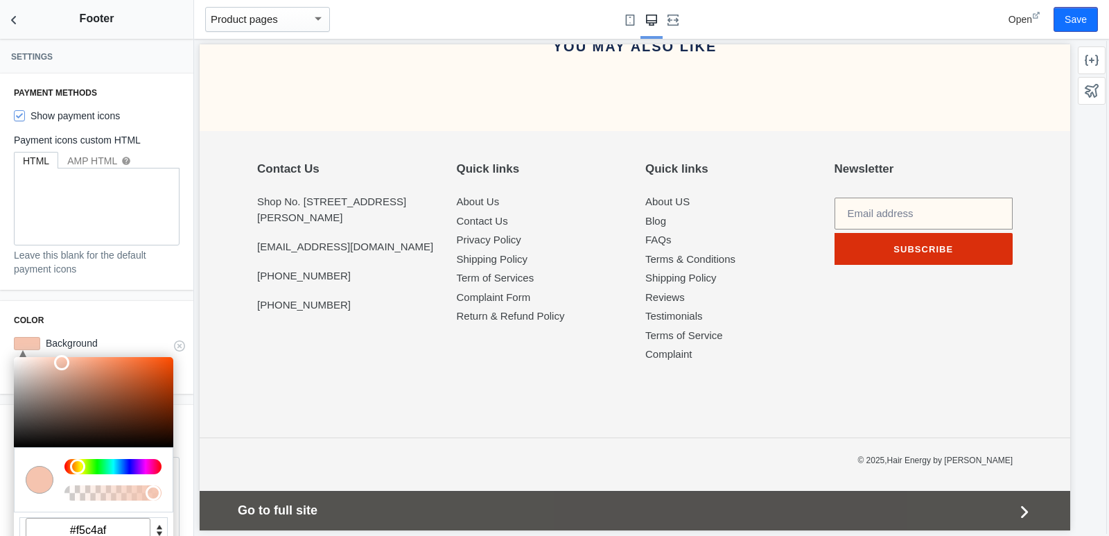
scroll to position [1, 0]
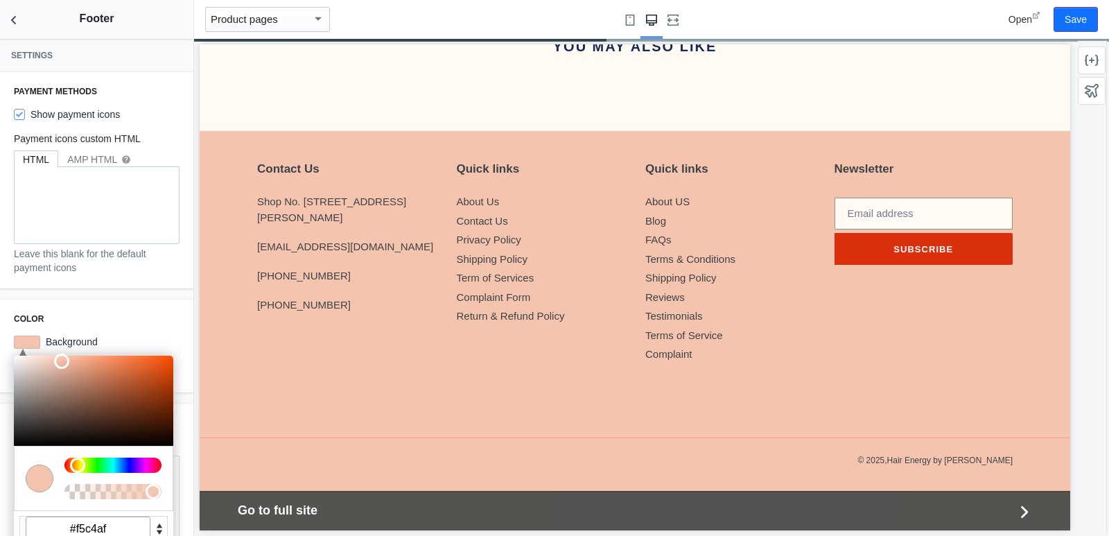
type input "#f5c4af"
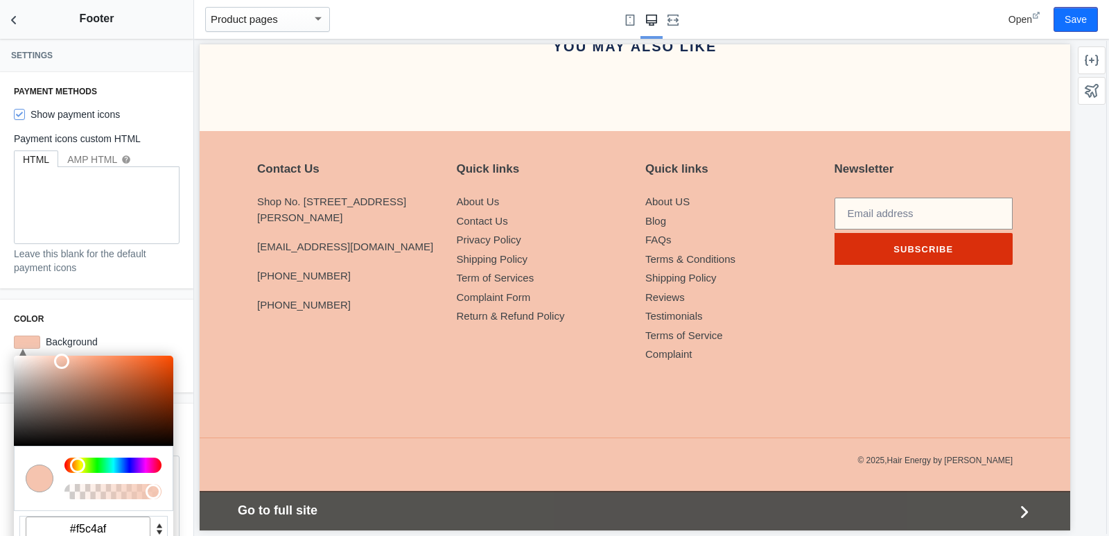
click at [129, 277] on div "Payment methods Show payment icons Payment icons custom HTML HTML AMP HTML help…" at bounding box center [96, 180] width 193 height 216
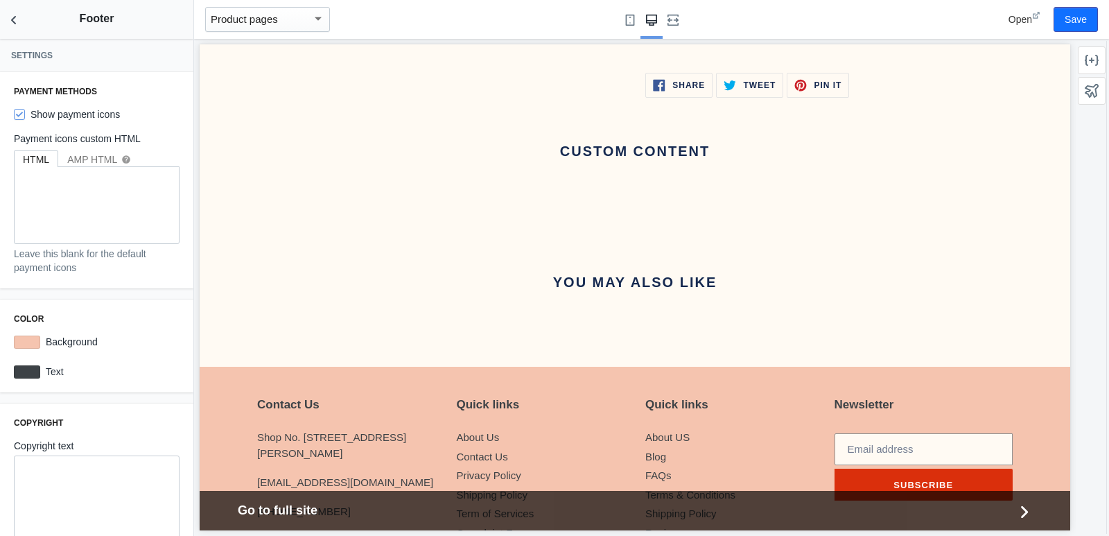
scroll to position [720, 0]
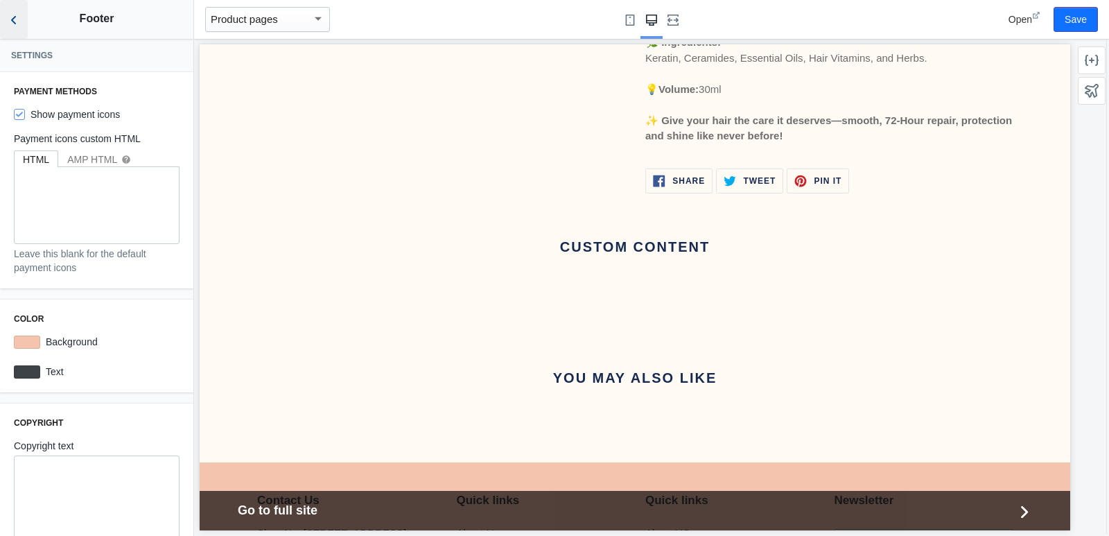
click at [6, 16] on button "Back to sections" at bounding box center [14, 19] width 28 height 39
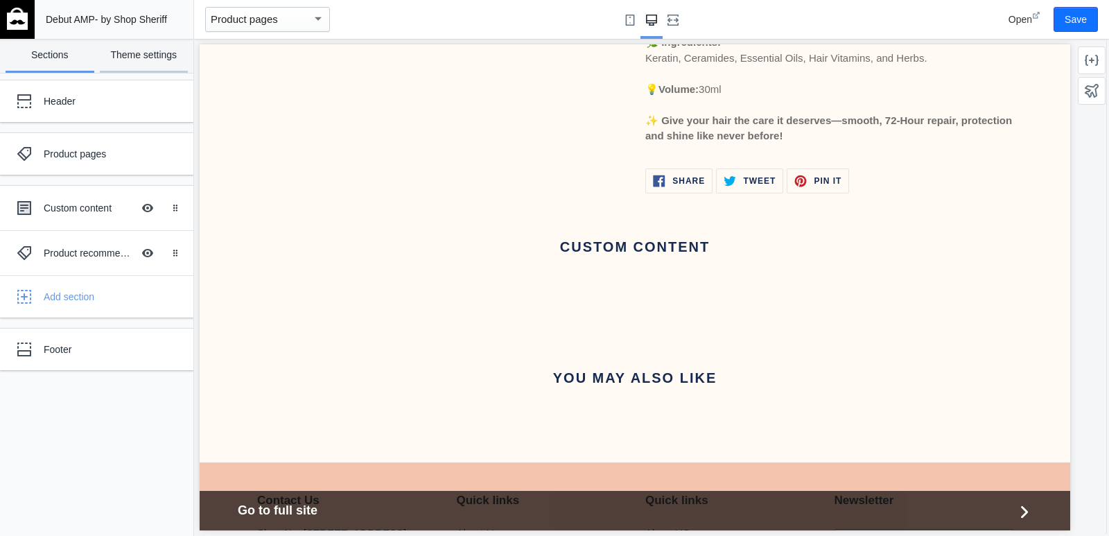
click at [132, 56] on link "Theme settings" at bounding box center [144, 56] width 89 height 34
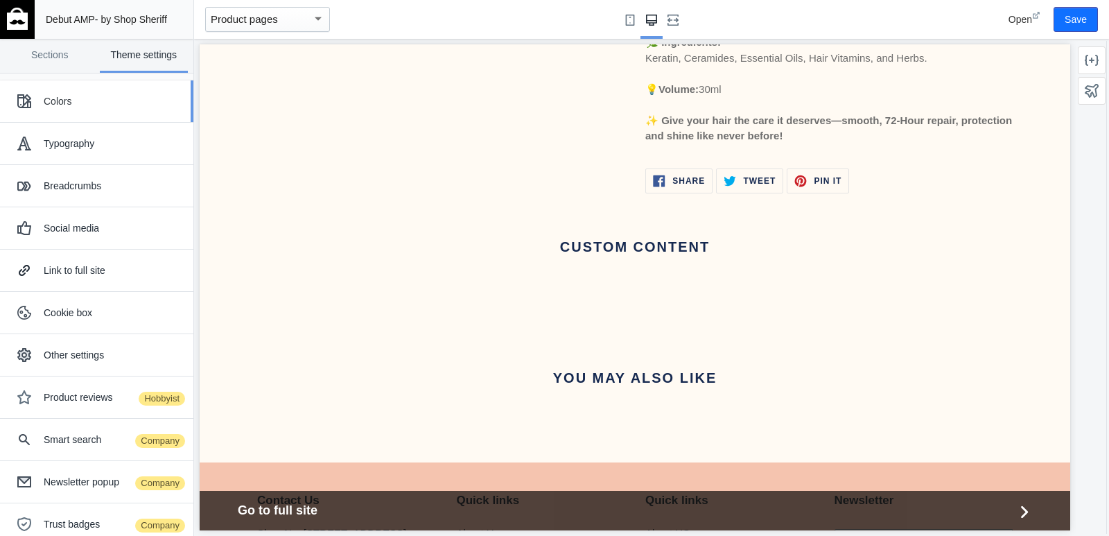
click at [72, 105] on div "Colors" at bounding box center [113, 101] width 139 height 14
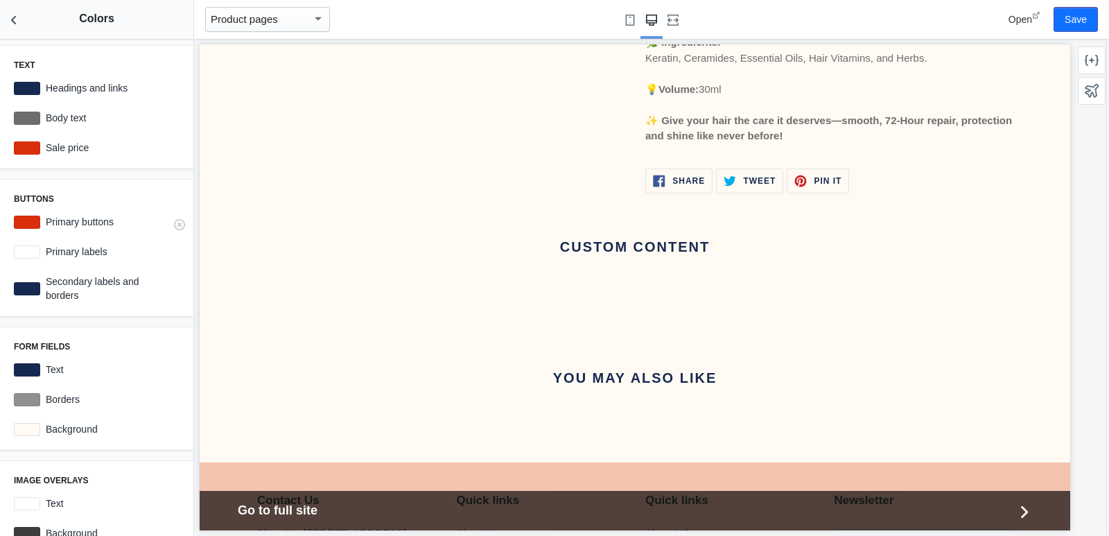
click at [32, 216] on div at bounding box center [27, 222] width 26 height 13
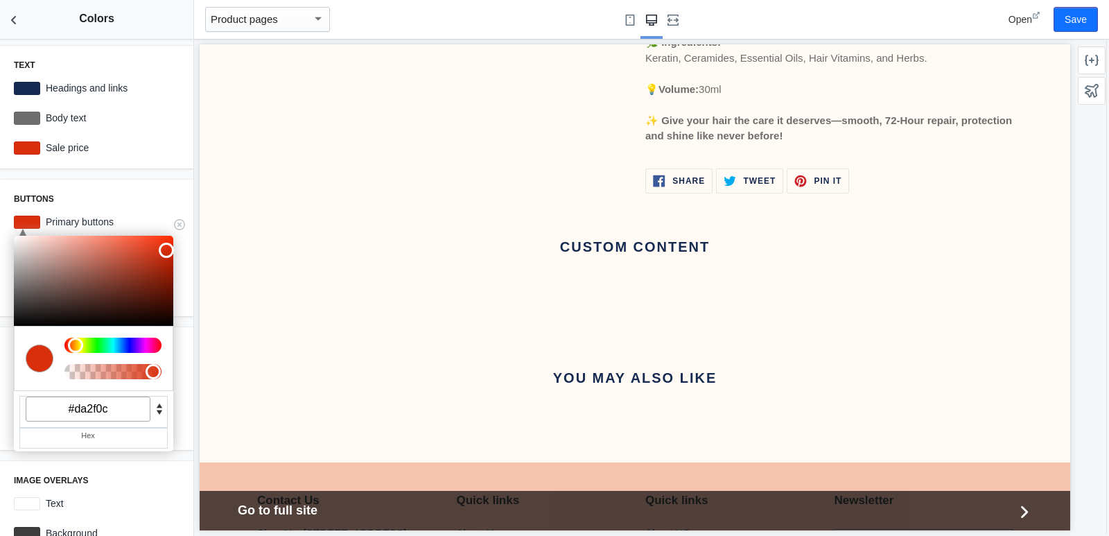
click at [120, 403] on input "#da2f0c" at bounding box center [88, 409] width 125 height 25
paste input "f5c4af"
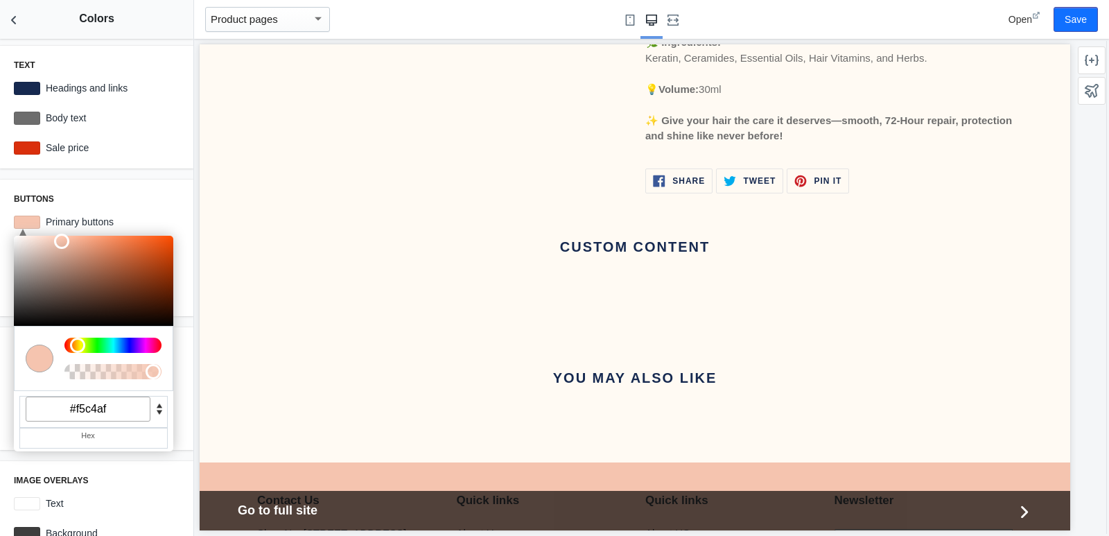
type input "#f5c4af"
click at [113, 164] on div "Text Headings and links #162950 Body text #6d6d6d Sale price #da2f0c" at bounding box center [96, 107] width 193 height 123
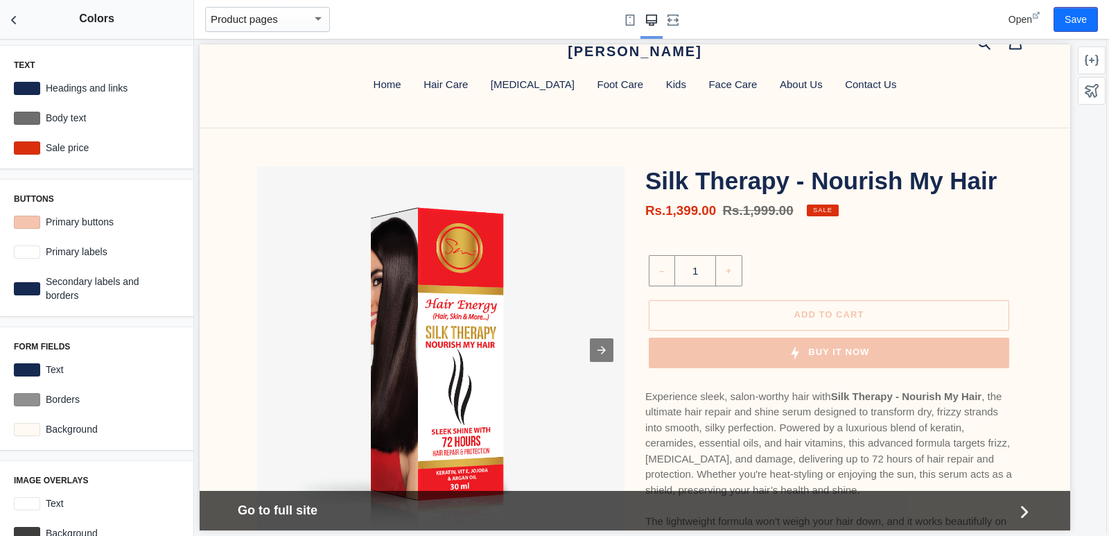
scroll to position [69, 0]
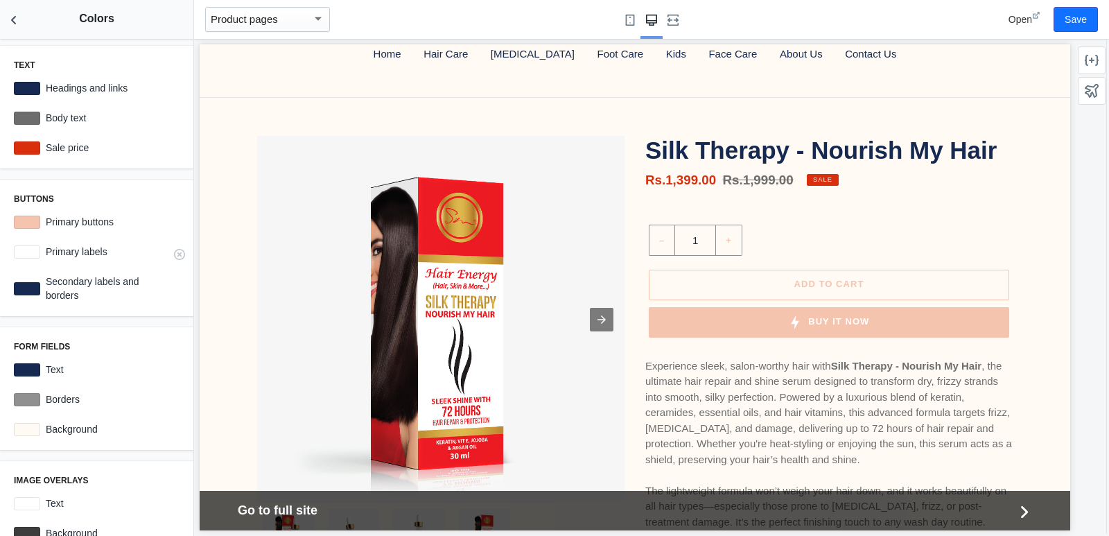
click at [29, 254] on div at bounding box center [27, 251] width 26 height 13
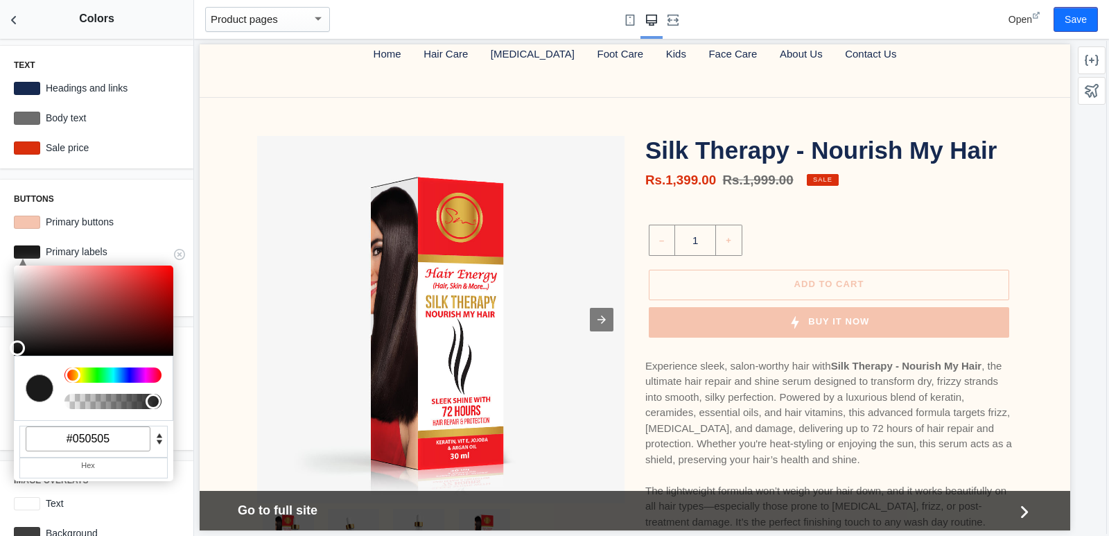
type input "#000000"
drag, startPoint x: 15, startPoint y: 268, endPoint x: 17, endPoint y: 386, distance: 117.2
click at [17, 386] on div "C M Y K A 0 0 0 1 H S L A 0 0 0 1 R G B A #000000 Hex" at bounding box center [93, 374] width 159 height 216
click at [141, 176] on div "Text Headings and links #162950 Body text #6d6d6d Sale price #da2f0c Buttons C …" at bounding box center [96, 287] width 193 height 497
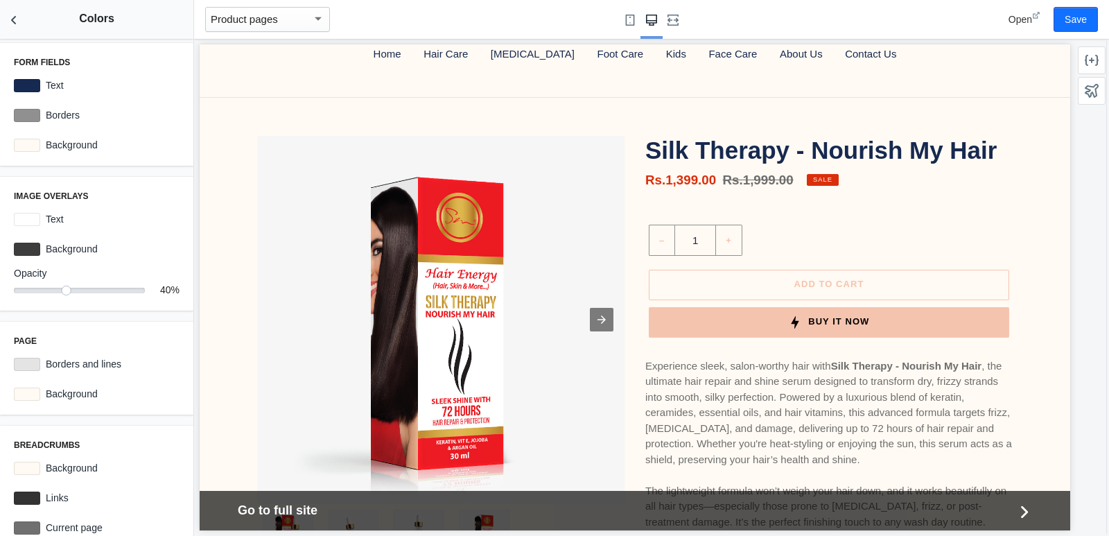
scroll to position [334, 0]
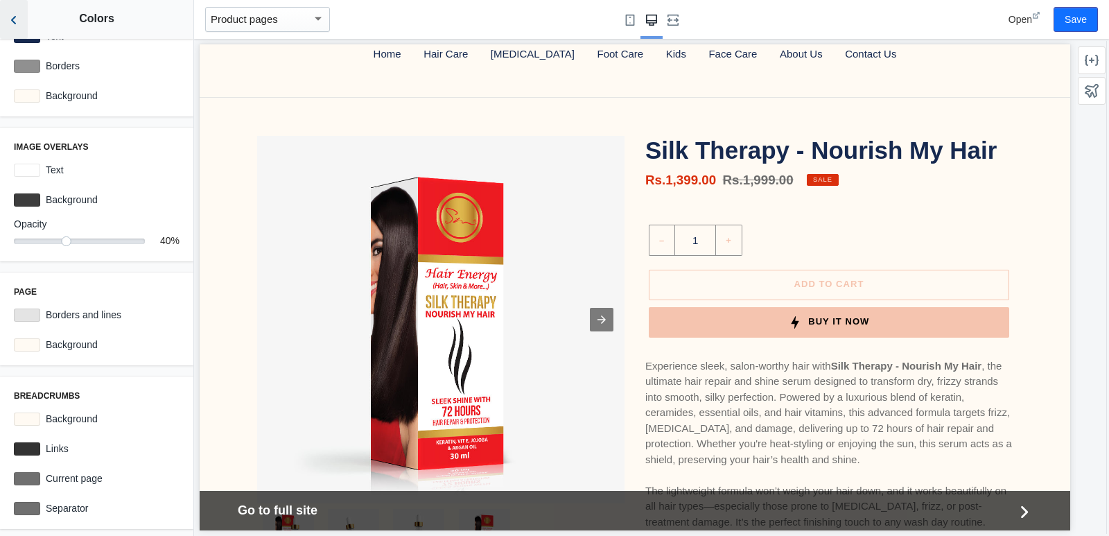
click at [12, 24] on icon "Back to sections" at bounding box center [14, 20] width 14 height 14
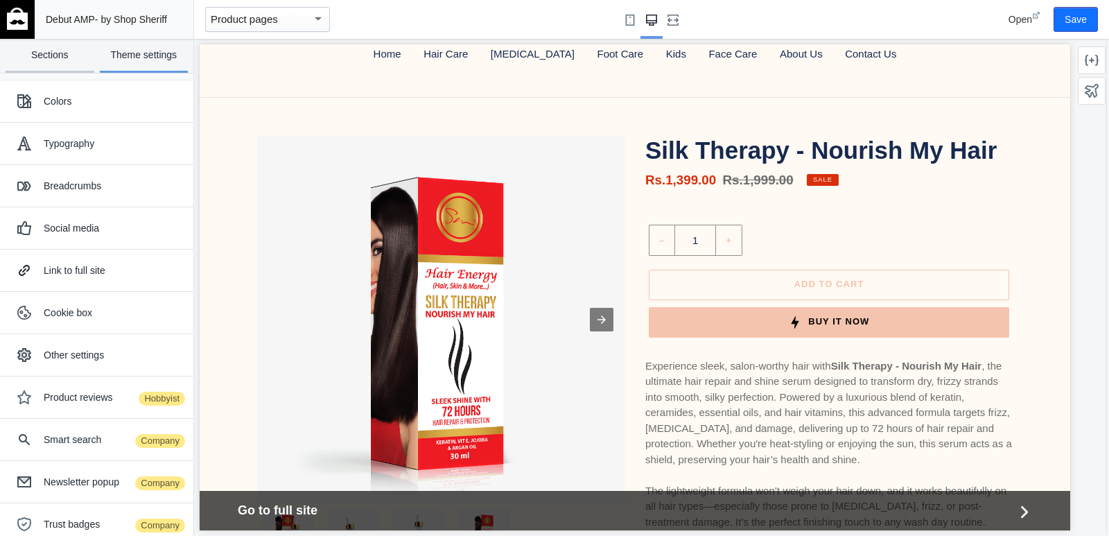
click at [49, 63] on link "Sections" at bounding box center [50, 56] width 89 height 34
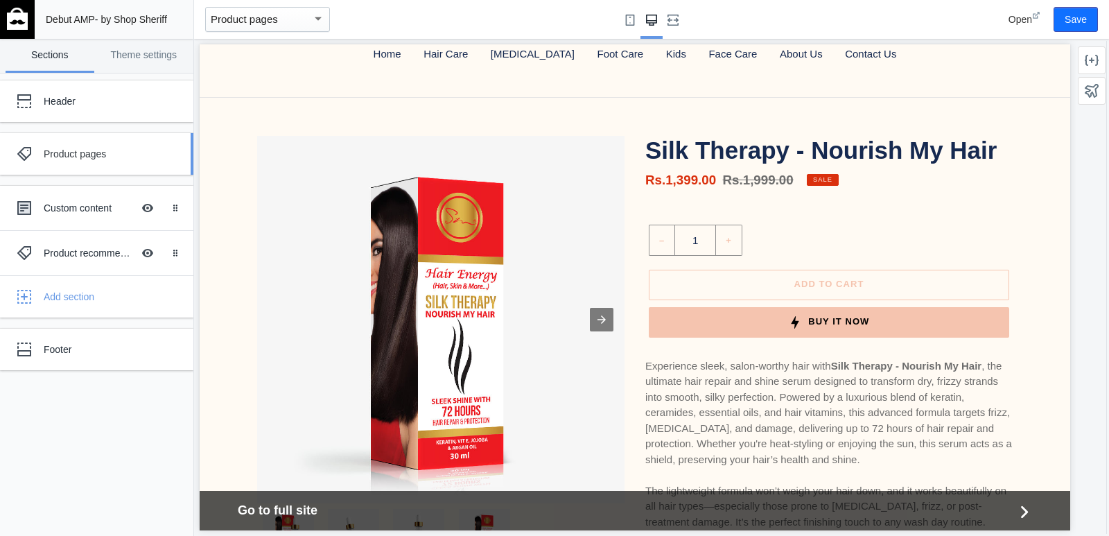
click at [76, 147] on div "Product pages" at bounding box center [103, 154] width 119 height 14
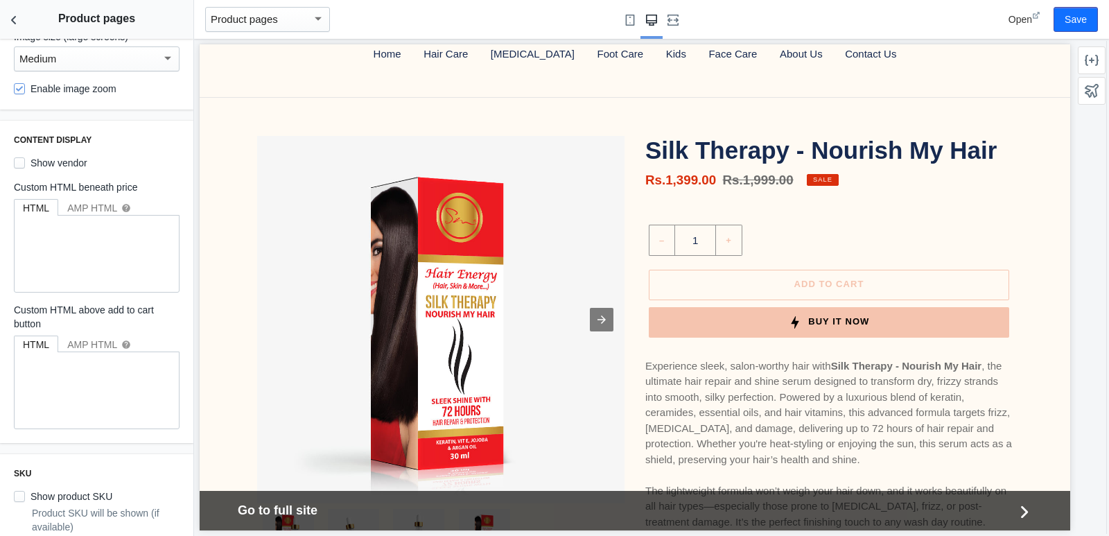
scroll to position [0, 0]
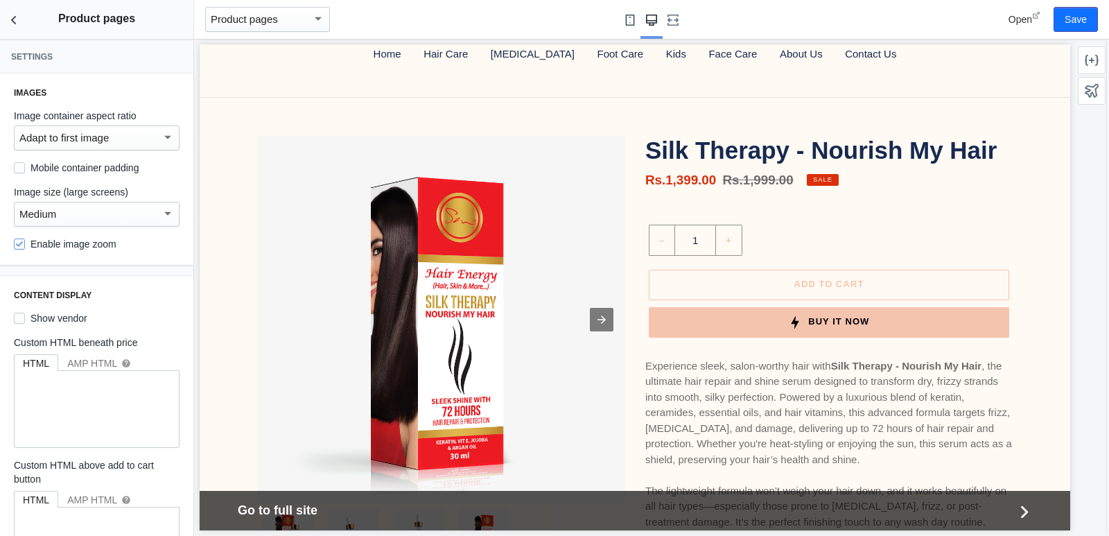
click at [624, 19] on button "Small screen" at bounding box center [630, 19] width 22 height 39
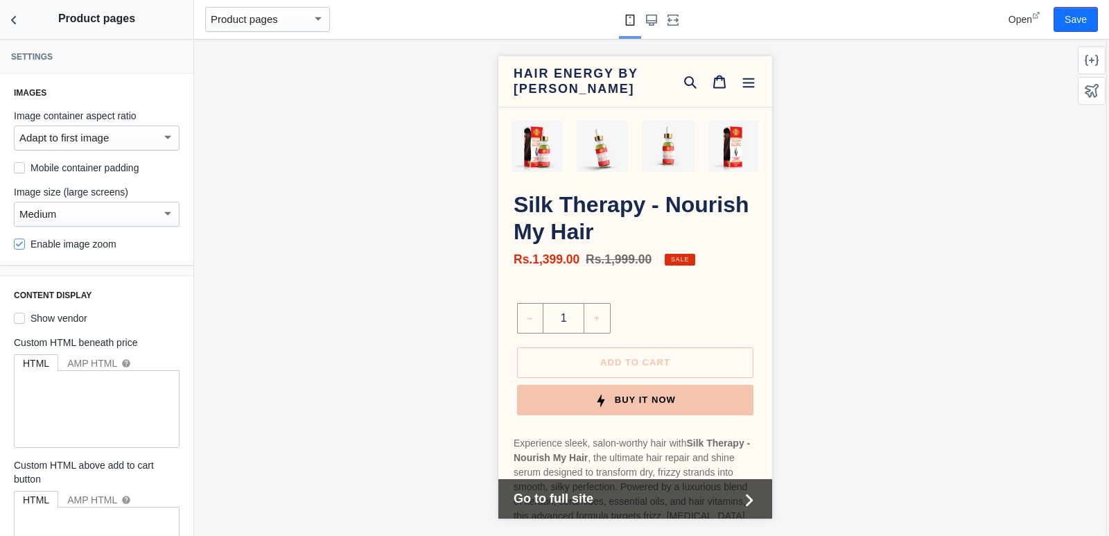
scroll to position [347, 0]
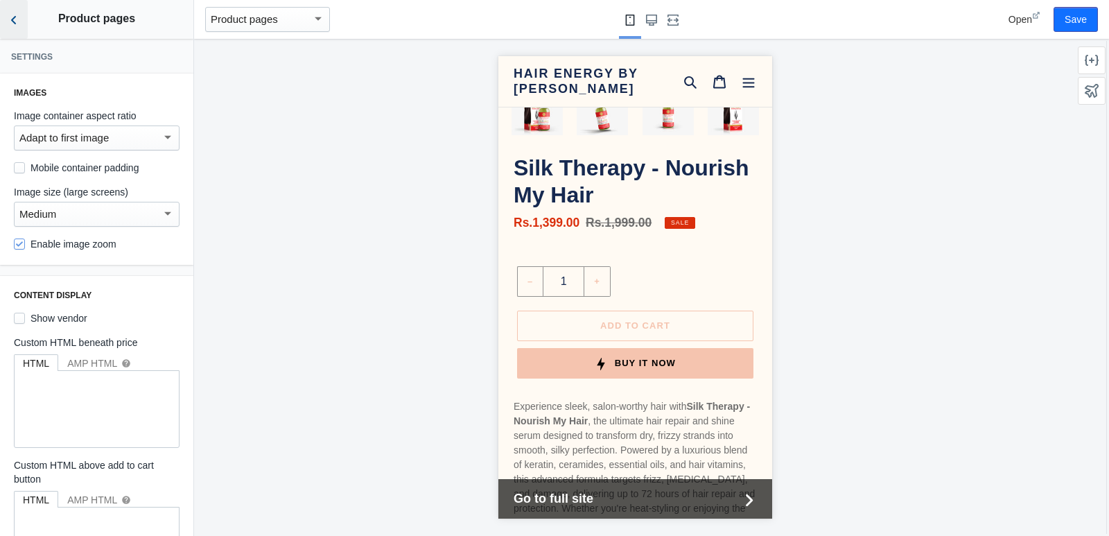
click at [17, 23] on icon "Back to sections" at bounding box center [14, 20] width 14 height 14
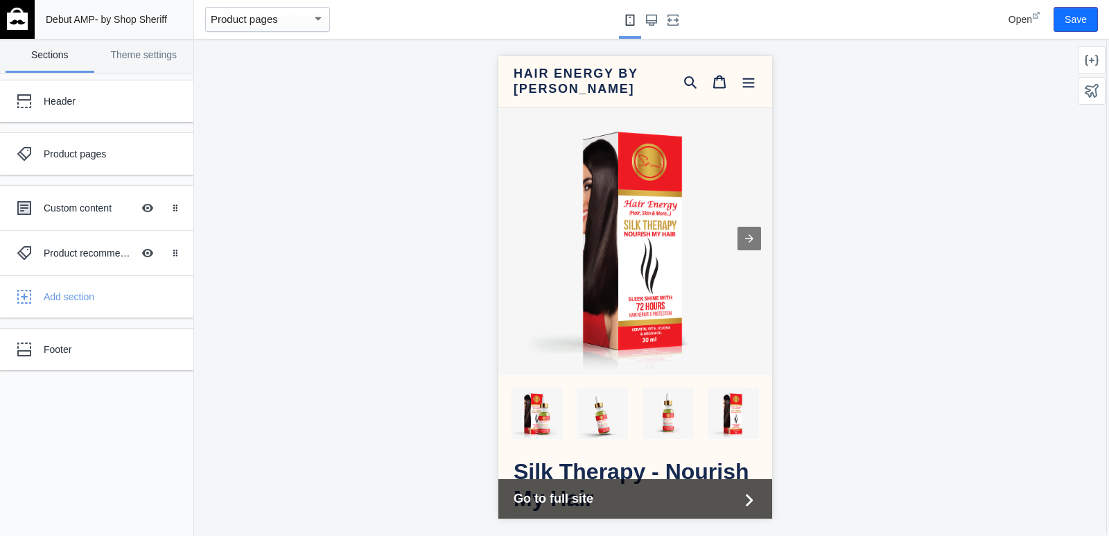
scroll to position [0, 0]
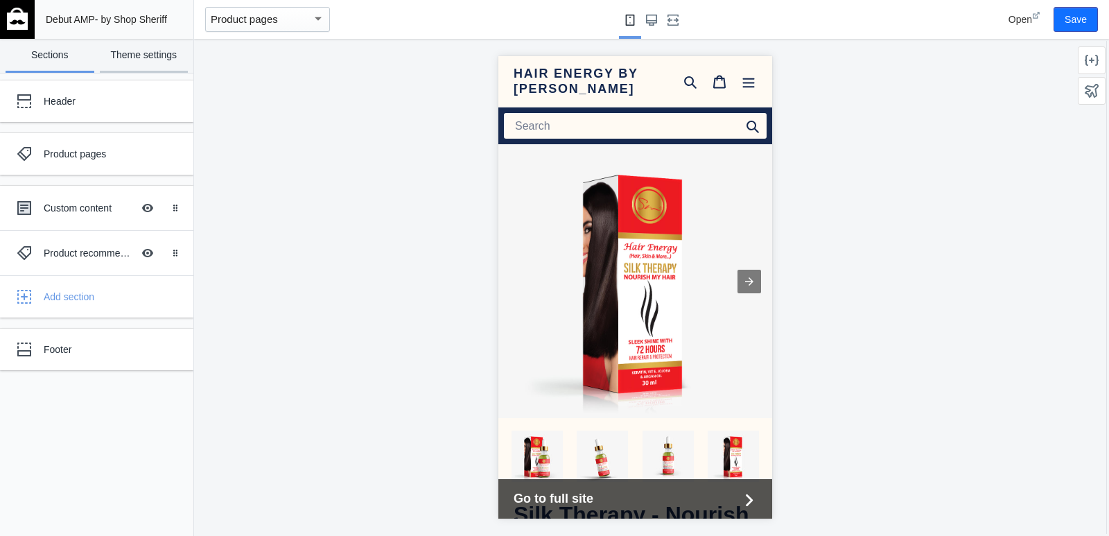
click at [137, 49] on link "Theme settings" at bounding box center [144, 56] width 89 height 34
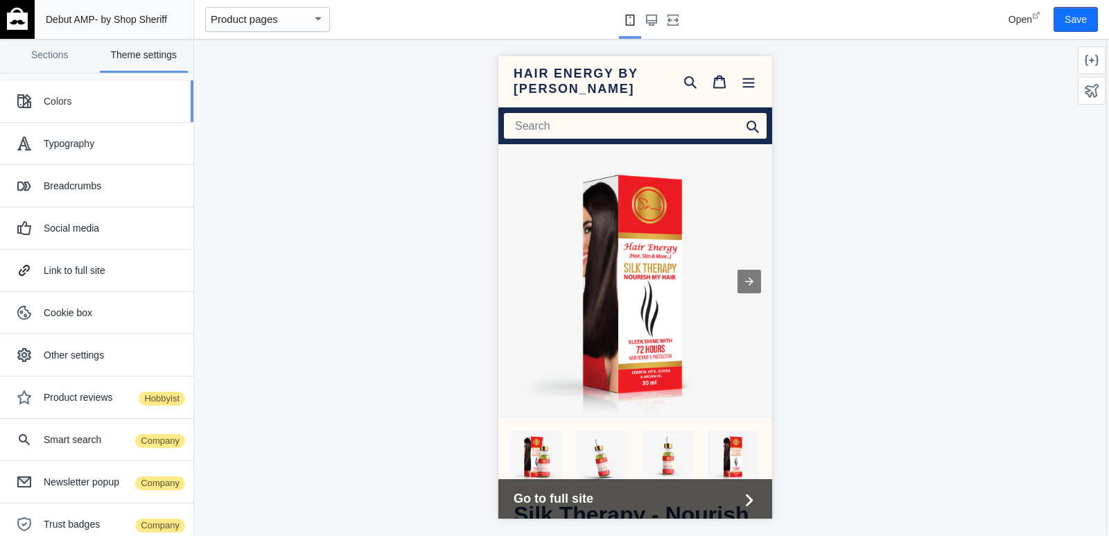
click at [87, 115] on button "Colors" at bounding box center [96, 101] width 193 height 42
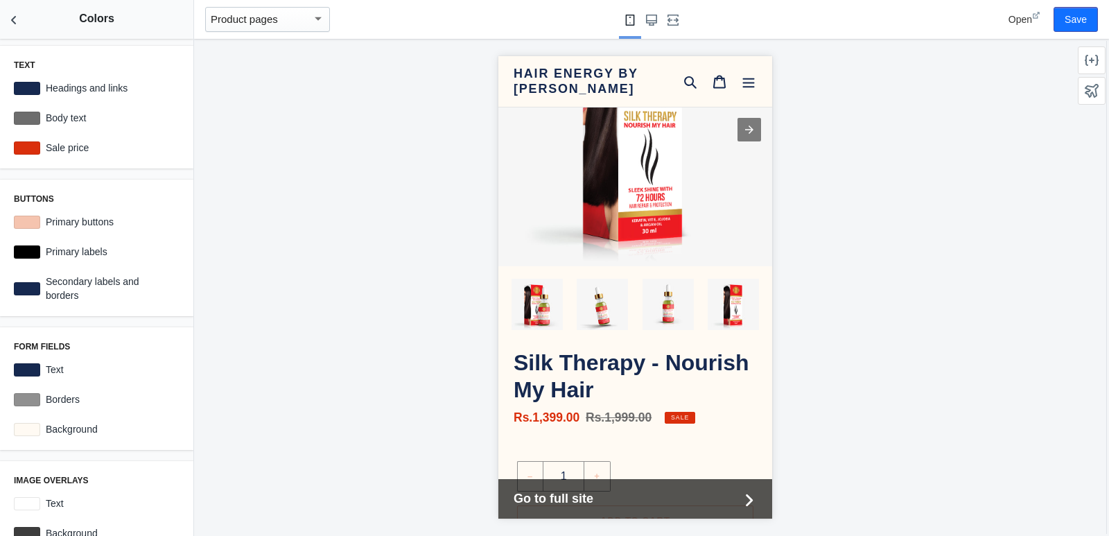
scroll to position [416, 0]
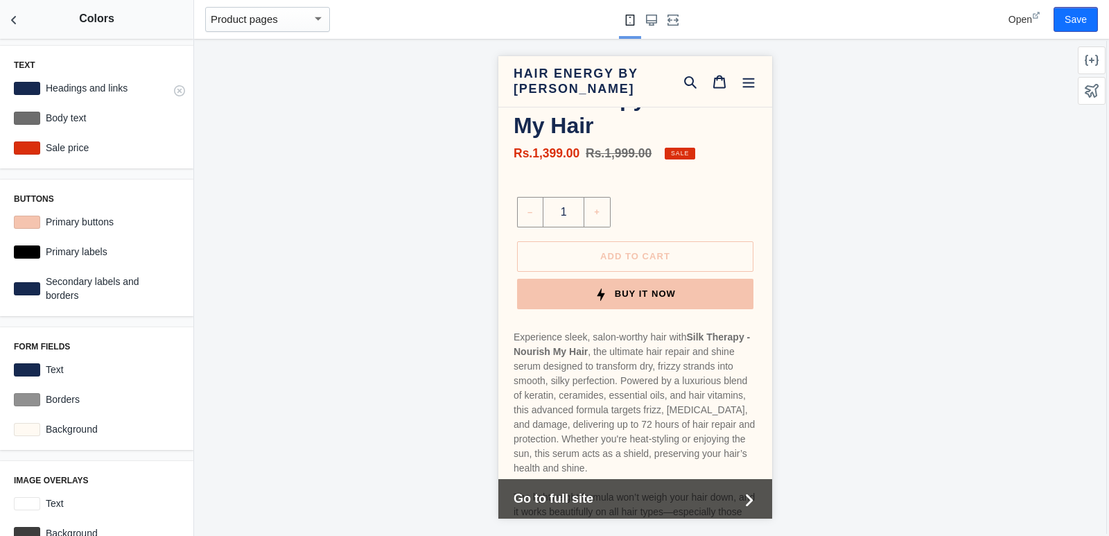
click at [19, 82] on div at bounding box center [27, 88] width 26 height 13
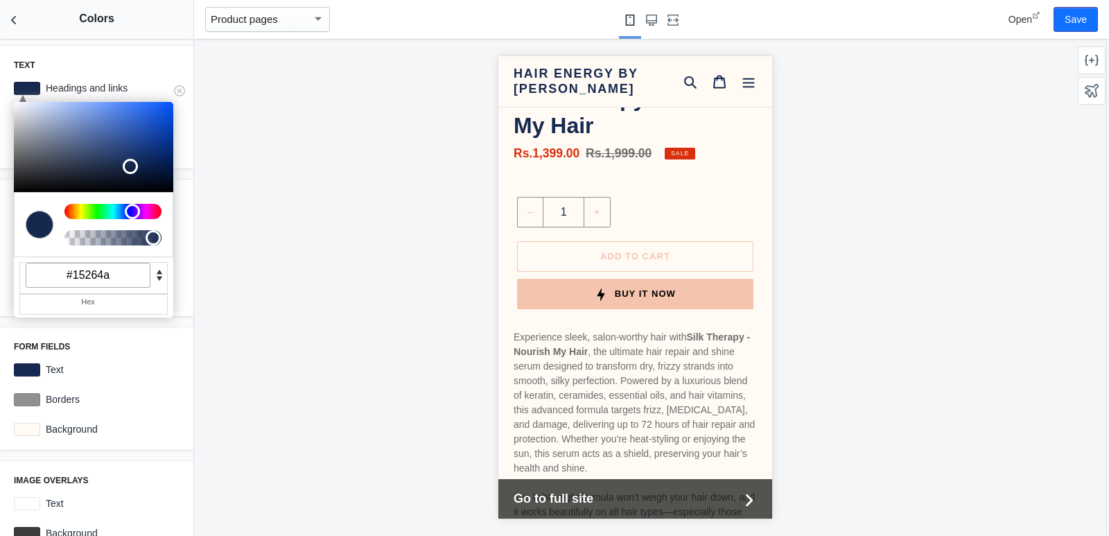
type input "#000000"
drag, startPoint x: 128, startPoint y: 164, endPoint x: 103, endPoint y: 200, distance: 43.3
click at [103, 200] on div "C M Y K A 220 0 0 1 H S L A 0 0 0 1 R G B A #000000 Hex" at bounding box center [93, 210] width 159 height 216
click at [140, 59] on div "Text C M Y K A 220 0 0 1 H S L A 0 0 0 1 R G B A #000000 Hex Headings and links…" at bounding box center [96, 107] width 193 height 123
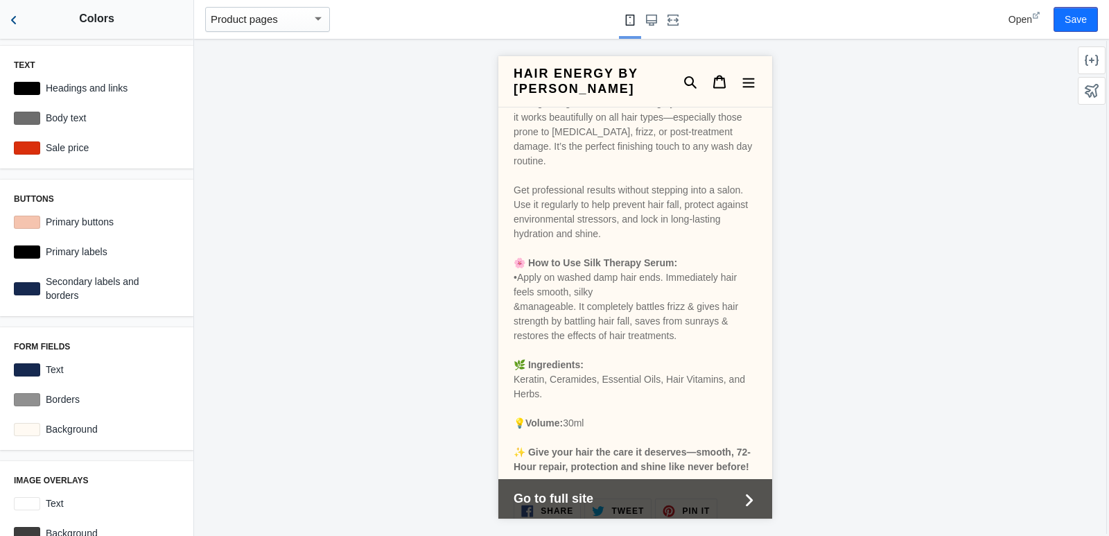
scroll to position [763, 0]
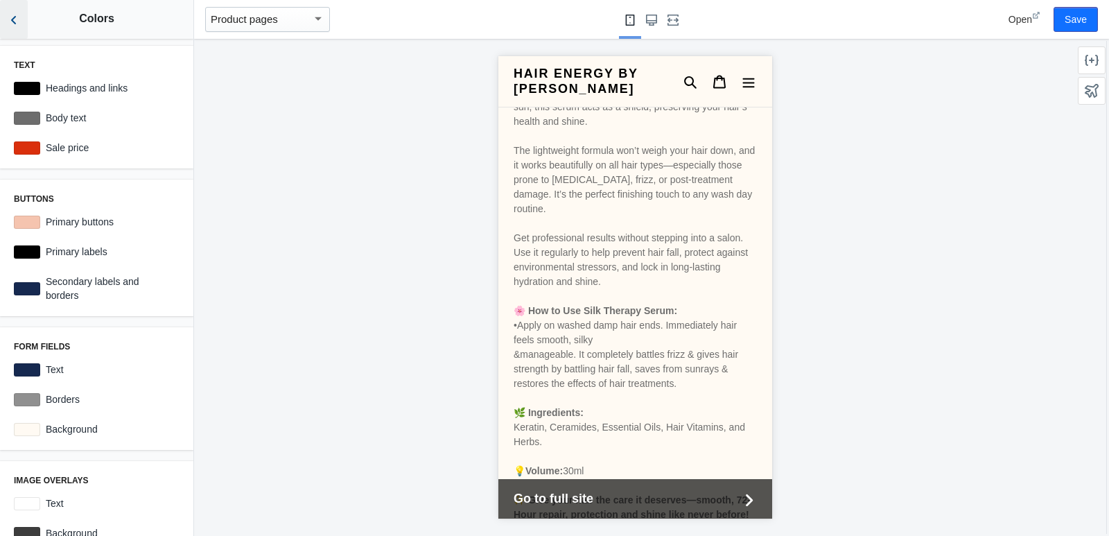
click at [6, 10] on button "Back to sections" at bounding box center [14, 19] width 28 height 39
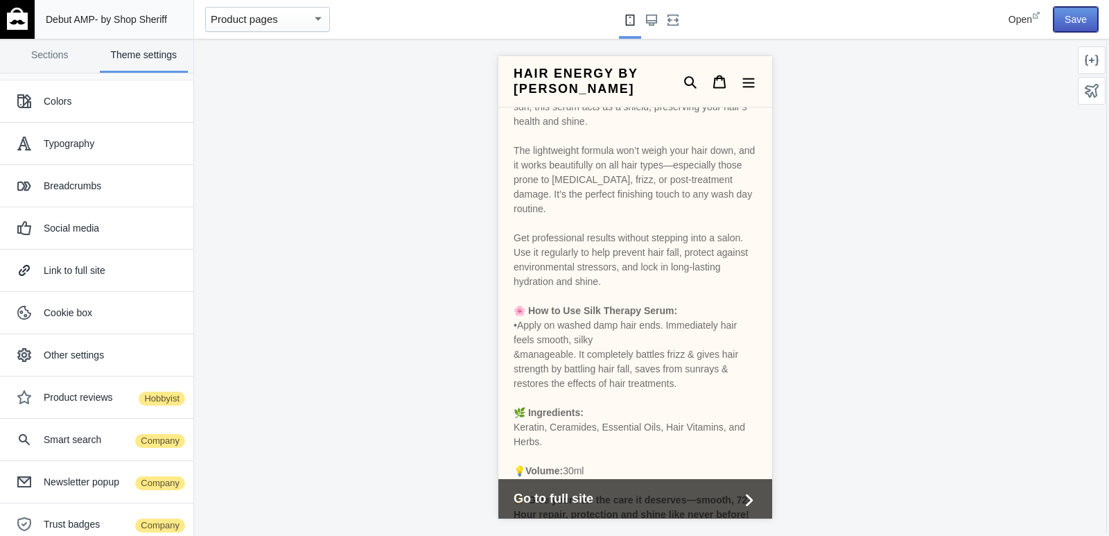
click at [1085, 19] on button "Save" at bounding box center [1076, 19] width 44 height 25
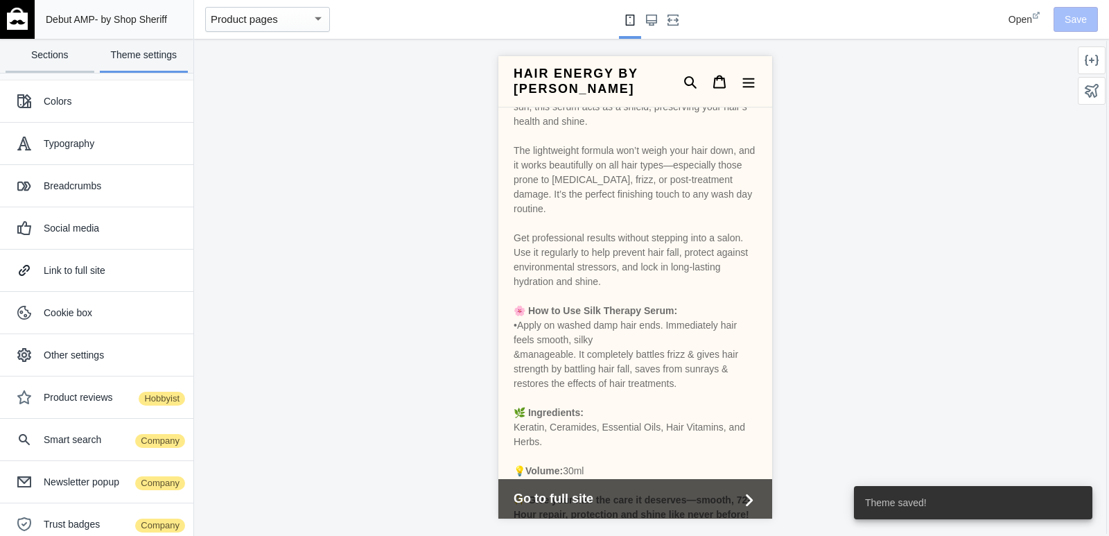
click at [42, 58] on link "Sections" at bounding box center [50, 56] width 89 height 34
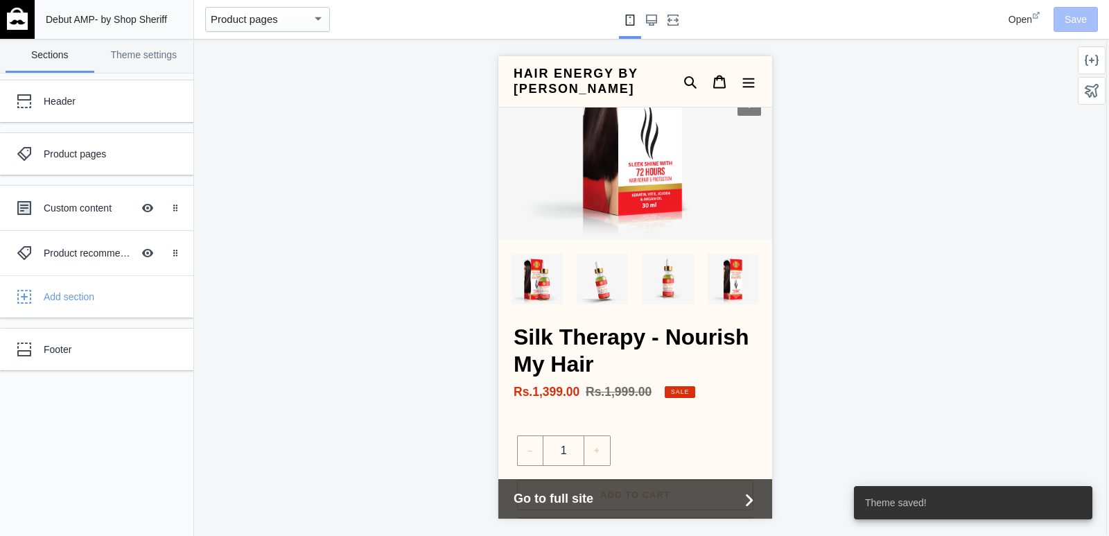
scroll to position [0, 0]
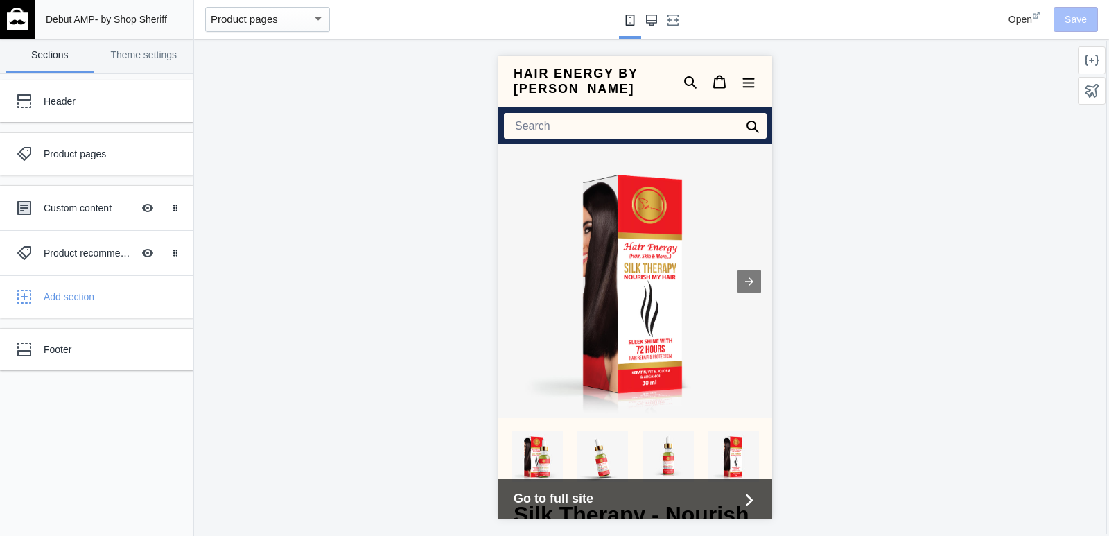
click at [654, 27] on button "Large screen" at bounding box center [652, 19] width 22 height 39
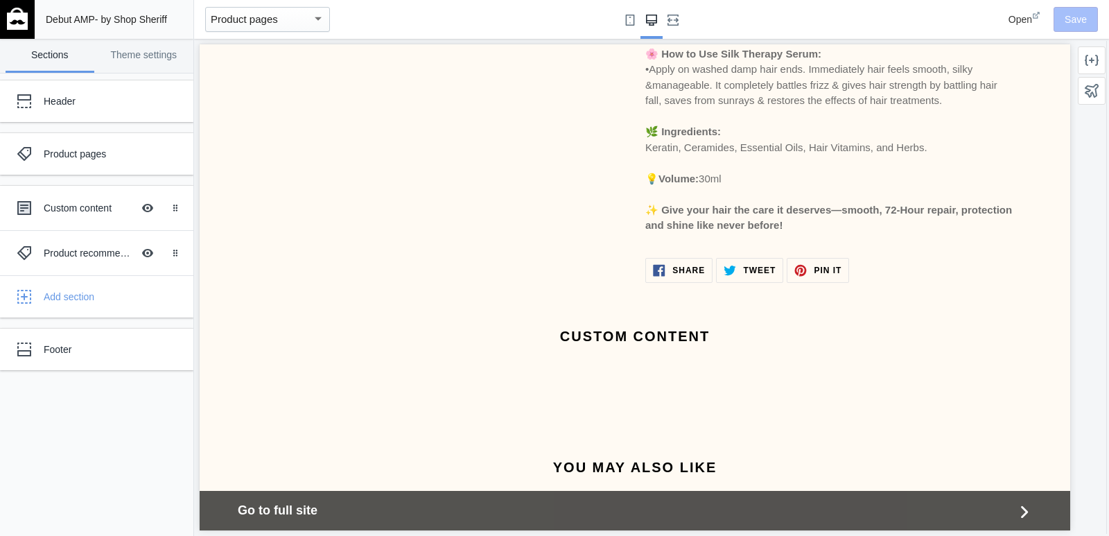
scroll to position [582, 0]
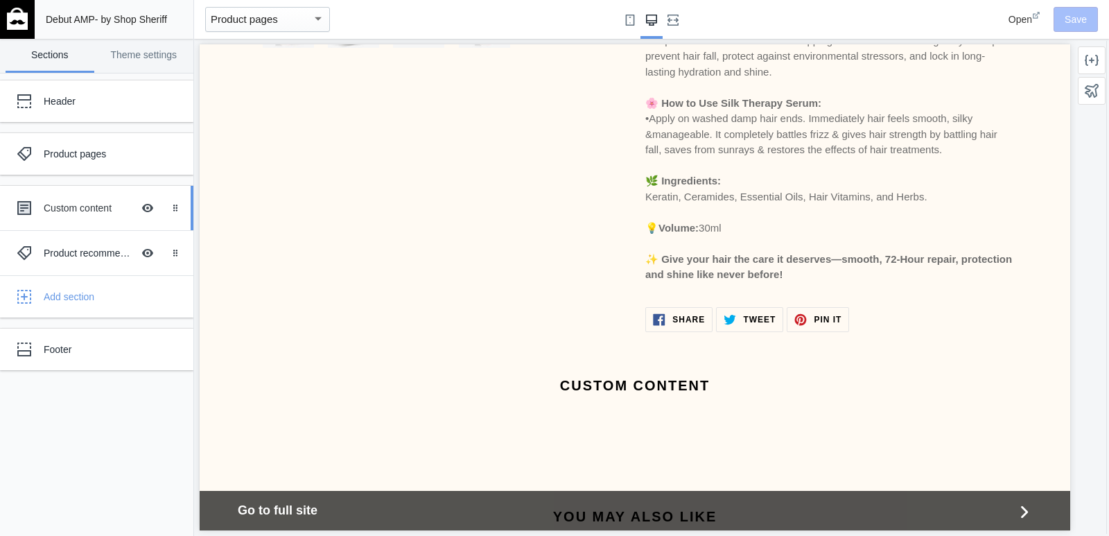
click at [106, 216] on div "Custom content Hide Image with text overlay" at bounding box center [86, 208] width 153 height 31
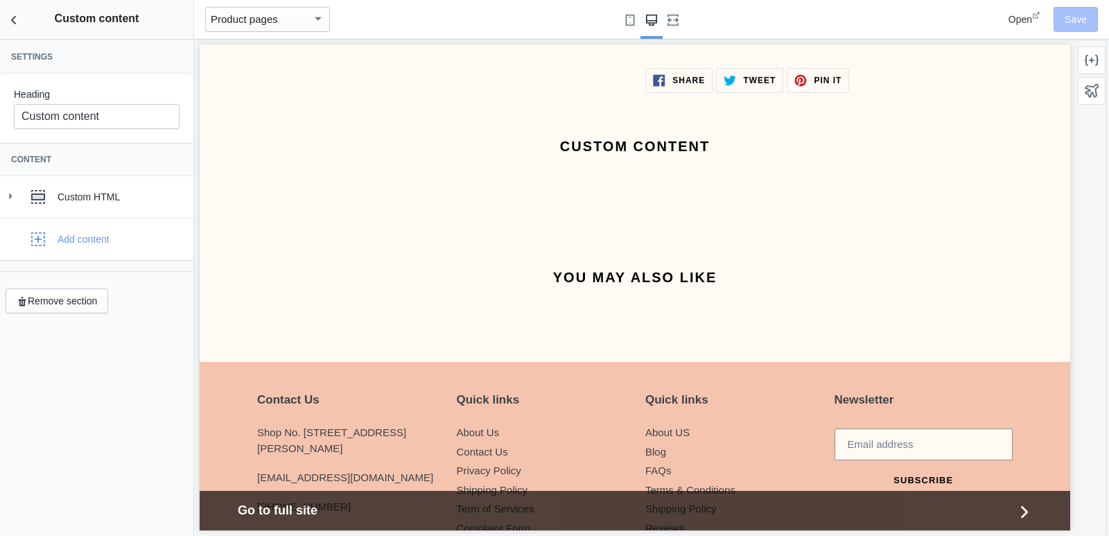
scroll to position [876, 0]
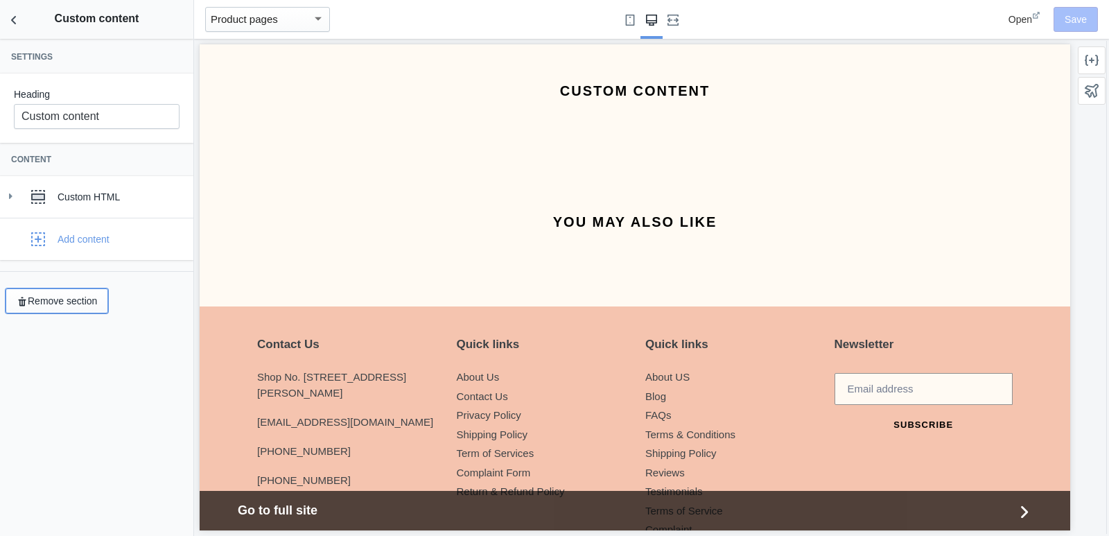
drag, startPoint x: 81, startPoint y: 309, endPoint x: 87, endPoint y: 305, distance: 7.5
click at [82, 309] on button "Remove section" at bounding box center [57, 300] width 103 height 25
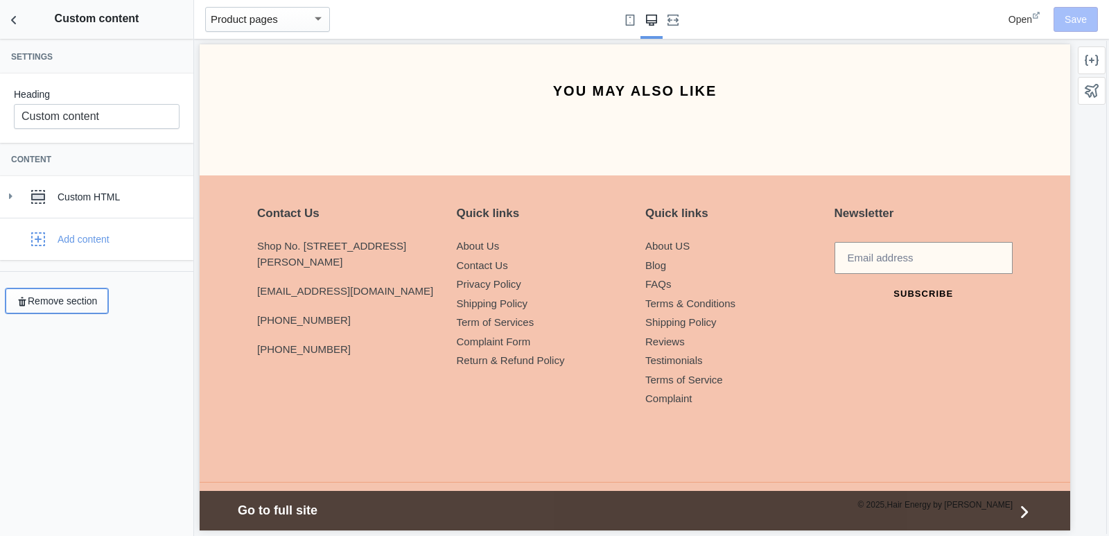
scroll to position [745, 0]
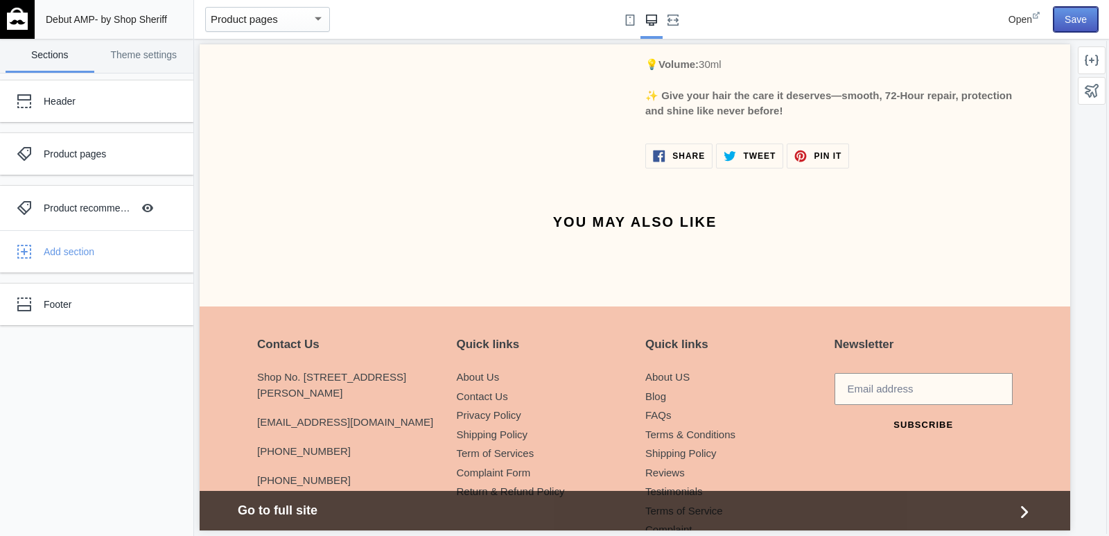
click at [1083, 18] on button "Save" at bounding box center [1076, 19] width 44 height 25
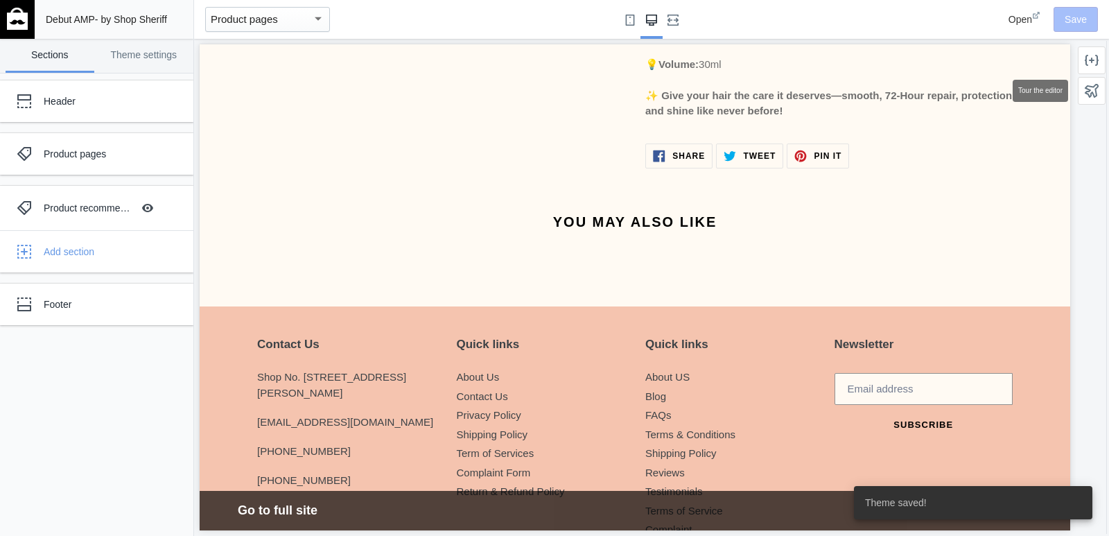
click at [1094, 86] on icon at bounding box center [1092, 91] width 14 height 14
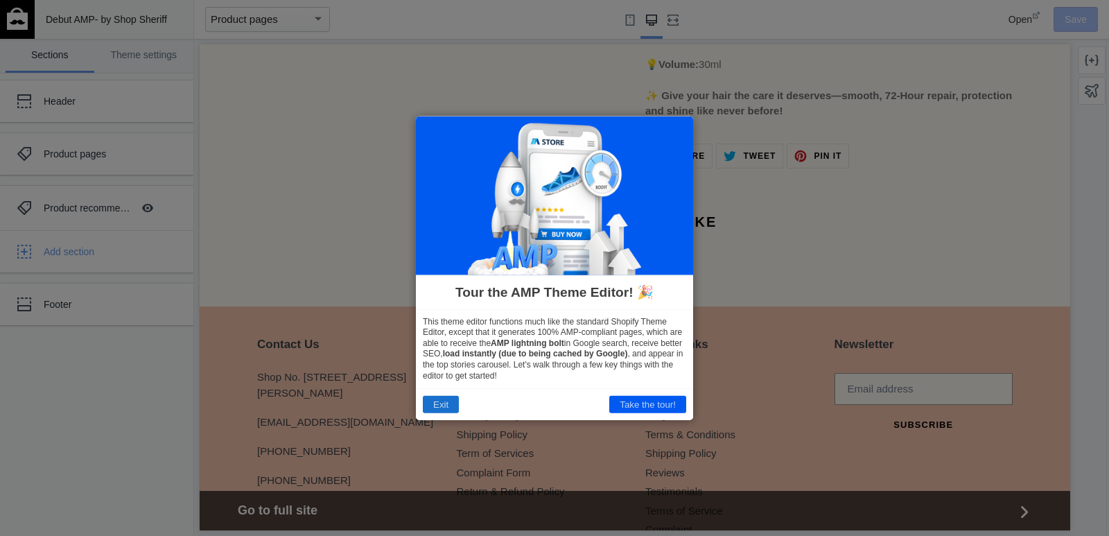
click at [439, 409] on button "Exit" at bounding box center [441, 404] width 36 height 17
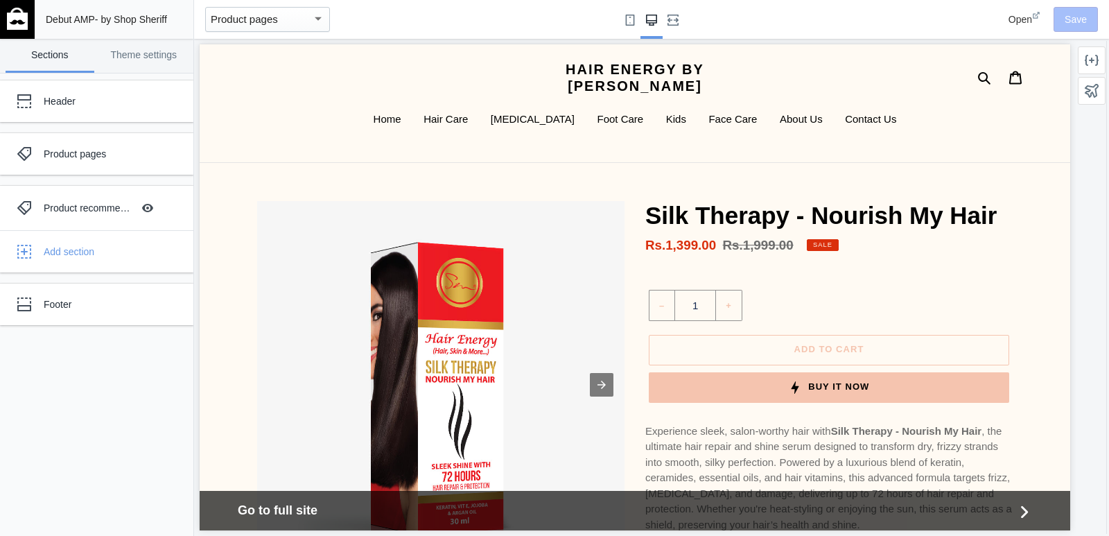
scroll to position [0, 0]
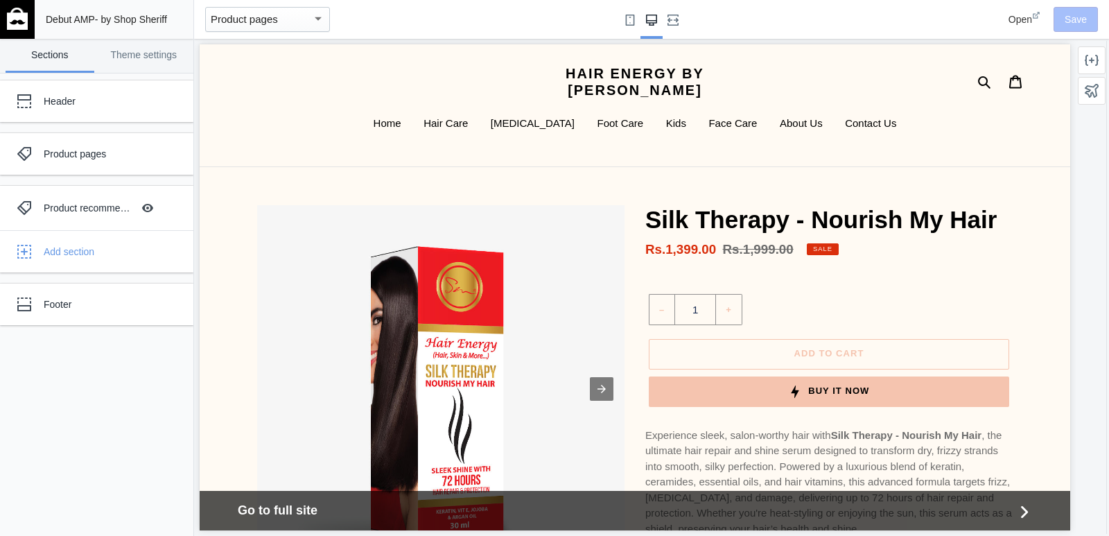
drag, startPoint x: 497, startPoint y: 7, endPoint x: 445, endPoint y: 24, distance: 54.8
click at [497, 7] on div at bounding box center [651, 19] width 599 height 39
click at [627, 90] on link "Hair Energy by [PERSON_NAME]" at bounding box center [635, 81] width 265 height 33
click at [55, 89] on div "Header" at bounding box center [86, 101] width 153 height 28
click at [100, 110] on div "Header" at bounding box center [86, 101] width 153 height 28
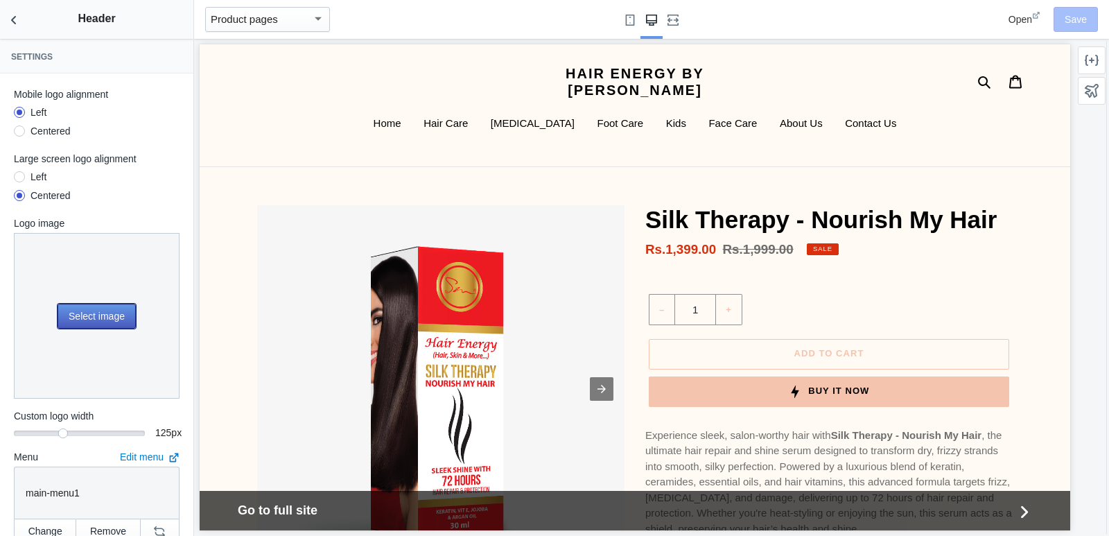
click at [111, 304] on button "Select image" at bounding box center [97, 316] width 78 height 25
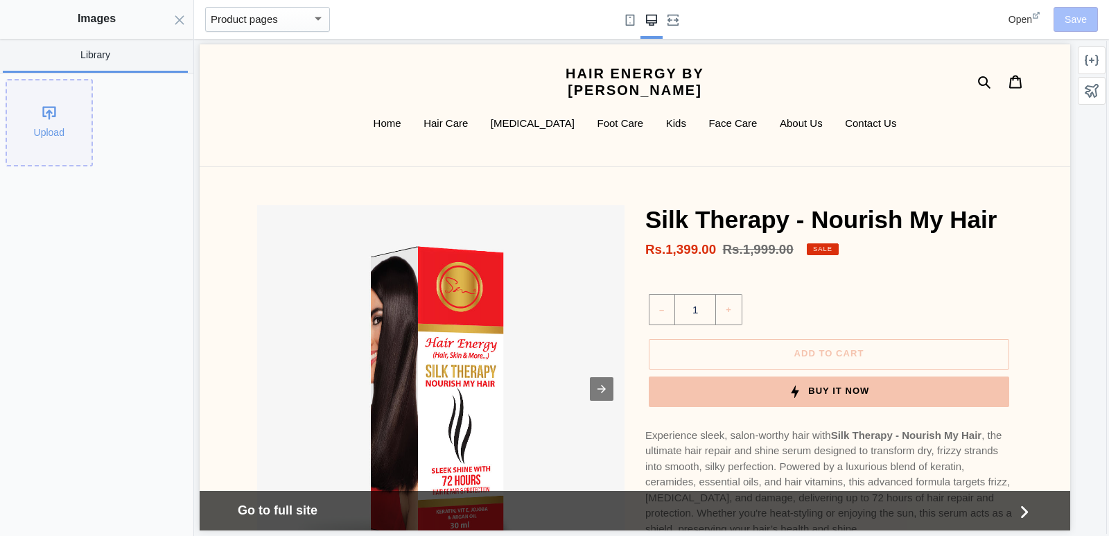
click at [43, 132] on div "Upload" at bounding box center [49, 122] width 85 height 85
click at [0, 230] on div "Upload" at bounding box center [96, 305] width 193 height 463
click at [183, 15] on icon "Close panel" at bounding box center [179, 20] width 11 height 11
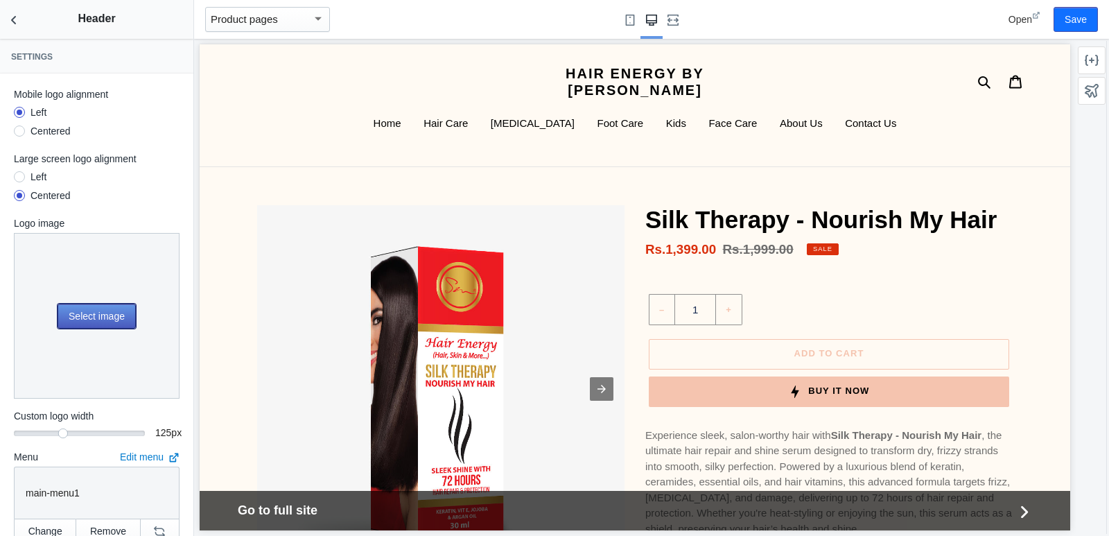
click at [107, 318] on button "Select image" at bounding box center [97, 316] width 78 height 25
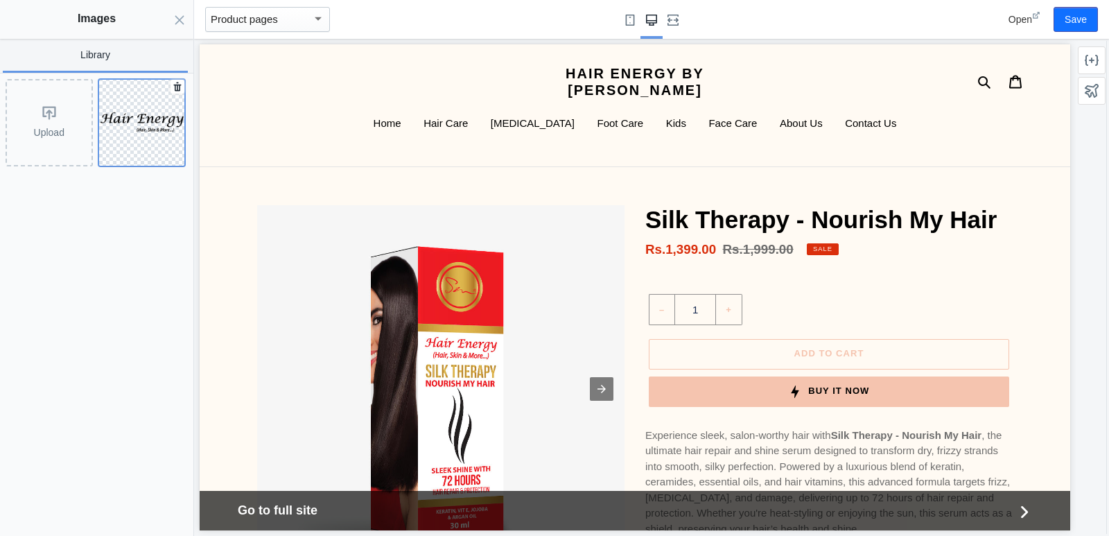
click at [148, 117] on img at bounding box center [142, 122] width 86 height 27
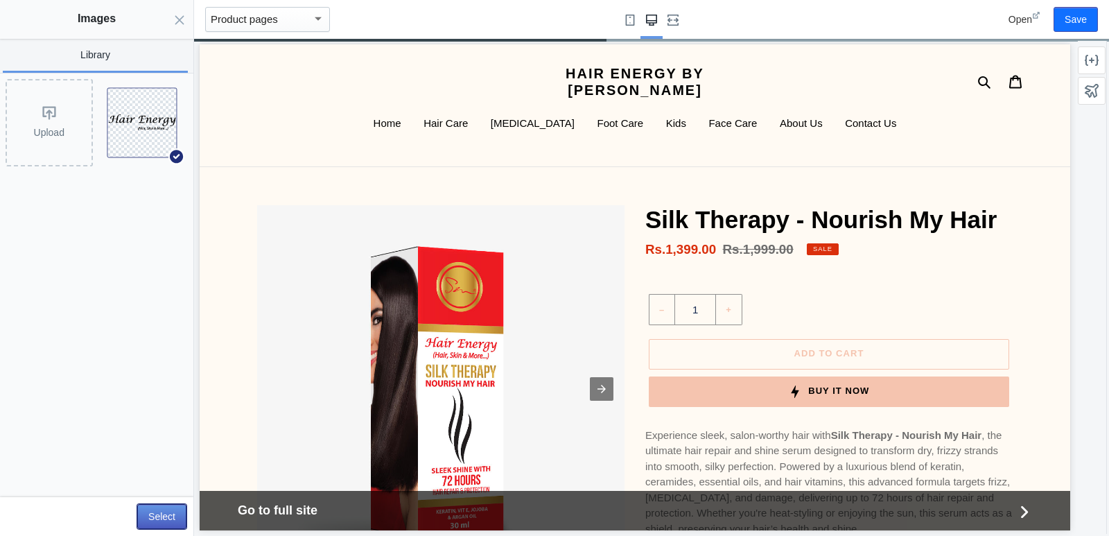
click at [175, 512] on button "Select" at bounding box center [161, 516] width 49 height 25
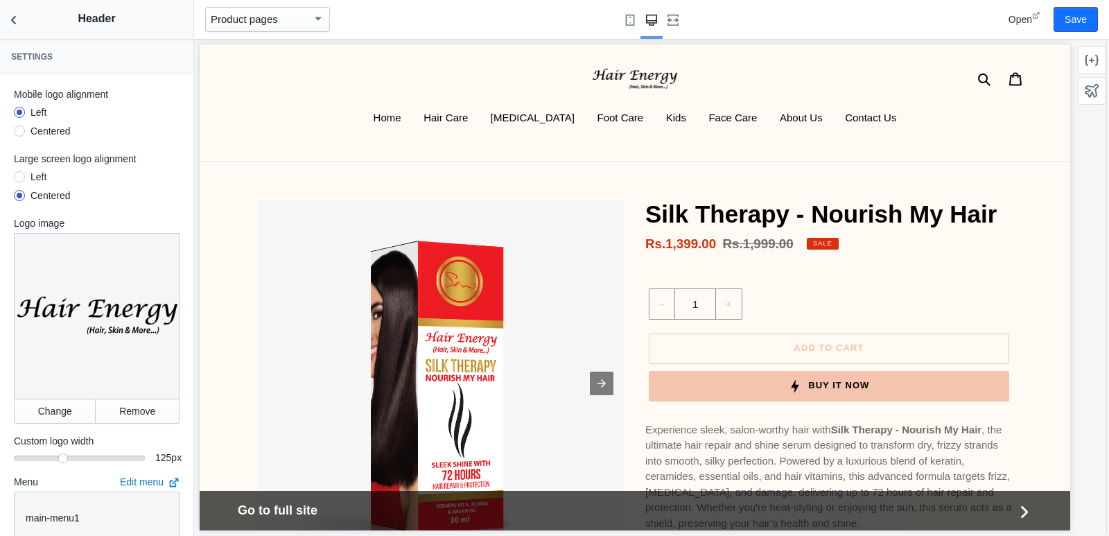
drag, startPoint x: 630, startPoint y: 211, endPoint x: 614, endPoint y: 234, distance: 27.9
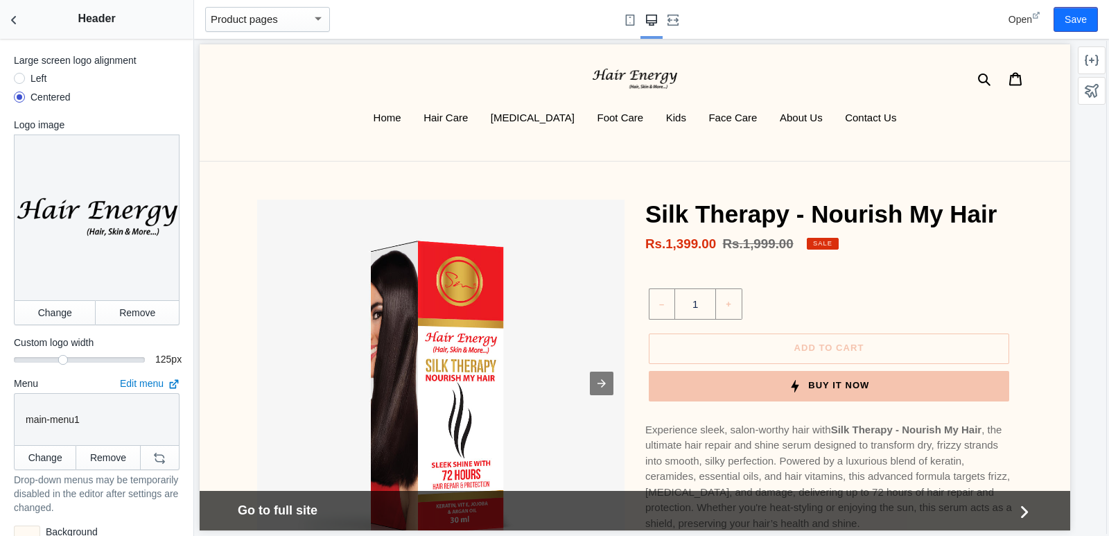
scroll to position [139, 0]
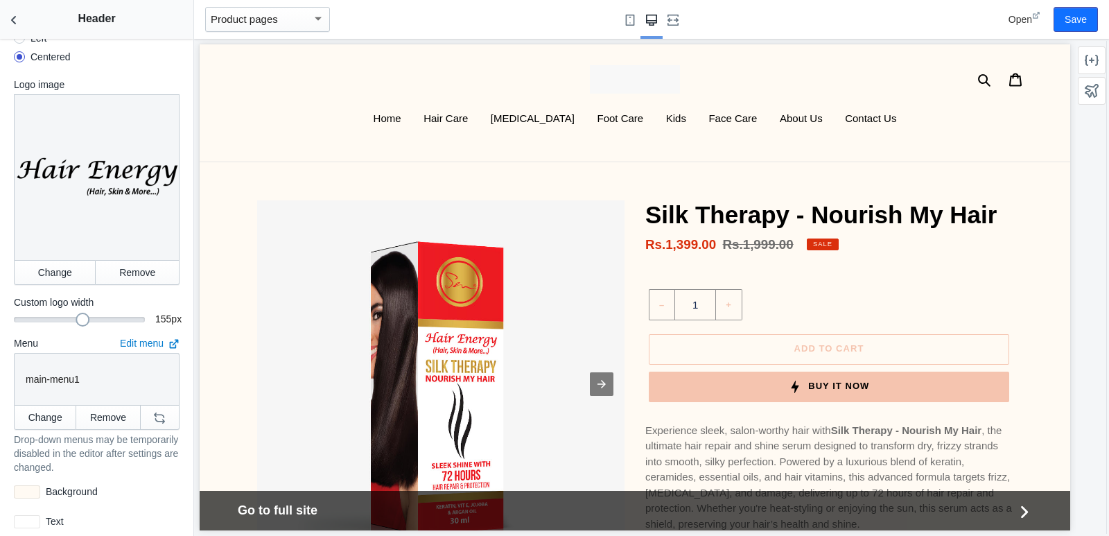
drag, startPoint x: 55, startPoint y: 308, endPoint x: 78, endPoint y: 308, distance: 22.2
click at [78, 313] on div at bounding box center [83, 320] width 14 height 14
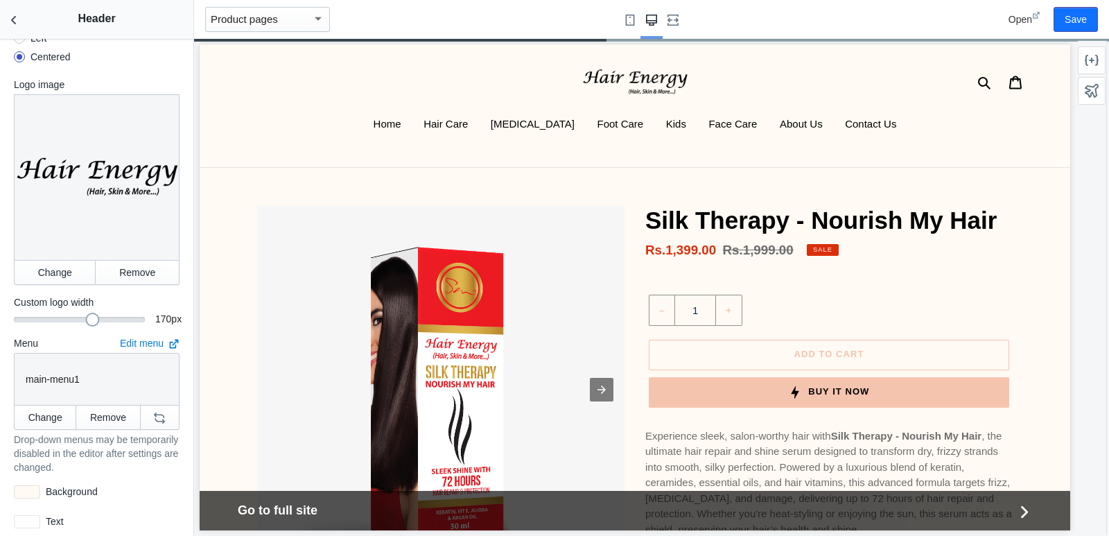
click at [85, 313] on div at bounding box center [92, 320] width 14 height 14
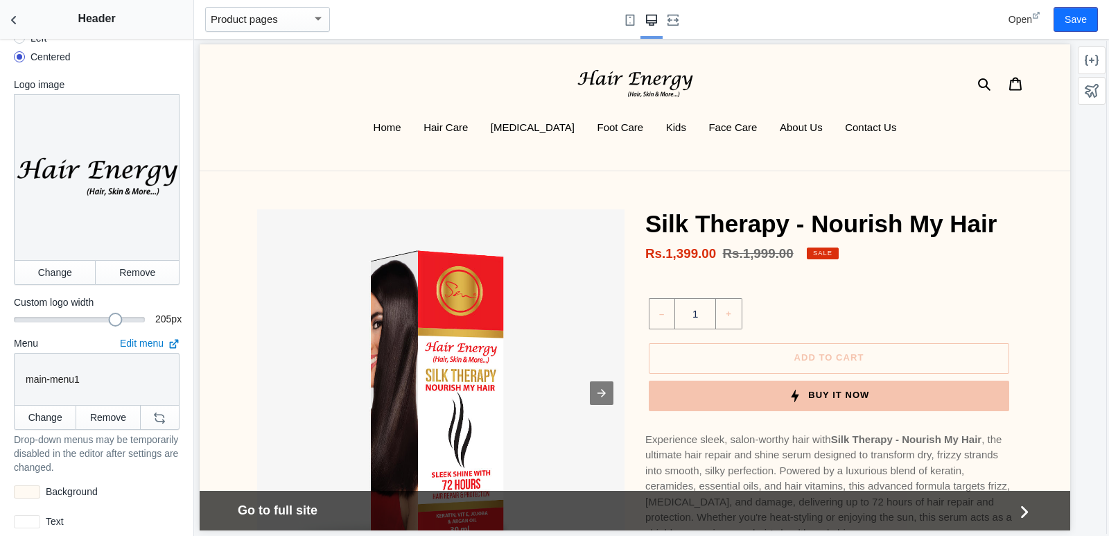
drag, startPoint x: 85, startPoint y: 309, endPoint x: 107, endPoint y: 308, distance: 22.2
click at [108, 313] on div at bounding box center [115, 320] width 14 height 14
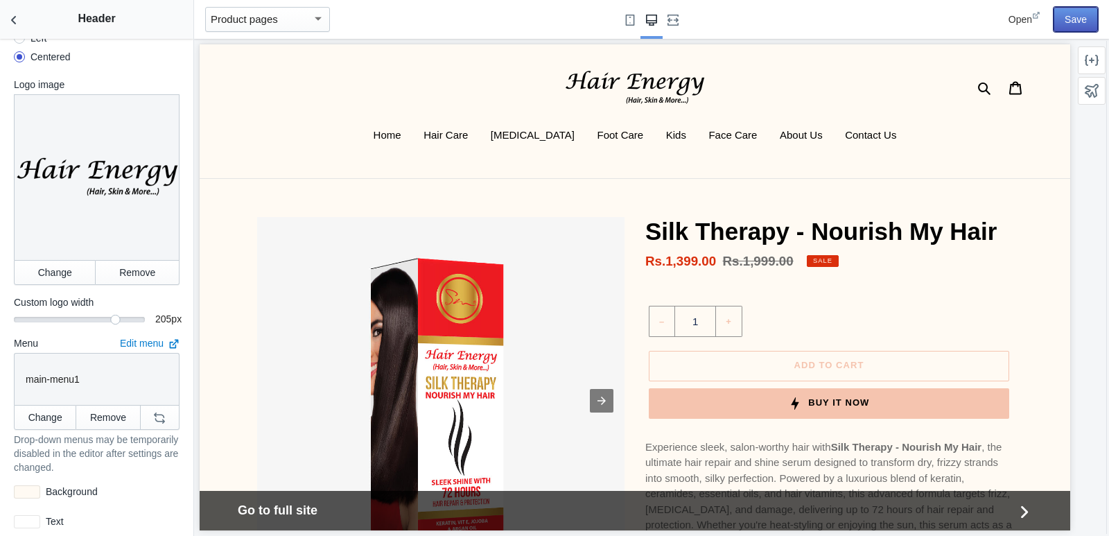
click at [1070, 19] on button "Save" at bounding box center [1076, 19] width 44 height 25
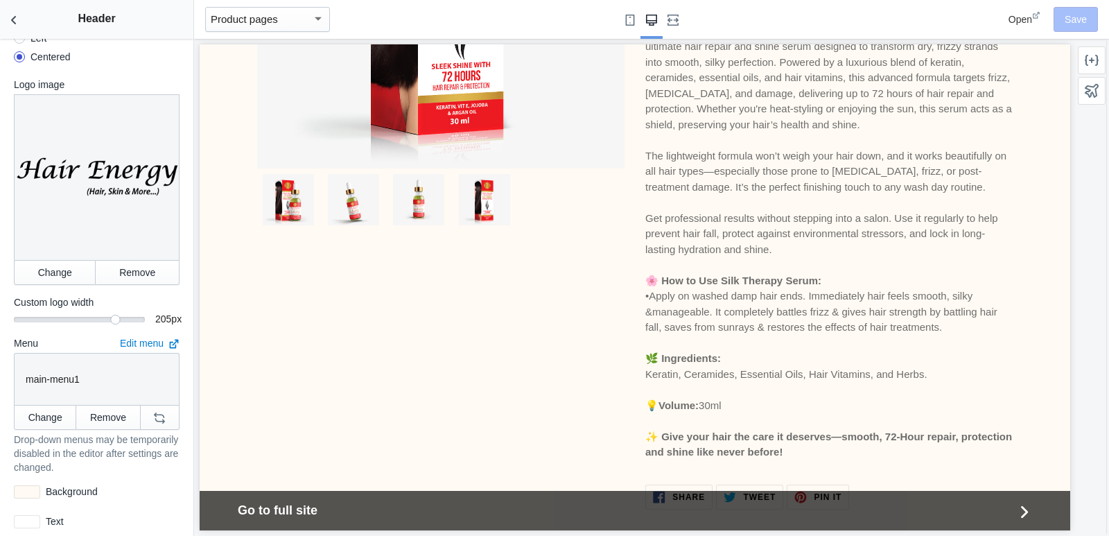
scroll to position [0, 0]
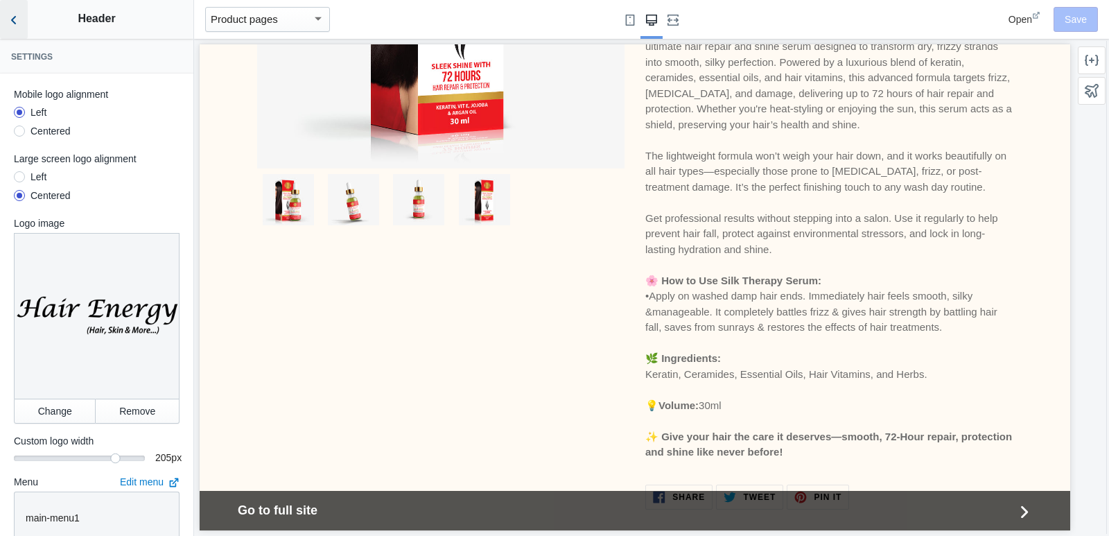
click at [10, 17] on icon "Back to sections" at bounding box center [14, 20] width 14 height 14
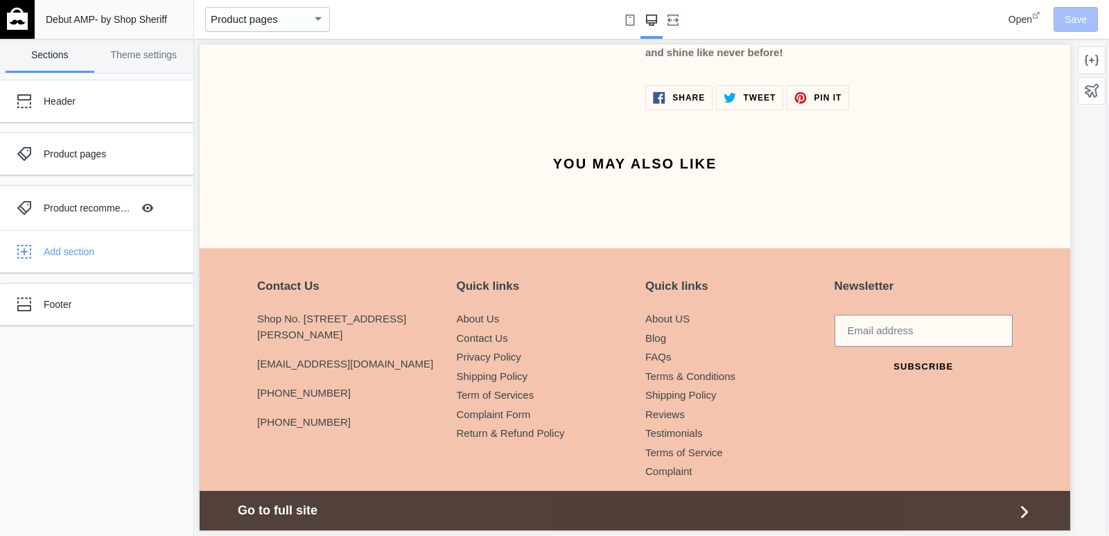
scroll to position [948, 0]
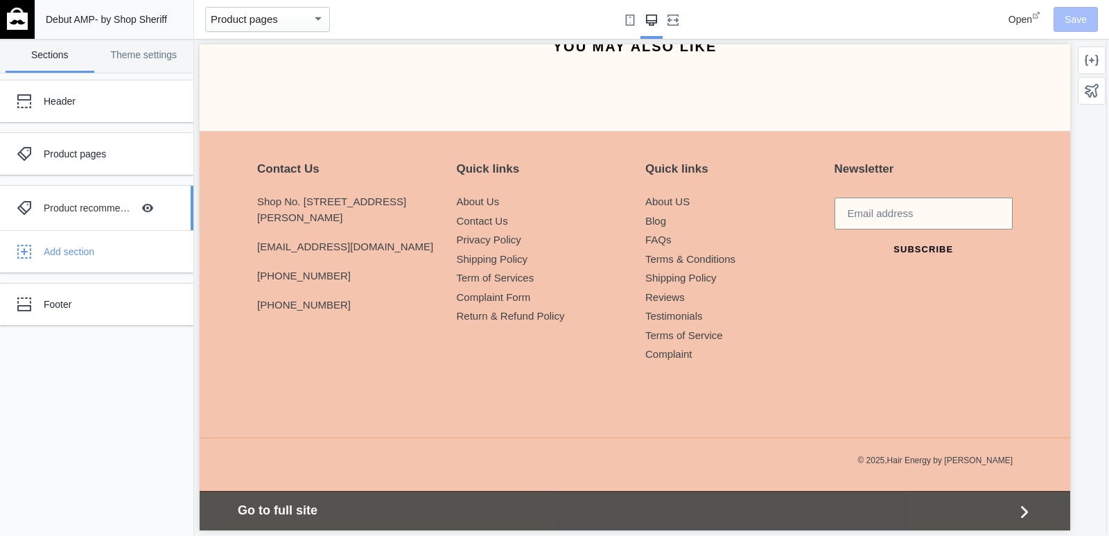
click at [49, 202] on div "Product recommendations" at bounding box center [88, 208] width 89 height 14
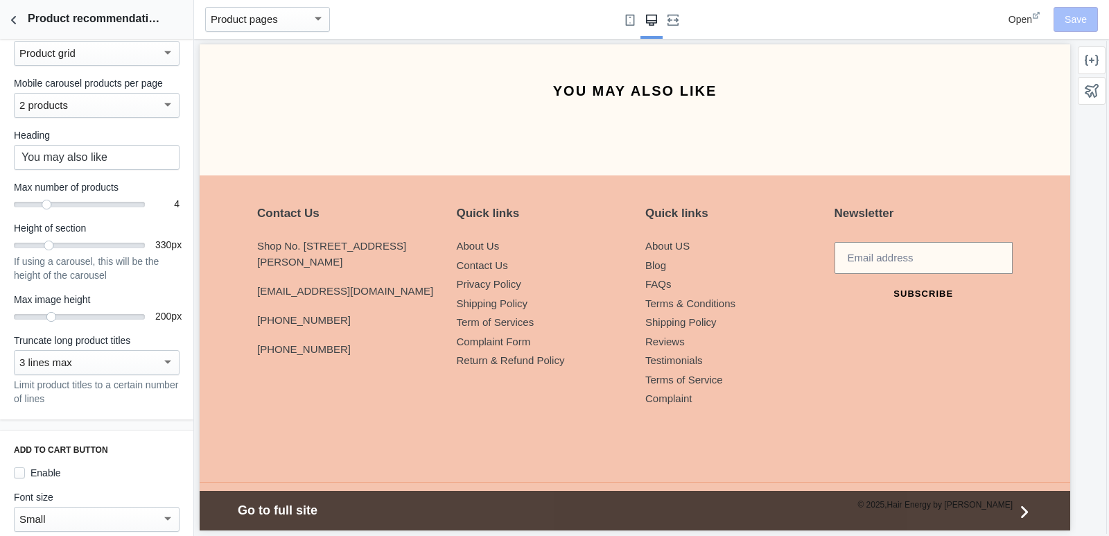
scroll to position [2, 0]
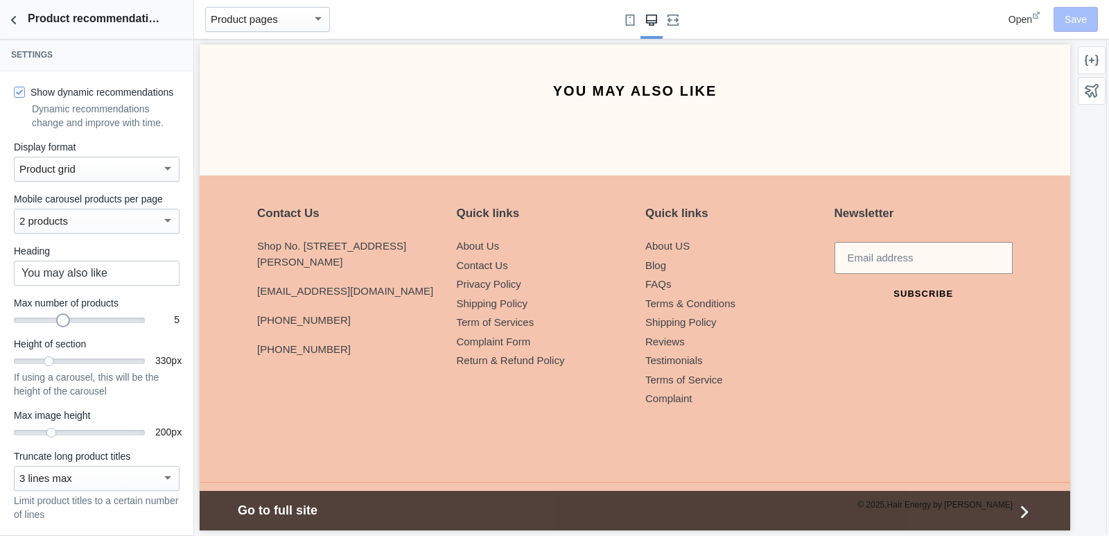
drag, startPoint x: 48, startPoint y: 334, endPoint x: 59, endPoint y: 336, distance: 11.2
click at [59, 327] on div at bounding box center [63, 320] width 14 height 14
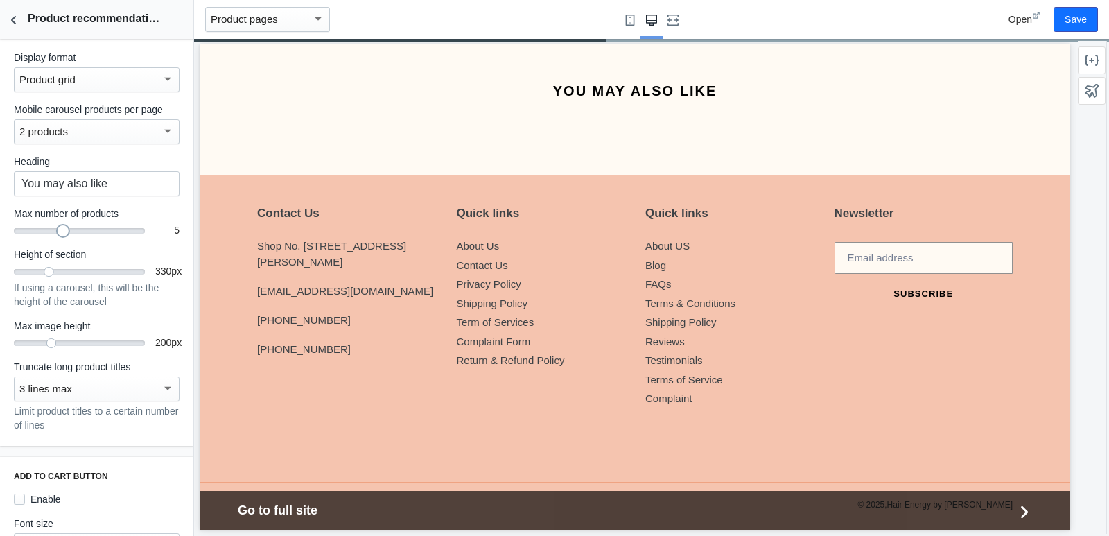
scroll to position [0, 0]
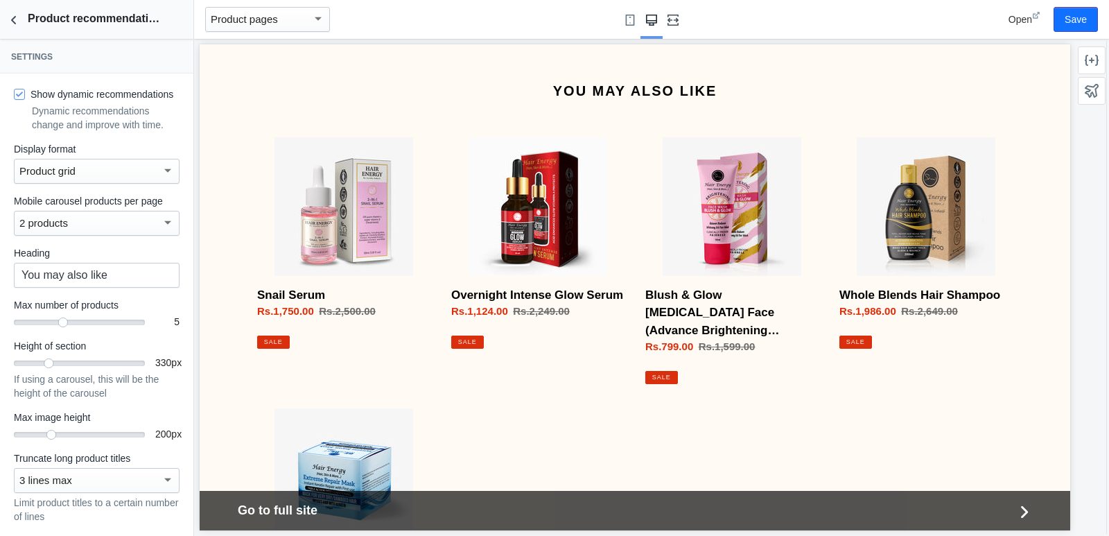
click at [675, 21] on icon "Fullscreen" at bounding box center [673, 20] width 11 height 11
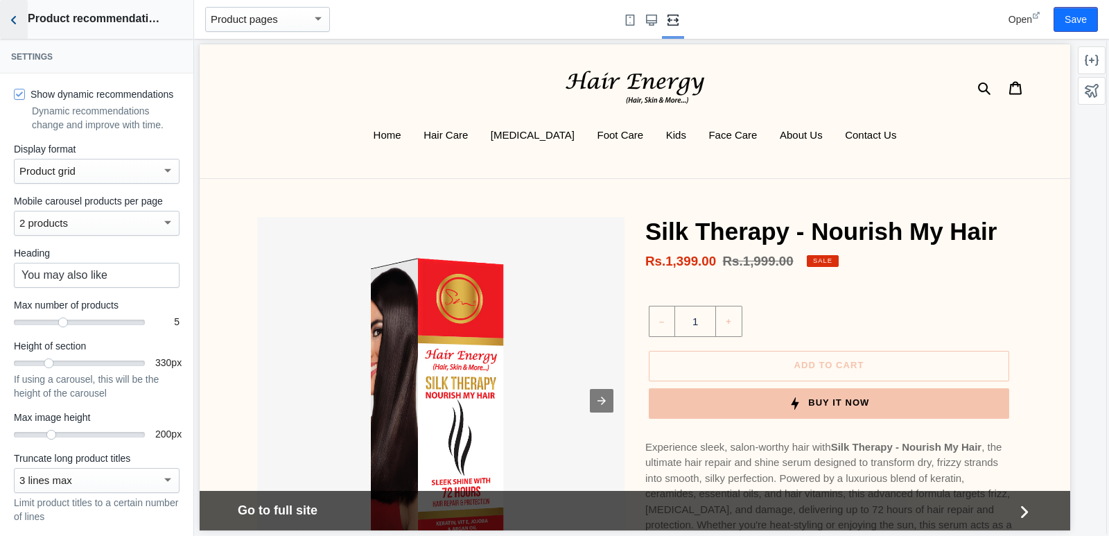
click at [12, 19] on use "Back to sections" at bounding box center [13, 20] width 5 height 8
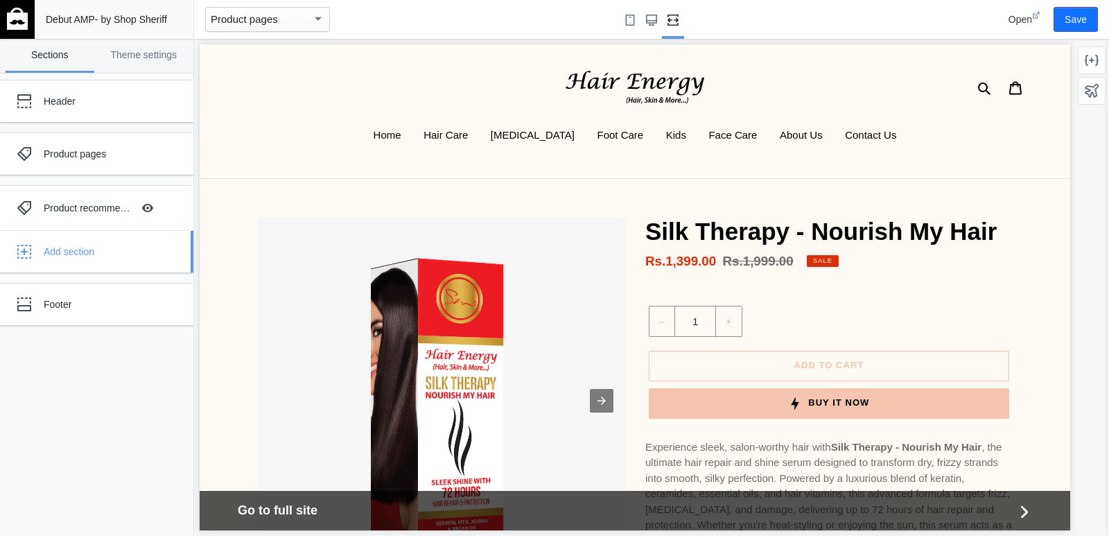
click at [69, 257] on div "Add section" at bounding box center [113, 252] width 139 height 14
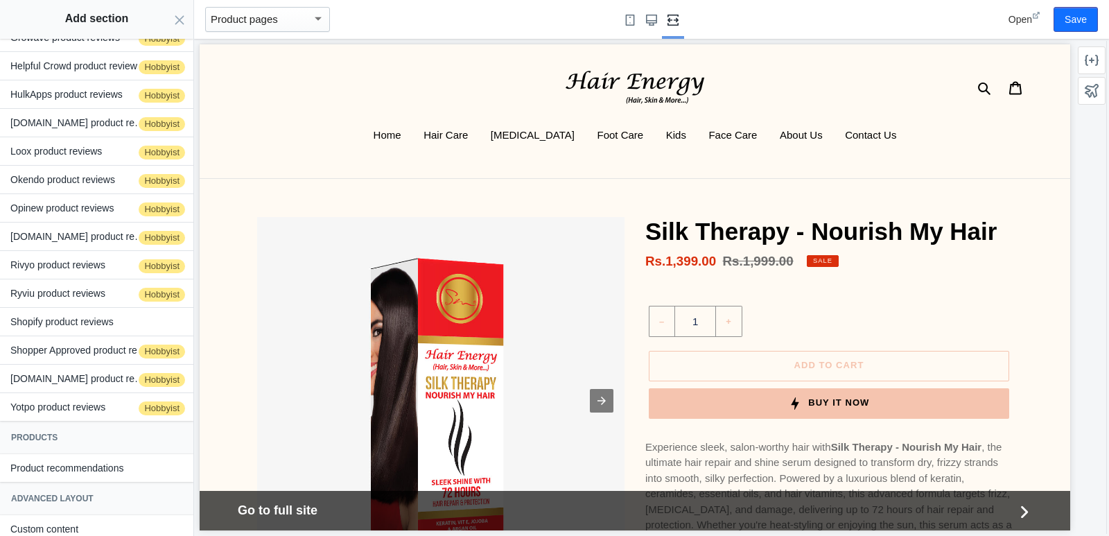
scroll to position [210, 0]
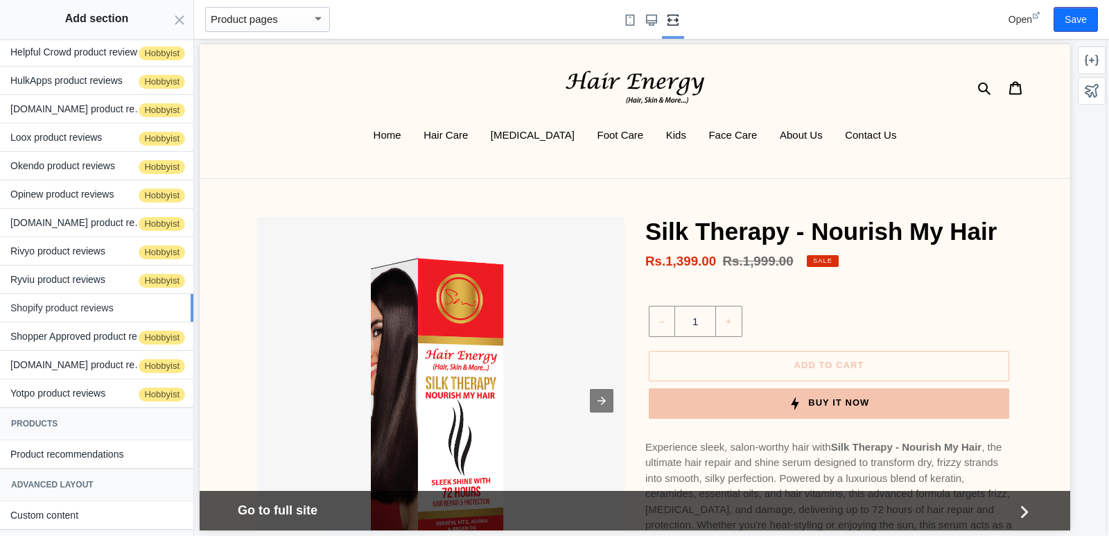
click at [93, 310] on button "Shopify product reviews" at bounding box center [96, 308] width 193 height 28
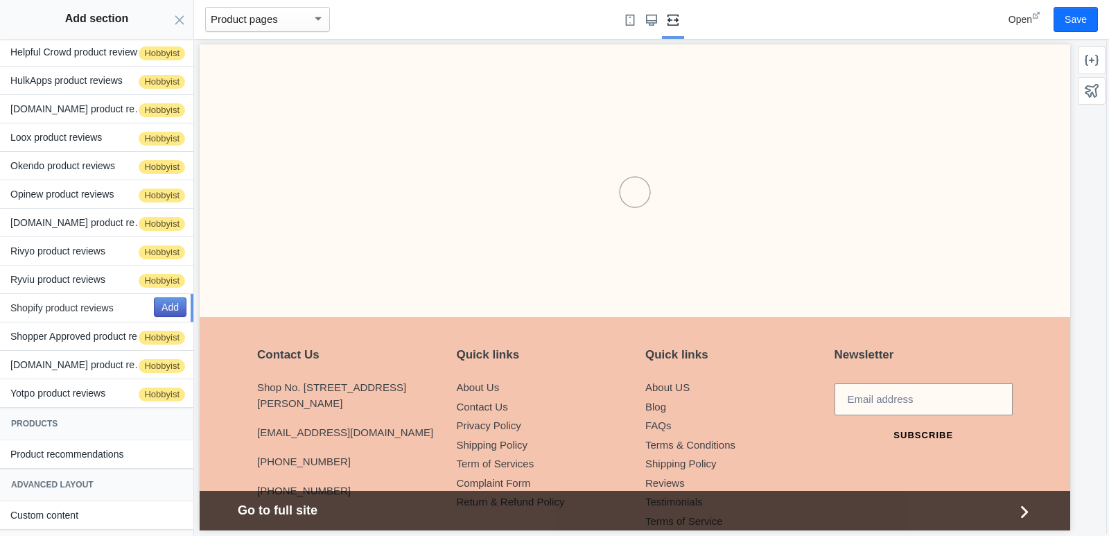
scroll to position [1541, 0]
click at [156, 309] on button "Add" at bounding box center [170, 306] width 33 height 19
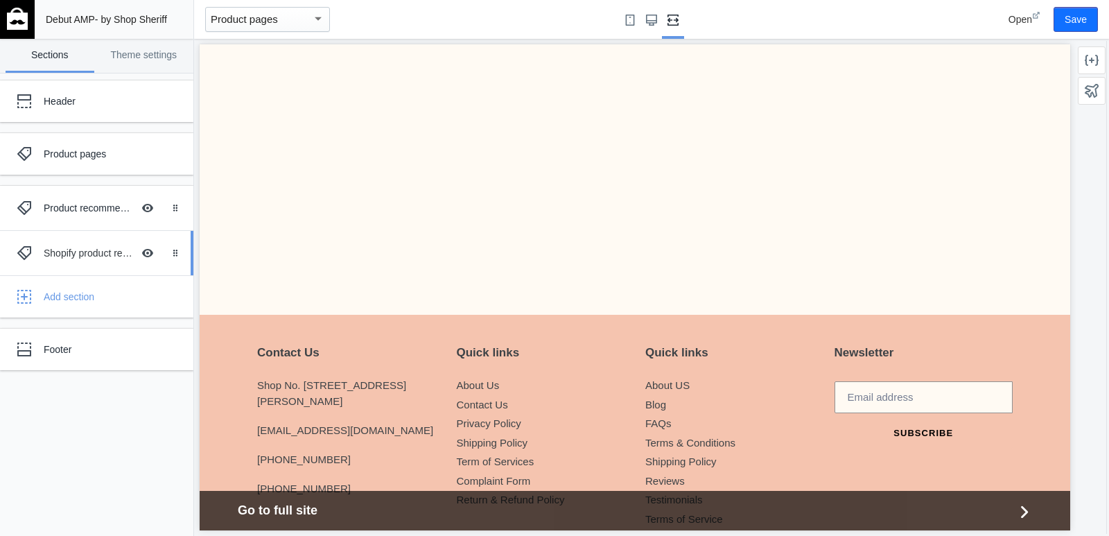
click at [90, 250] on div "Shopify product reviews" at bounding box center [88, 253] width 89 height 14
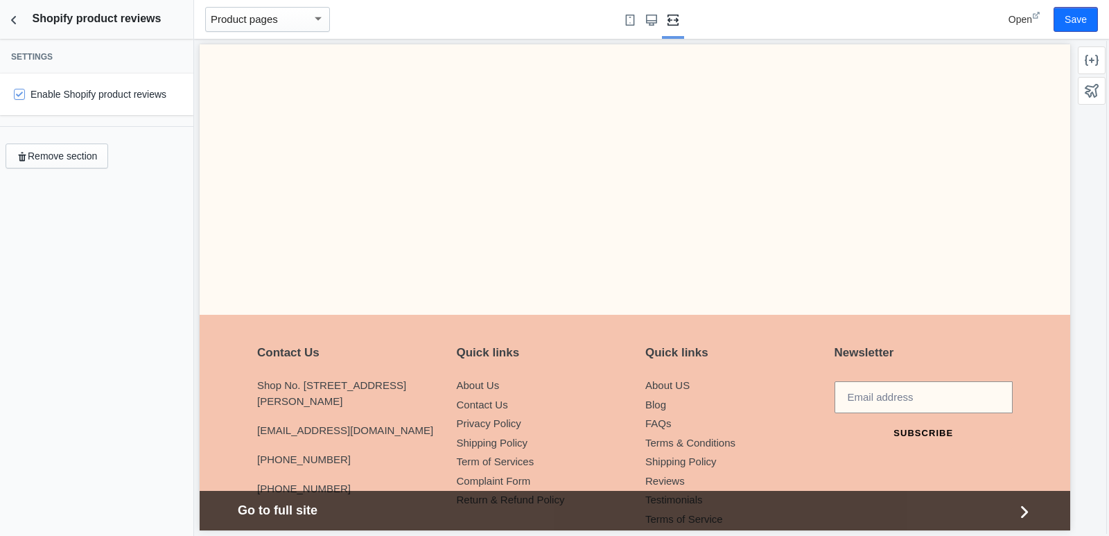
click at [105, 100] on label "Enable Shopify product reviews" at bounding box center [90, 94] width 153 height 14
click at [25, 100] on input "Enable Shopify product reviews" at bounding box center [19, 94] width 11 height 11
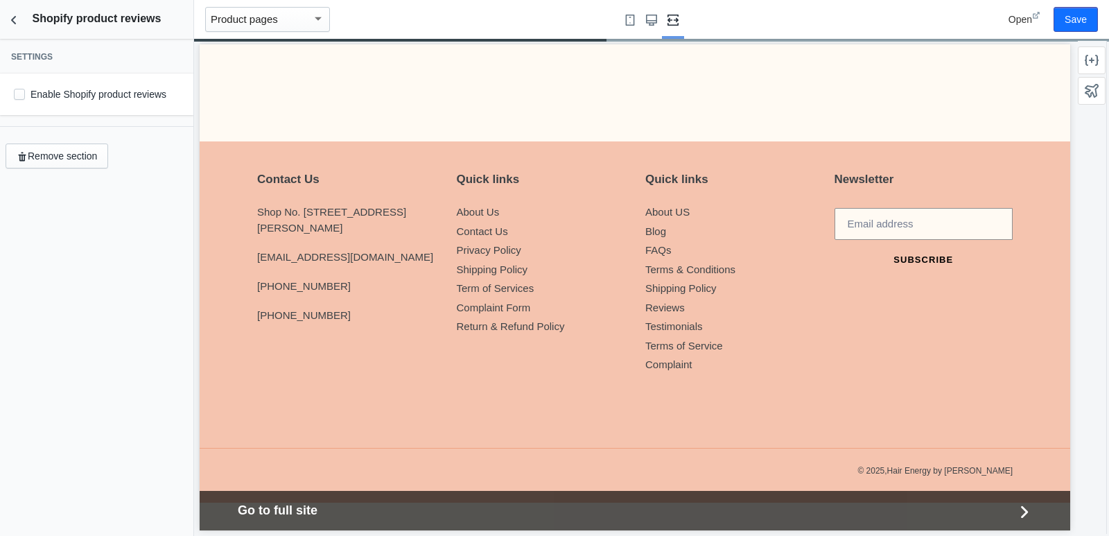
click at [36, 94] on label "Enable Shopify product reviews" at bounding box center [90, 94] width 153 height 14
click at [25, 94] on input "Enable Shopify product reviews" at bounding box center [19, 94] width 11 height 11
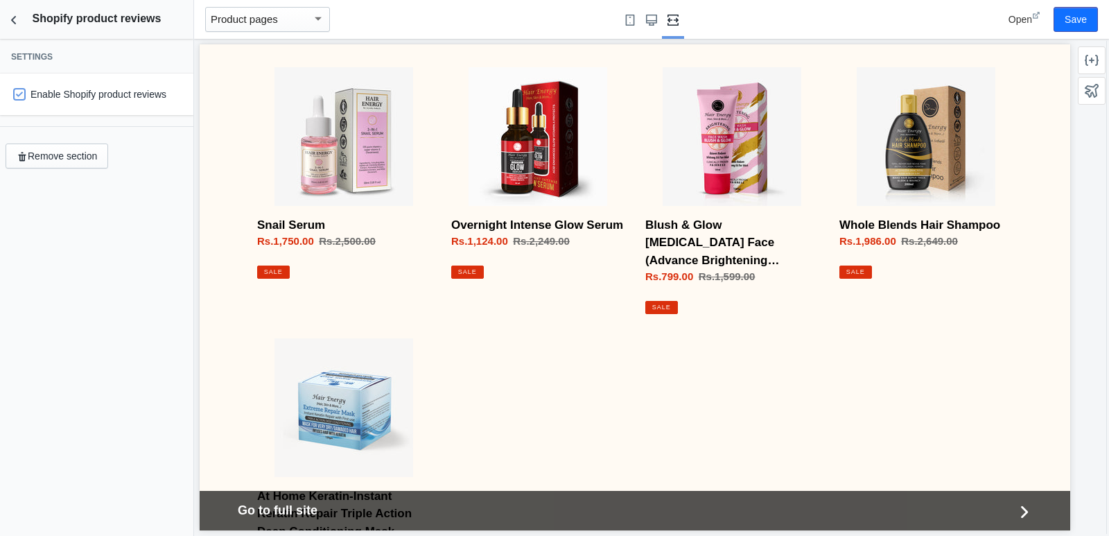
scroll to position [847, 0]
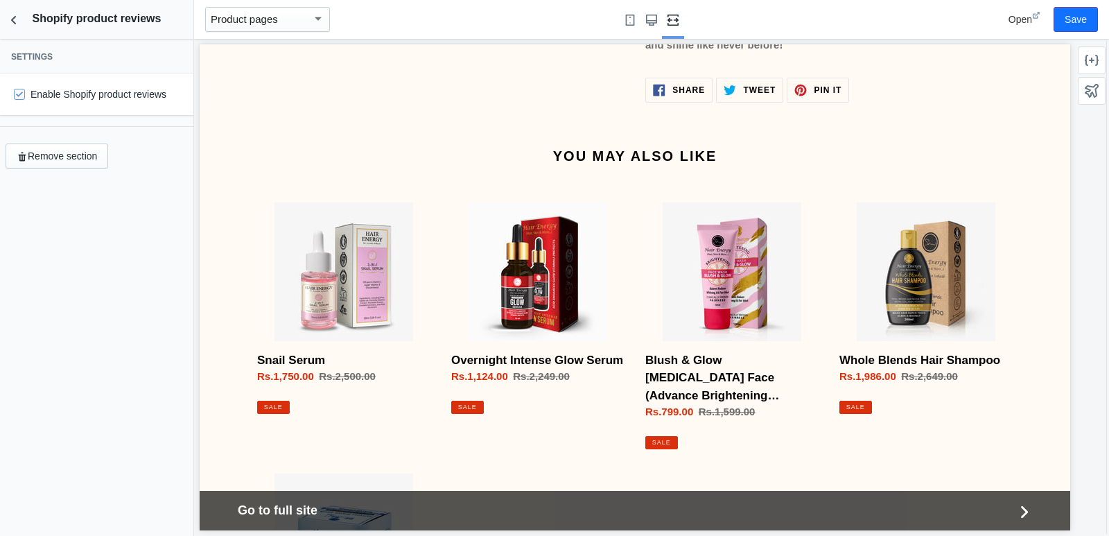
click at [8, 92] on div "Enable Shopify product reviews" at bounding box center [96, 95] width 193 height 42
click at [21, 89] on input "Enable Shopify product reviews" at bounding box center [19, 94] width 11 height 11
checkbox input "false"
click at [16, 24] on icon "Back to sections" at bounding box center [14, 20] width 14 height 14
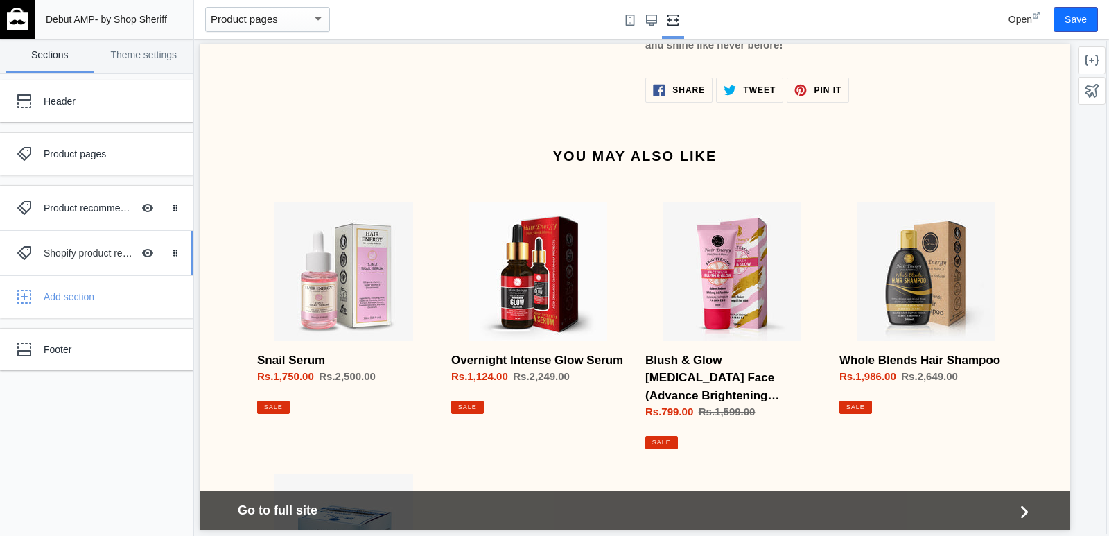
click at [98, 257] on div "Shopify product reviews" at bounding box center [88, 253] width 89 height 14
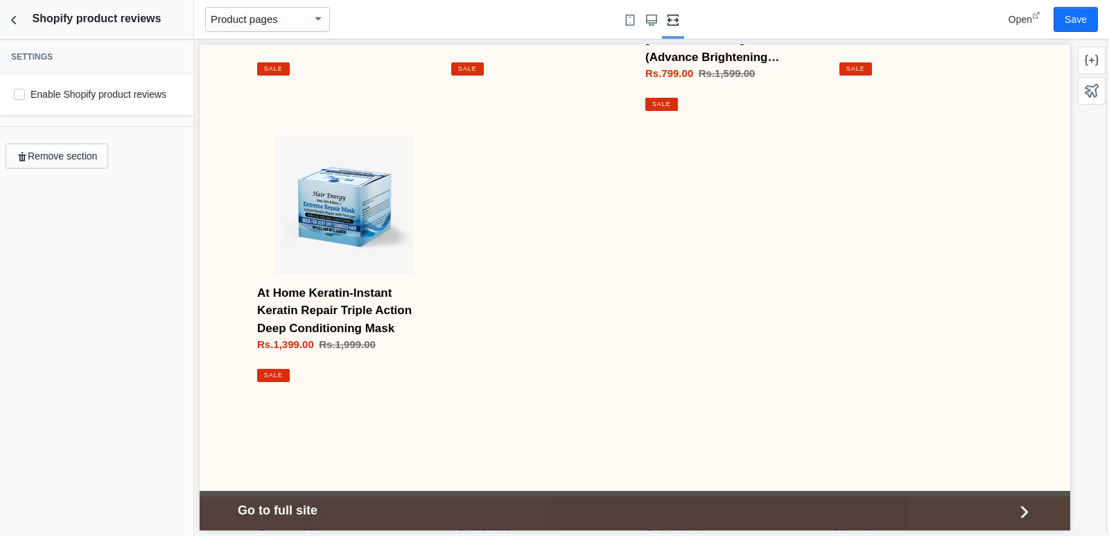
scroll to position [1541, 0]
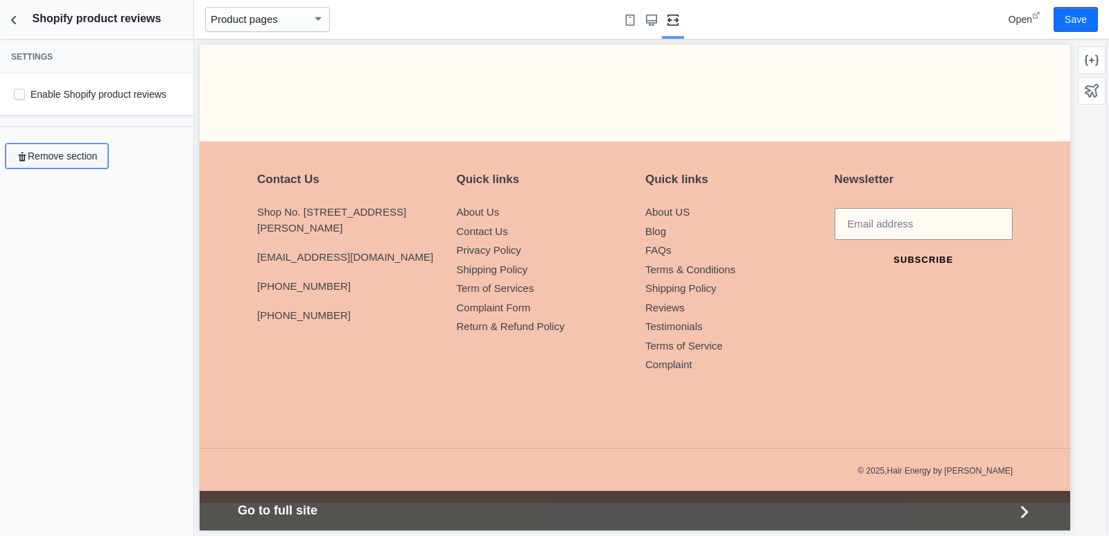
click at [71, 145] on button "Remove section" at bounding box center [57, 156] width 103 height 25
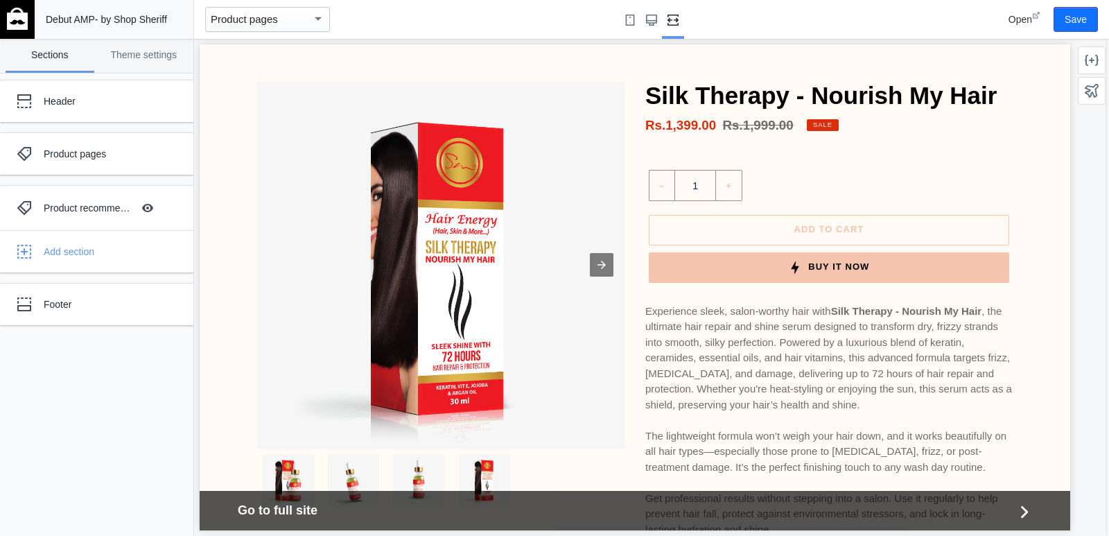
scroll to position [0, 0]
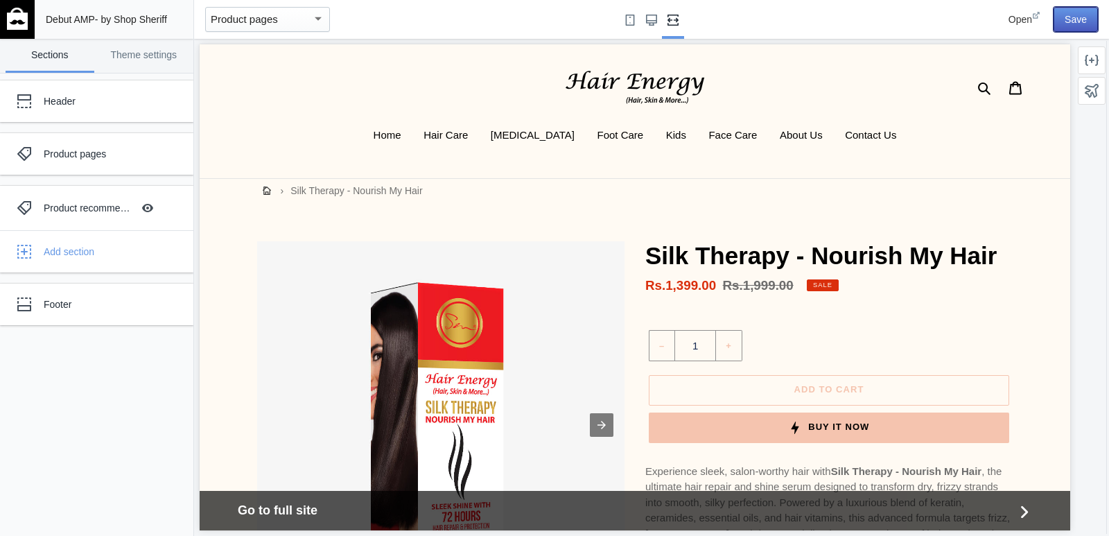
click at [1077, 15] on button "Save" at bounding box center [1076, 19] width 44 height 25
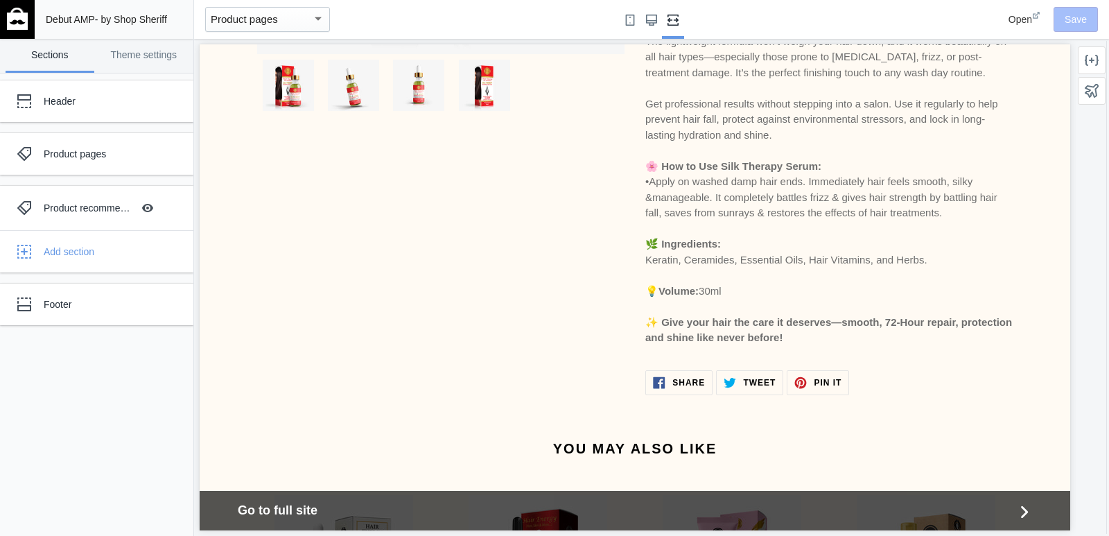
scroll to position [139, 0]
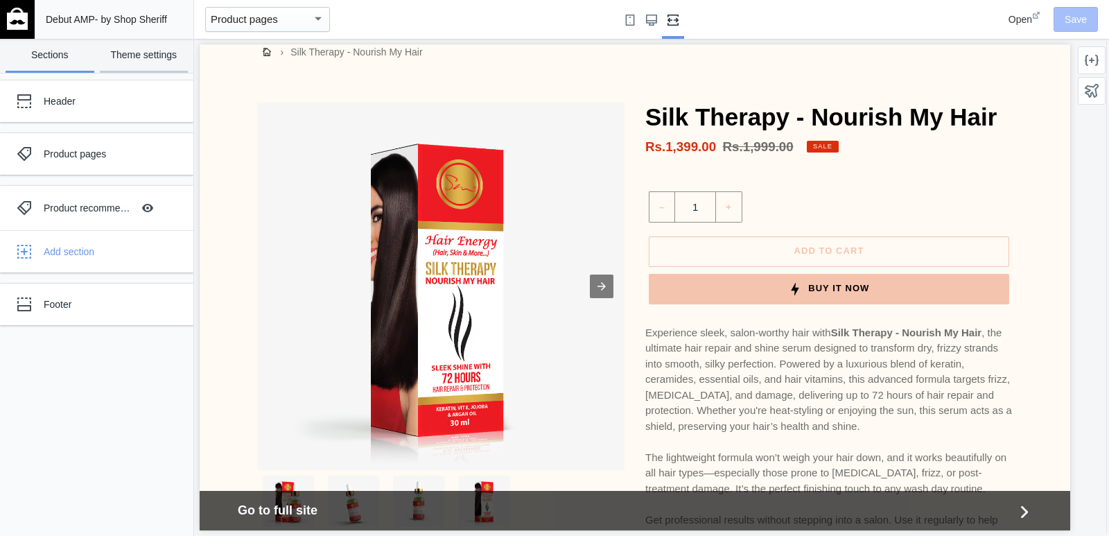
click at [160, 61] on link "Theme settings" at bounding box center [144, 56] width 89 height 34
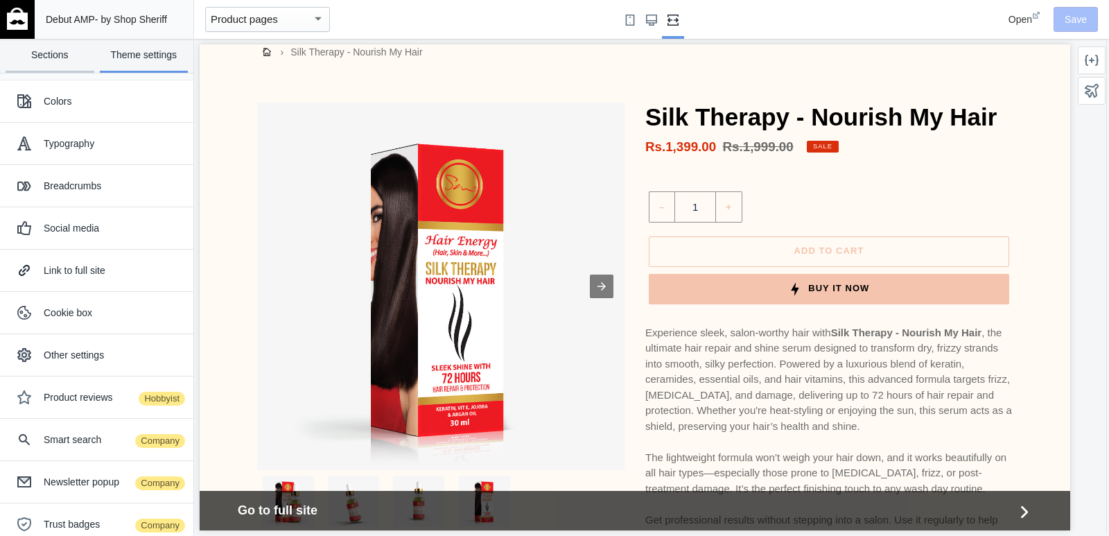
click at [62, 51] on link "Sections" at bounding box center [50, 56] width 89 height 34
